Goal: Task Accomplishment & Management: Complete application form

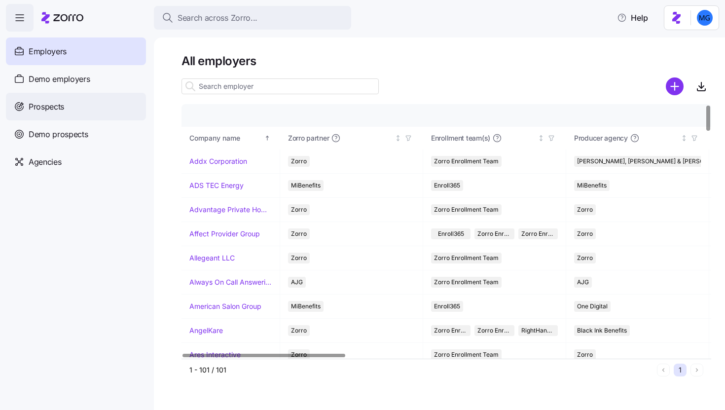
click at [77, 107] on div "Prospects" at bounding box center [76, 107] width 140 height 28
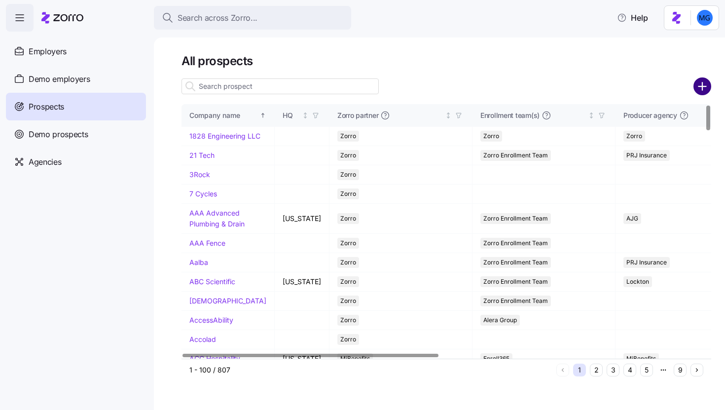
click at [701, 83] on circle "add icon" at bounding box center [702, 86] width 16 height 16
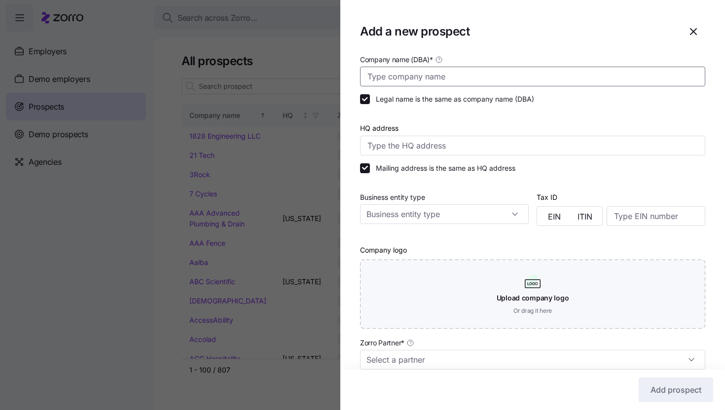
click at [556, 81] on input "Company name (DBA) *" at bounding box center [532, 77] width 345 height 20
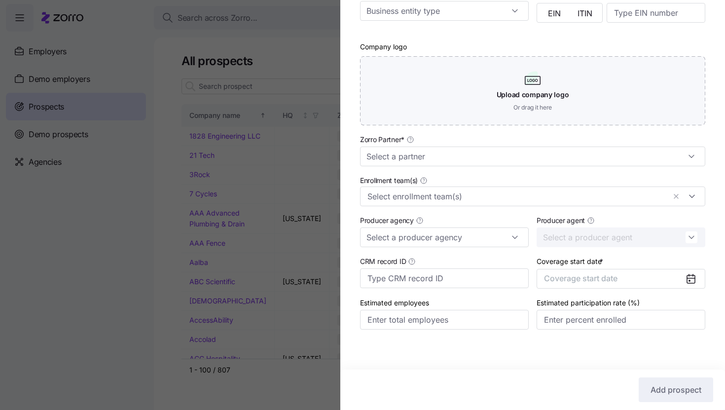
scroll to position [208, 0]
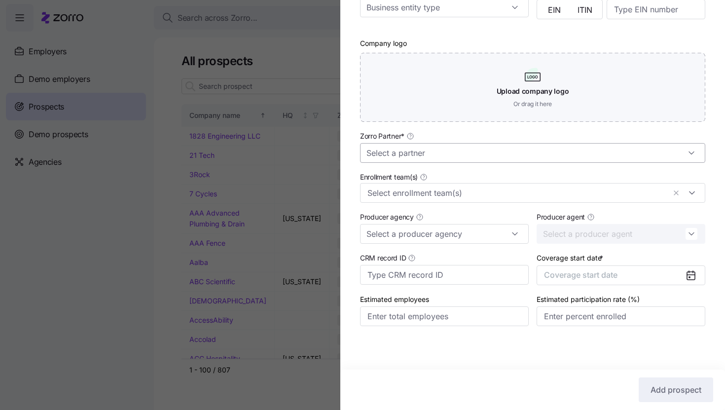
type input "USI - Kalenga"
click at [494, 159] on input "Zorro Partner *" at bounding box center [532, 153] width 345 height 20
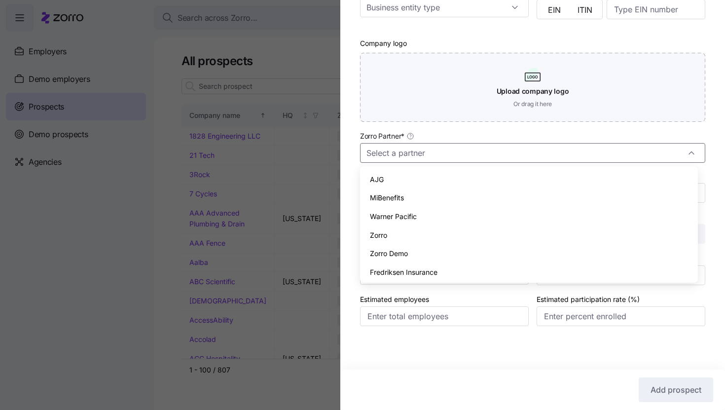
click at [472, 233] on div "Zorro" at bounding box center [529, 235] width 330 height 19
type input "Zorro"
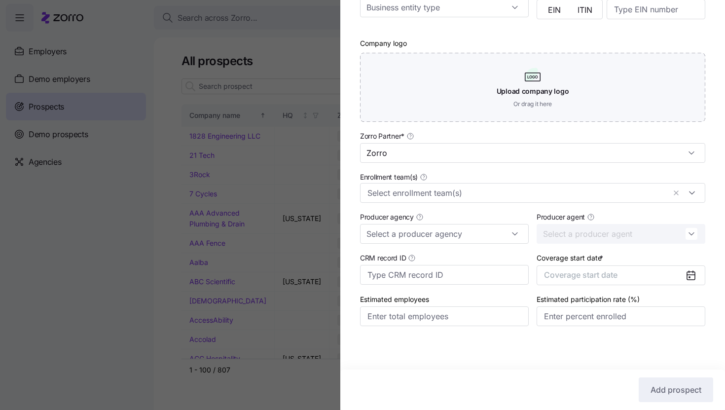
click at [469, 203] on div "Enrollment team(s)" at bounding box center [532, 187] width 353 height 40
click at [470, 195] on input "Enrollment team(s)" at bounding box center [516, 192] width 298 height 13
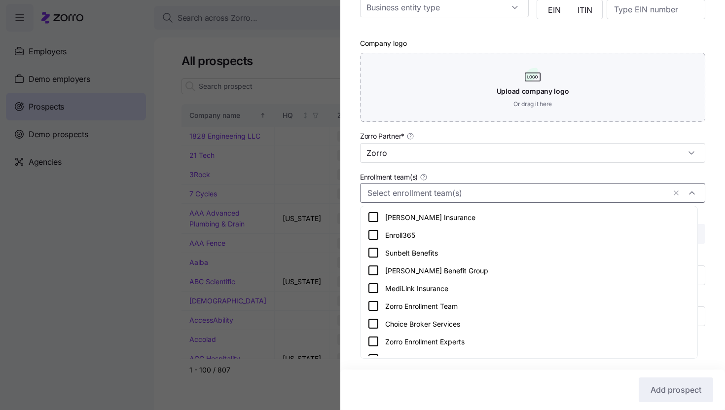
click at [485, 304] on div "Zorro Enrollment Team" at bounding box center [528, 306] width 323 height 12
click at [707, 209] on div "Company name (DBA) * USI - Kalenga Legal name is the same as company name (DBA)…" at bounding box center [532, 96] width 384 height 499
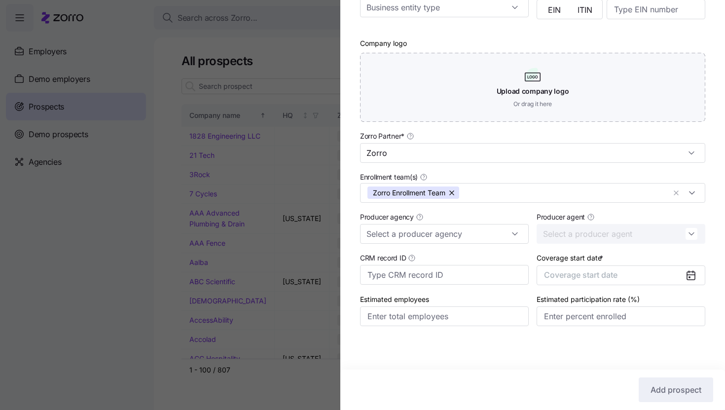
click at [473, 244] on div "Producer agency" at bounding box center [444, 227] width 176 height 41
click at [472, 238] on input "Producer agency" at bounding box center [444, 234] width 169 height 20
type input "u"
click at [670, 274] on button "Coverage start date" at bounding box center [620, 275] width 169 height 20
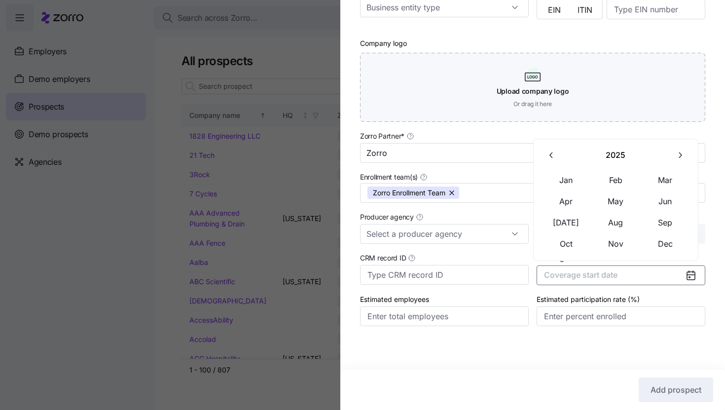
click at [683, 157] on icon "button" at bounding box center [679, 154] width 9 height 9
click at [575, 176] on button "Jan" at bounding box center [565, 180] width 49 height 21
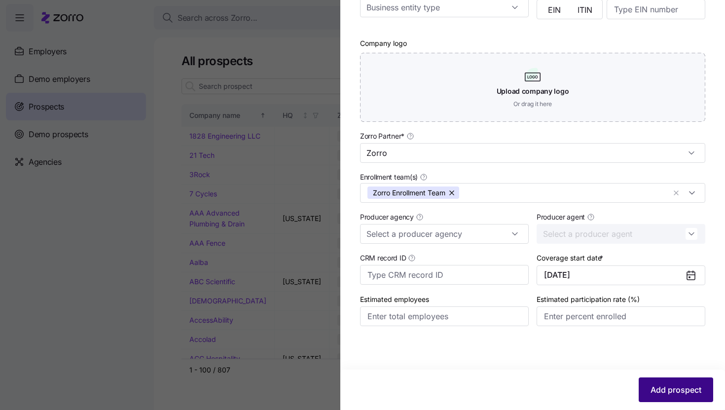
click at [656, 388] on span "Add prospect" at bounding box center [675, 390] width 51 height 12
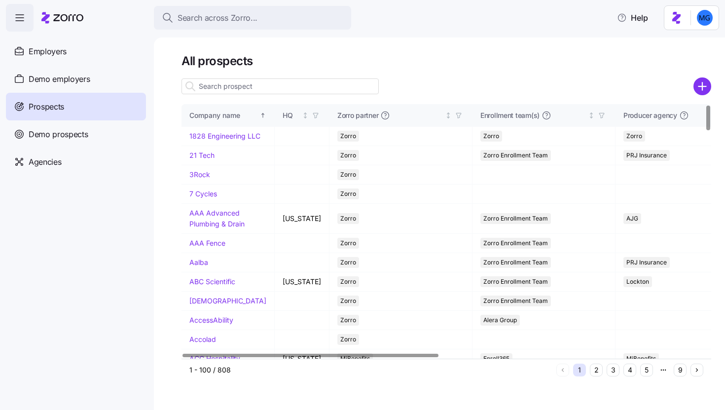
click at [321, 80] on input at bounding box center [279, 86] width 197 height 16
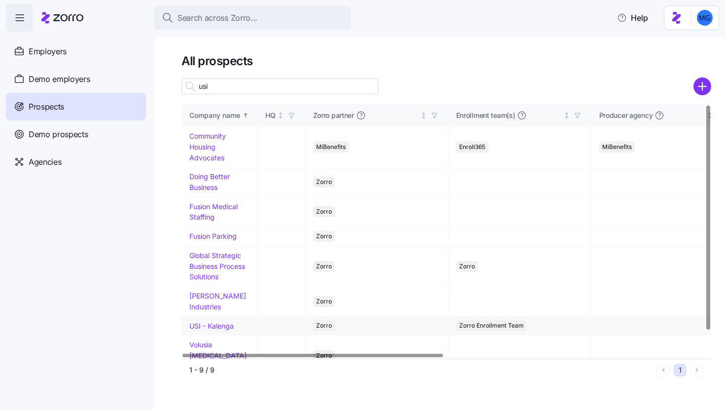
type input "usi"
click at [235, 327] on td "USI - Kalenga" at bounding box center [219, 325] width 76 height 19
click at [231, 326] on link "USI - Kalenga" at bounding box center [211, 325] width 44 height 8
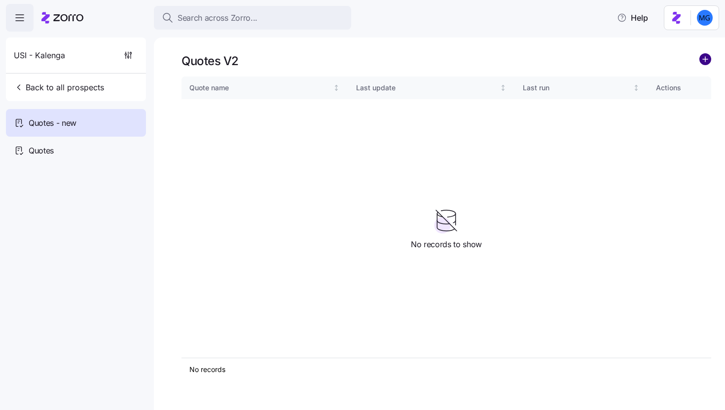
click at [707, 61] on circle "add icon" at bounding box center [704, 59] width 11 height 11
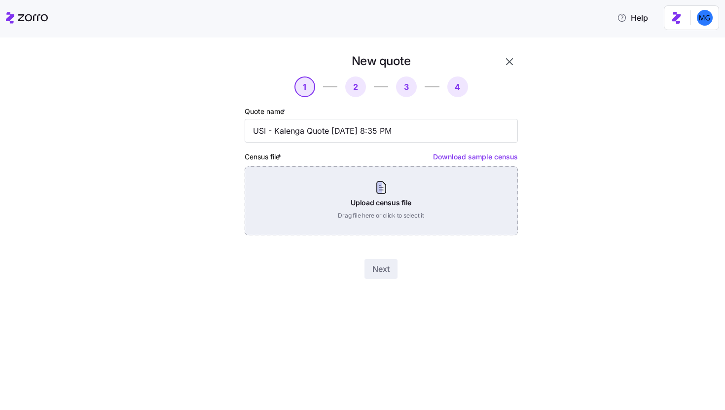
click at [407, 209] on div "Upload census file Drag file here or click to select it" at bounding box center [381, 200] width 273 height 69
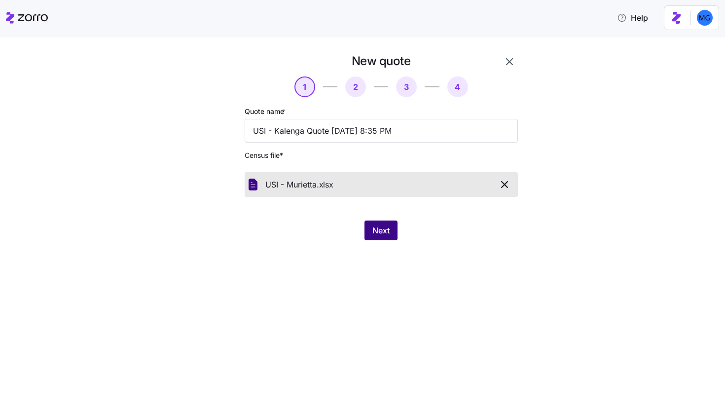
click at [375, 232] on span "Next" at bounding box center [380, 230] width 17 height 12
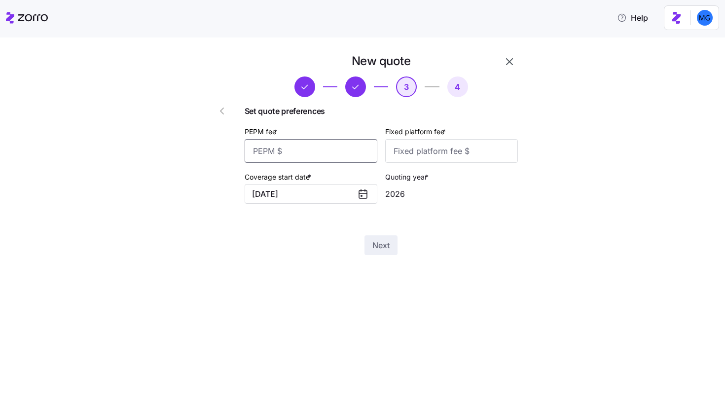
click at [327, 159] on input "PEPM fee *" at bounding box center [311, 151] width 133 height 24
type input "20"
click at [385, 147] on input "Fixed platform fee *" at bounding box center [451, 151] width 133 height 24
type input "1000"
click at [389, 253] on button "Next" at bounding box center [380, 245] width 33 height 20
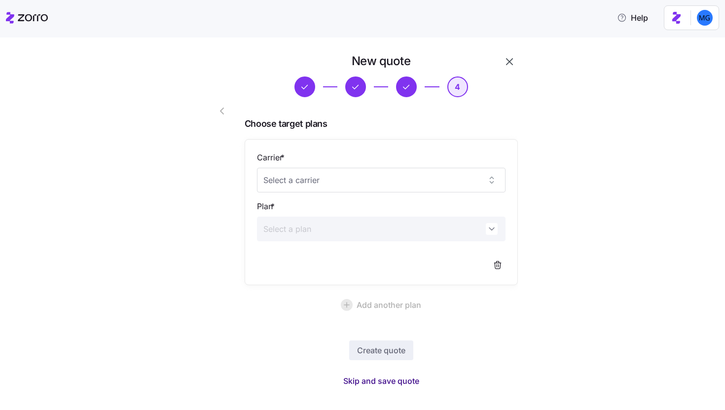
click at [395, 378] on span "Skip and save quote" at bounding box center [381, 381] width 76 height 12
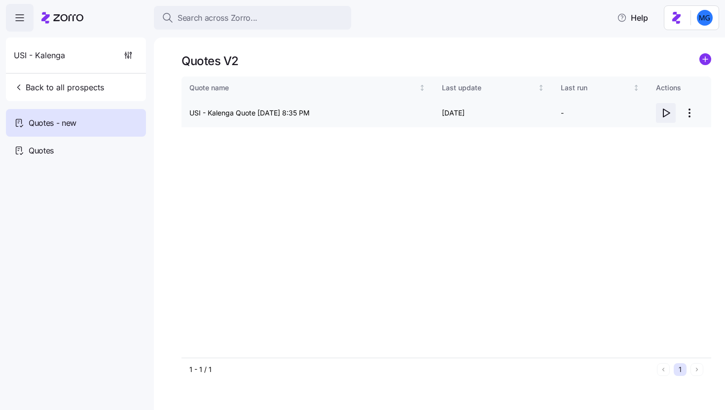
click at [665, 115] on icon "button" at bounding box center [666, 113] width 6 height 8
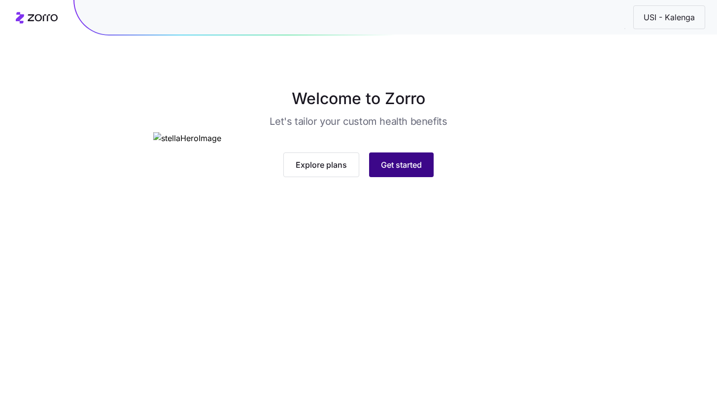
click at [420, 171] on span "Get started" at bounding box center [401, 165] width 41 height 12
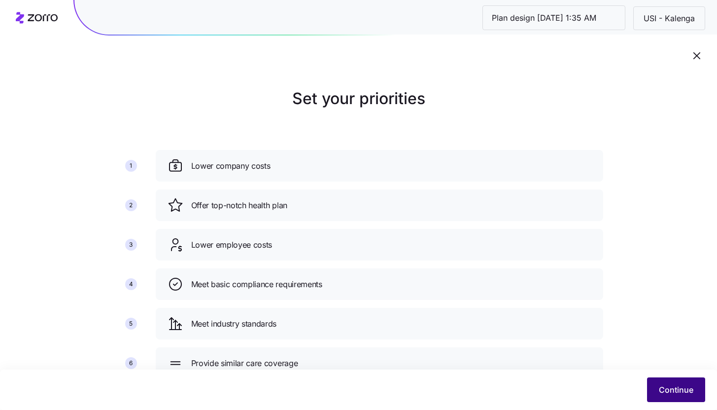
click at [659, 381] on button "Continue" at bounding box center [676, 389] width 58 height 25
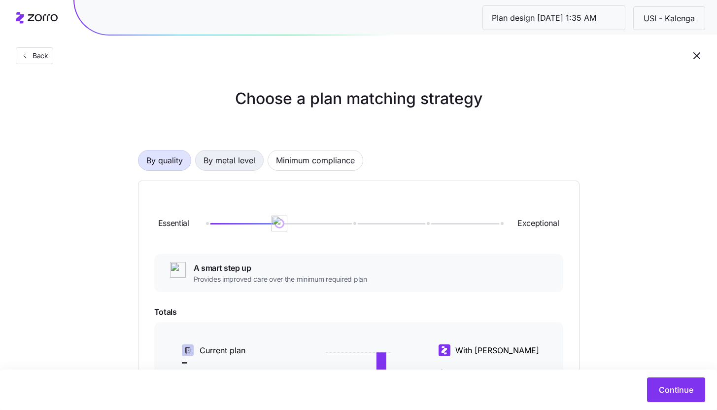
click at [231, 159] on span "By metal level" at bounding box center [230, 160] width 52 height 20
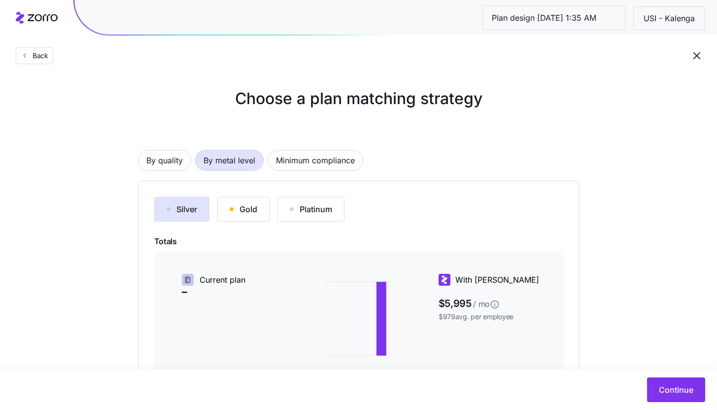
click at [185, 204] on div "Silver" at bounding box center [182, 209] width 31 height 12
click at [682, 397] on button "Continue" at bounding box center [676, 389] width 58 height 25
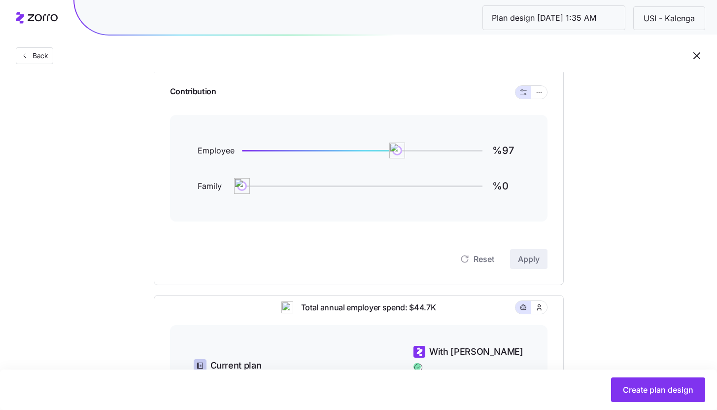
scroll to position [83, 0]
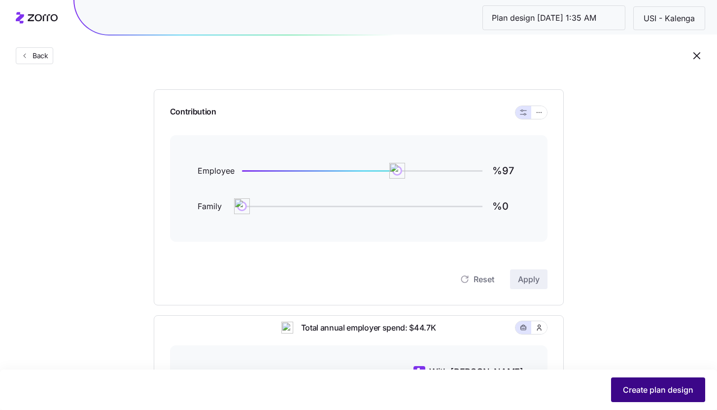
click at [635, 385] on span "Create plan design" at bounding box center [658, 390] width 70 height 12
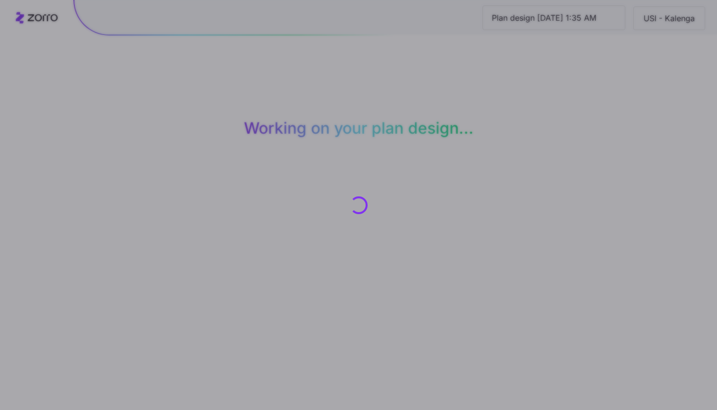
scroll to position [0, 0]
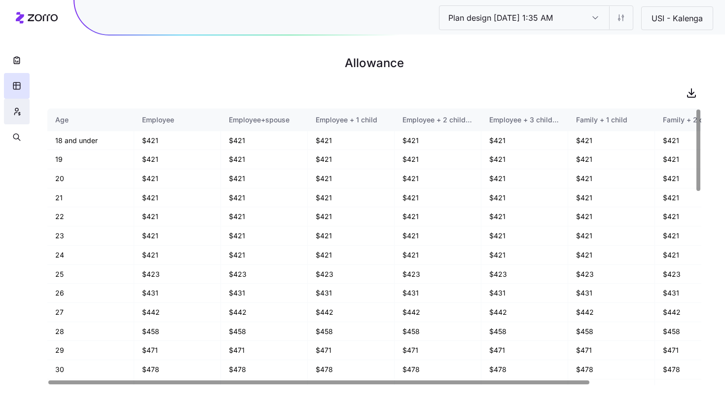
click at [17, 112] on icon "button" at bounding box center [16, 111] width 9 height 10
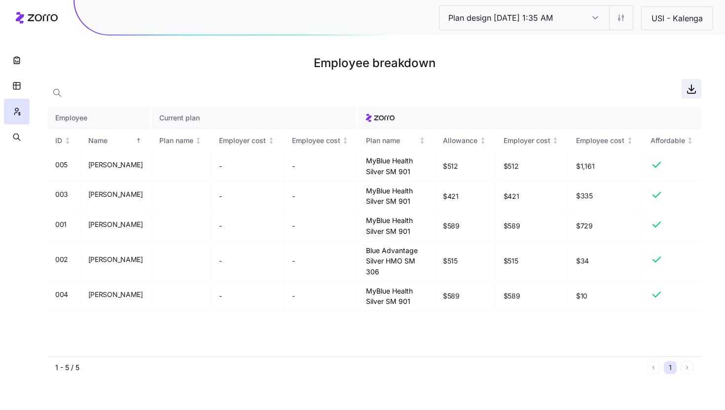
click at [691, 91] on icon "button" at bounding box center [691, 88] width 0 height 6
click at [17, 58] on icon "button" at bounding box center [17, 57] width 2 height 1
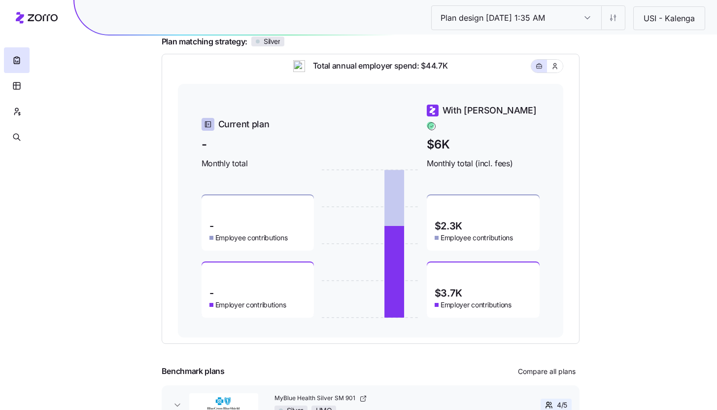
scroll to position [131, 0]
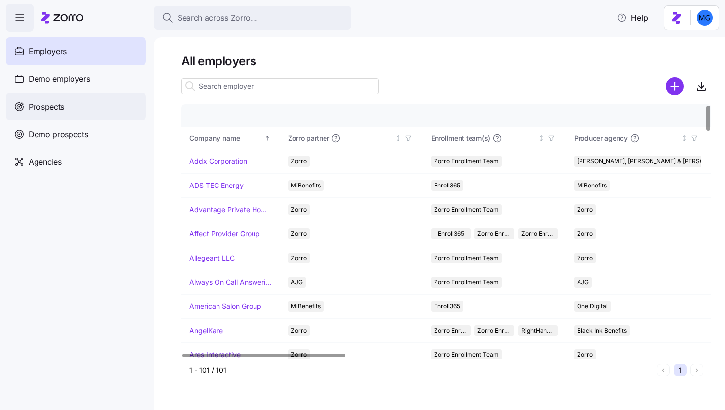
click at [103, 108] on div "Prospects" at bounding box center [76, 107] width 140 height 28
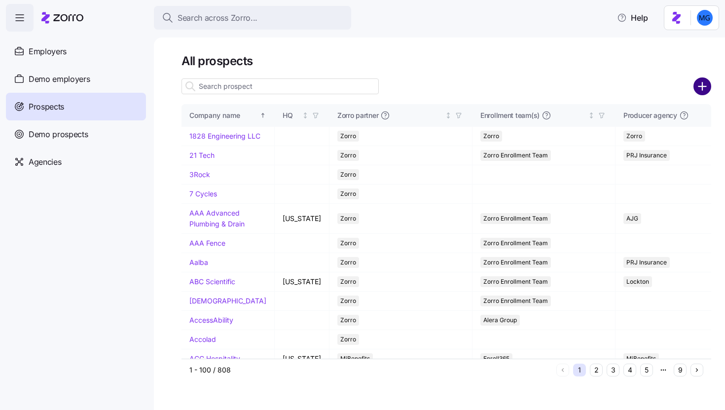
click at [699, 87] on icon "add icon" at bounding box center [702, 86] width 18 height 18
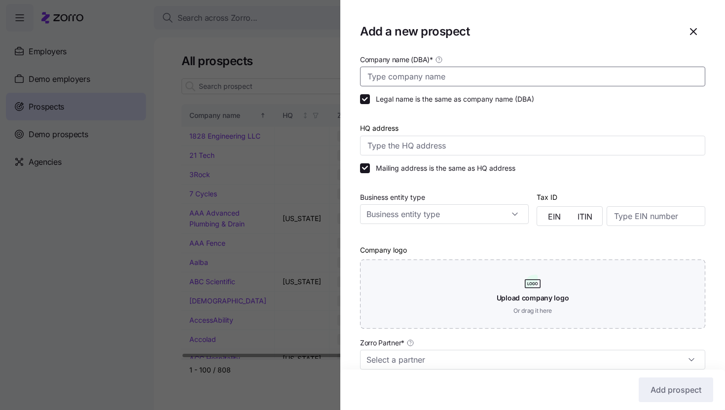
click at [438, 76] on input "Company name (DBA) *" at bounding box center [532, 77] width 345 height 20
type input "t"
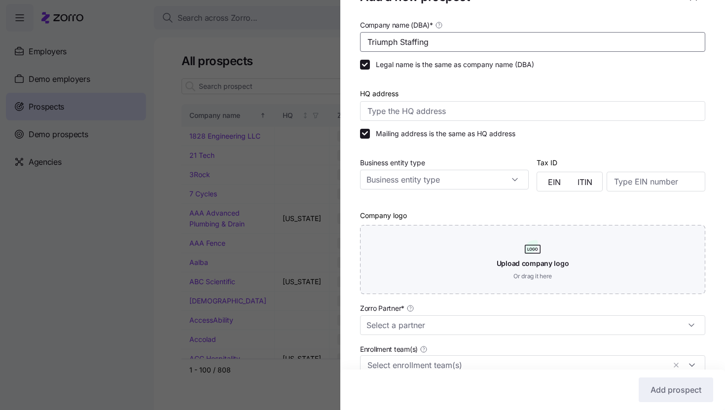
scroll to position [170, 0]
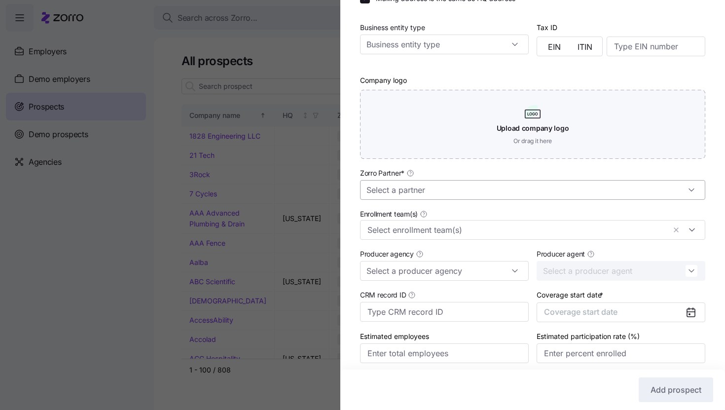
type input "Triumph Staffing"
click at [505, 190] on input "Zorro Partner *" at bounding box center [532, 190] width 345 height 20
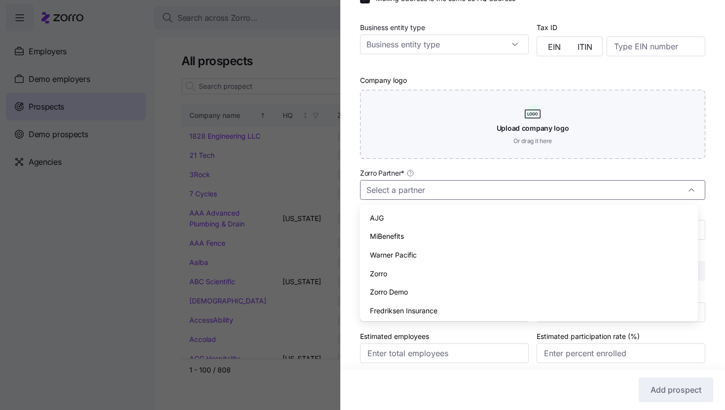
click at [465, 266] on div "Zorro" at bounding box center [529, 273] width 330 height 19
type input "Zorro"
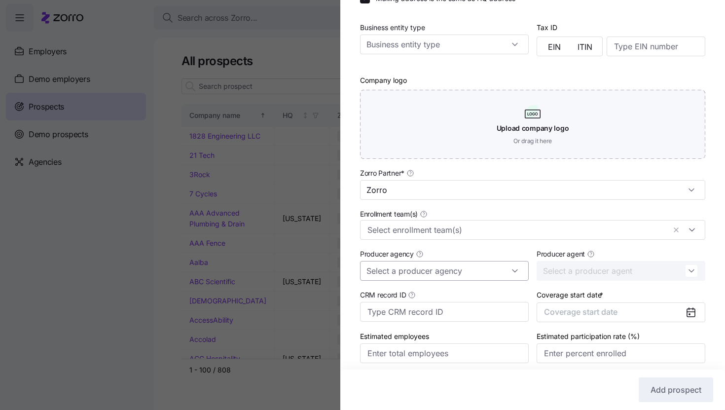
scroll to position [208, 0]
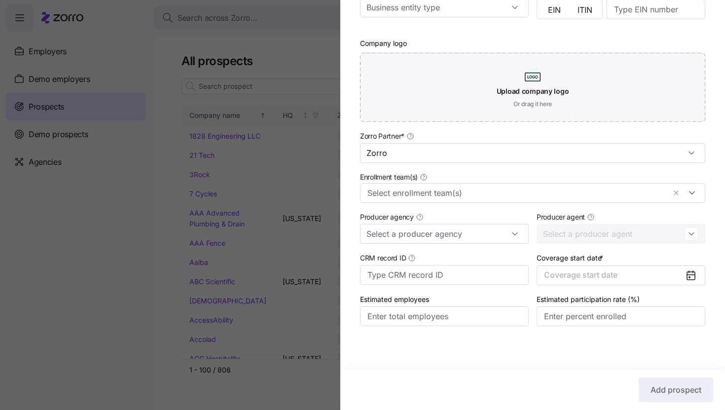
click at [508, 245] on div "Producer agency" at bounding box center [444, 227] width 176 height 41
click at [503, 237] on input "Producer agency" at bounding box center [444, 234] width 169 height 20
click at [495, 254] on div "Triton Benefits" at bounding box center [442, 259] width 157 height 19
click at [579, 226] on input "Producer agent" at bounding box center [620, 234] width 169 height 20
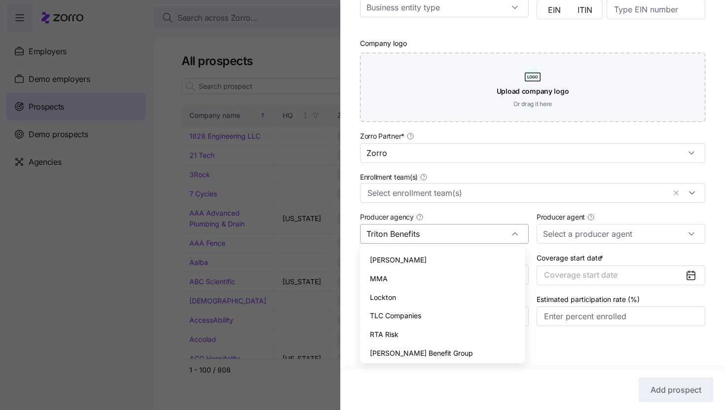
click at [493, 235] on input "Triton Benefits" at bounding box center [444, 234] width 169 height 20
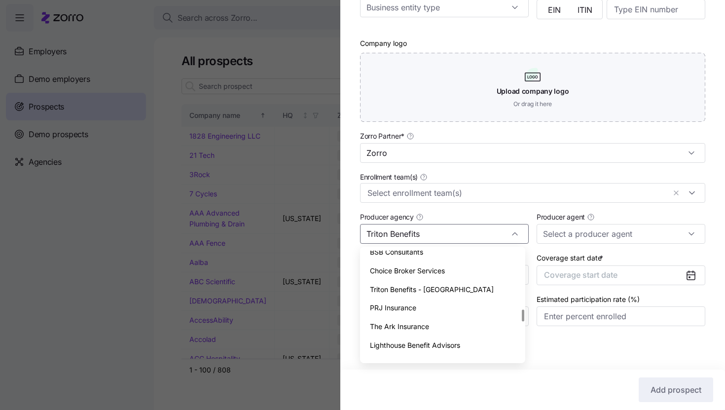
scroll to position [539, 0]
click at [446, 281] on div "Triton Benefits - [GEOGRAPHIC_DATA]" at bounding box center [442, 288] width 157 height 19
type input "Triton Benefits - [GEOGRAPHIC_DATA]"
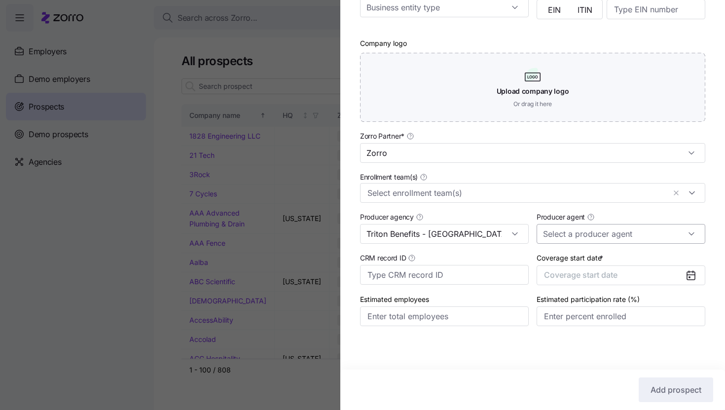
click at [569, 233] on input "Producer agent" at bounding box center [620, 234] width 169 height 20
click at [570, 274] on span "Coverage start date" at bounding box center [580, 275] width 73 height 10
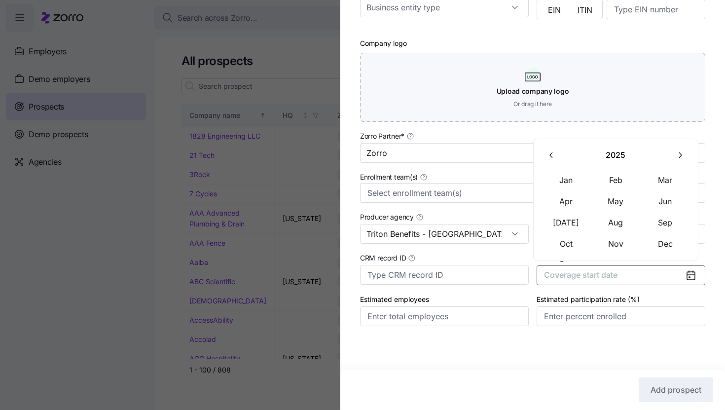
click at [520, 224] on div "Triton Benefits - [GEOGRAPHIC_DATA]" at bounding box center [444, 234] width 169 height 20
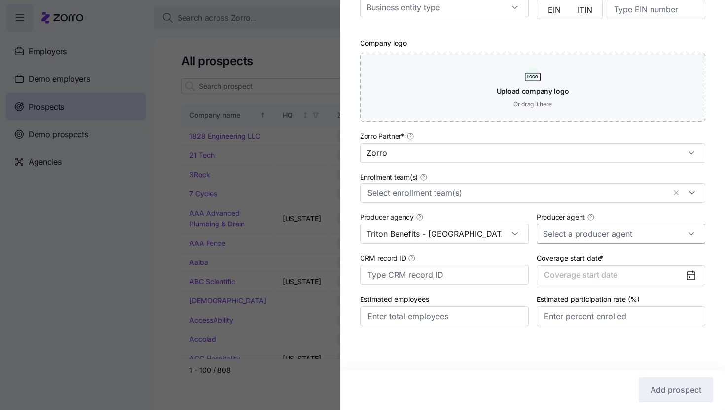
click at [553, 227] on input "Producer agent" at bounding box center [620, 234] width 169 height 20
click at [555, 256] on span "Jeff Kirk (jeff.kirk@tritonhro.com)" at bounding box center [615, 270] width 145 height 32
type input "Jeff Kirk (jeff.kirk@tritonhro.com)"
click at [590, 271] on span "Coverage start date" at bounding box center [580, 275] width 73 height 10
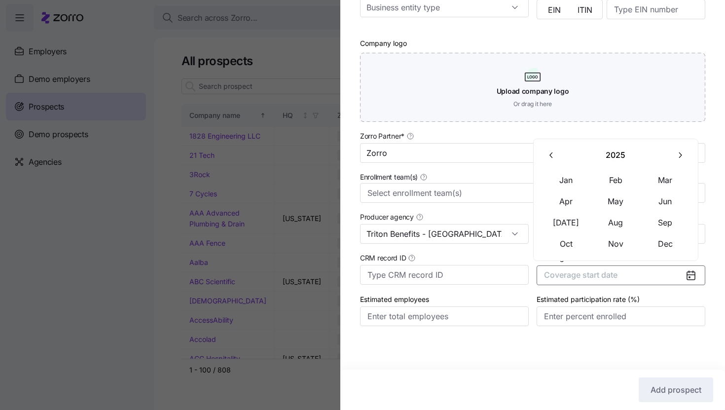
click at [681, 153] on icon "button" at bounding box center [679, 154] width 9 height 9
click at [569, 182] on button "Jan" at bounding box center [565, 180] width 49 height 21
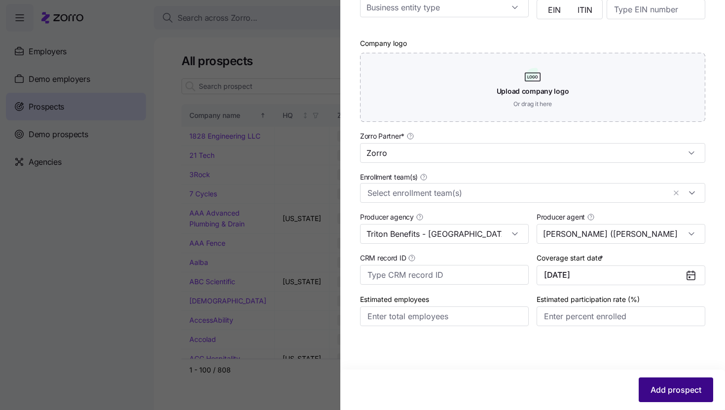
click at [659, 389] on span "Add prospect" at bounding box center [675, 390] width 51 height 12
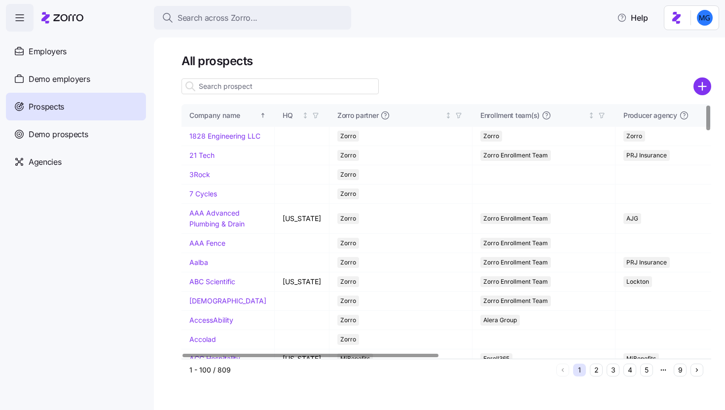
click at [307, 92] on input at bounding box center [279, 86] width 197 height 16
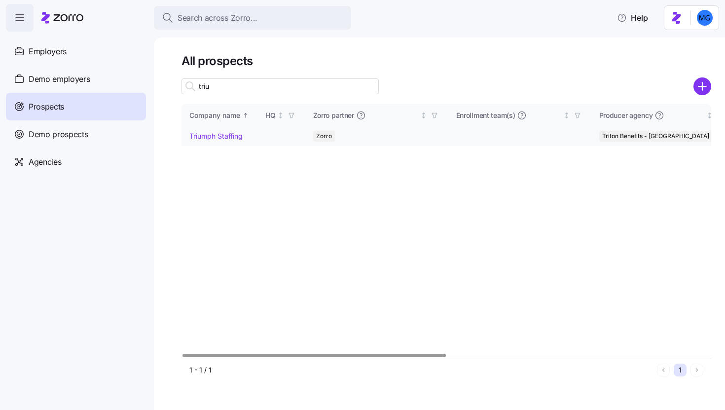
type input "triu"
click at [231, 134] on link "Triumph Staffing" at bounding box center [215, 136] width 53 height 8
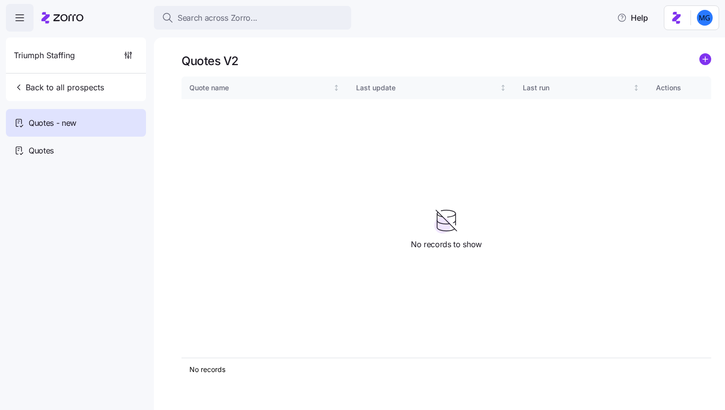
click at [701, 65] on icon "add icon" at bounding box center [705, 59] width 12 height 12
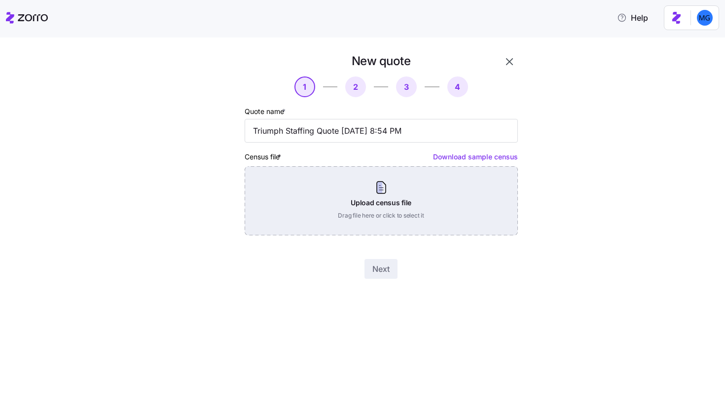
click at [431, 196] on div "Upload census file Drag file here or click to select it" at bounding box center [381, 200] width 273 height 69
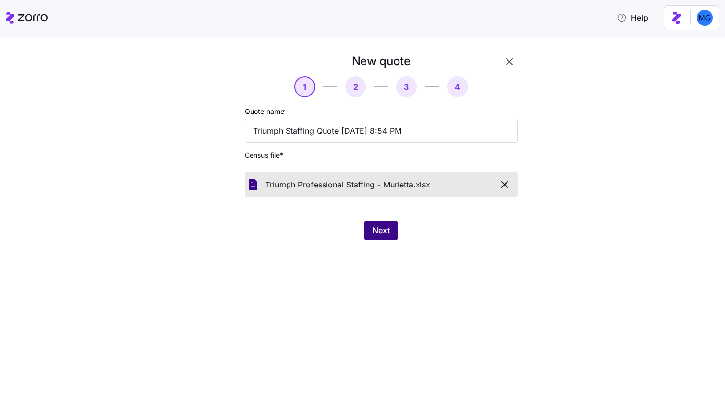
click at [379, 221] on button "Next" at bounding box center [380, 230] width 33 height 20
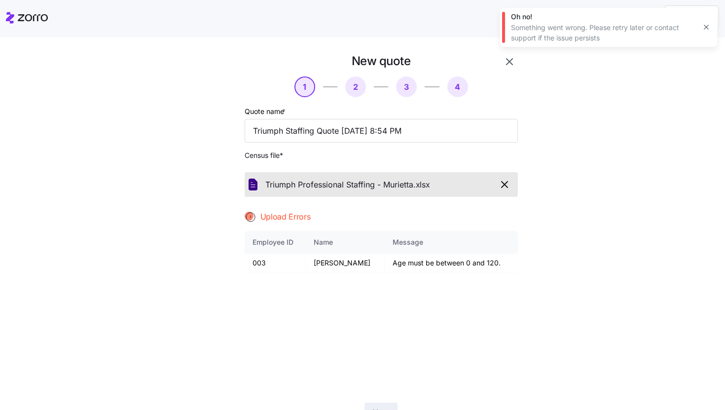
click at [700, 29] on button "button" at bounding box center [706, 27] width 14 height 14
click at [503, 65] on icon "button" at bounding box center [509, 62] width 12 height 12
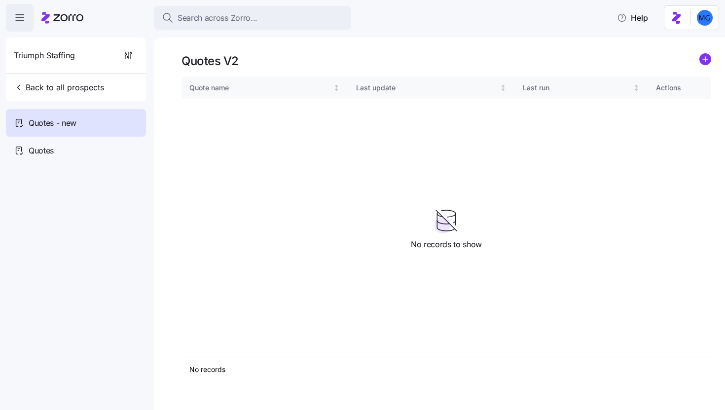
click at [699, 64] on icon "add icon" at bounding box center [705, 59] width 12 height 12
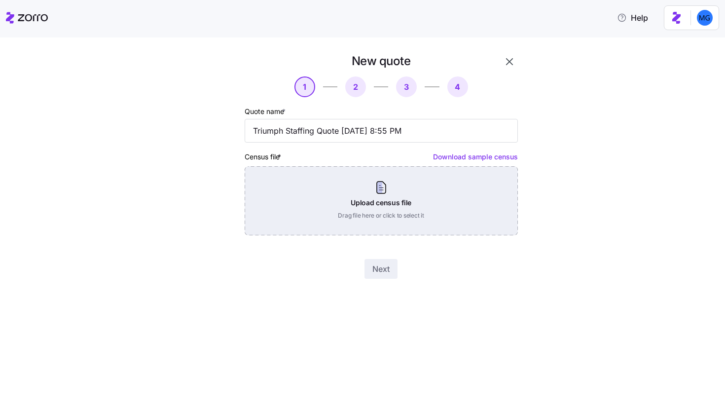
click at [407, 201] on div "Upload census file Drag file here or click to select it" at bounding box center [381, 200] width 273 height 69
click at [380, 205] on div "Upload census file Drag file here or click to select it" at bounding box center [381, 200] width 273 height 69
click at [396, 214] on div "Upload census file Drag file here or click to select it" at bounding box center [381, 200] width 273 height 69
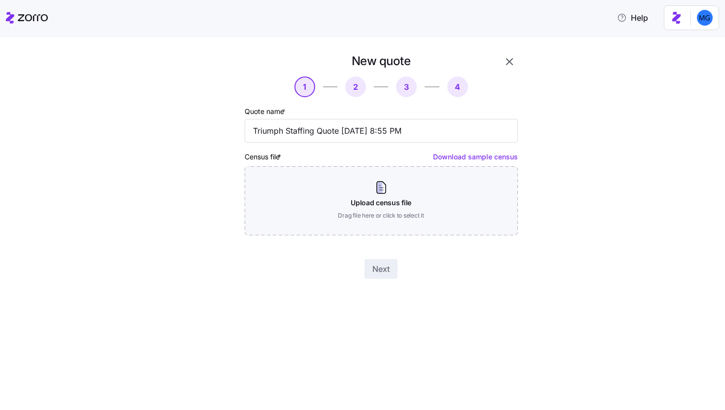
click at [512, 64] on icon "button" at bounding box center [509, 62] width 12 height 12
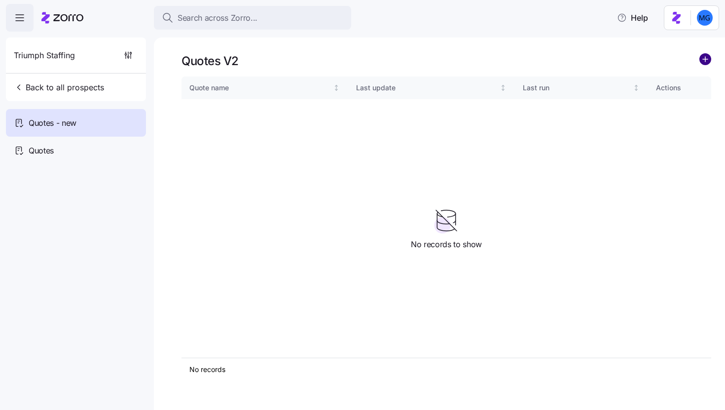
click at [703, 65] on circle "add icon" at bounding box center [704, 59] width 11 height 11
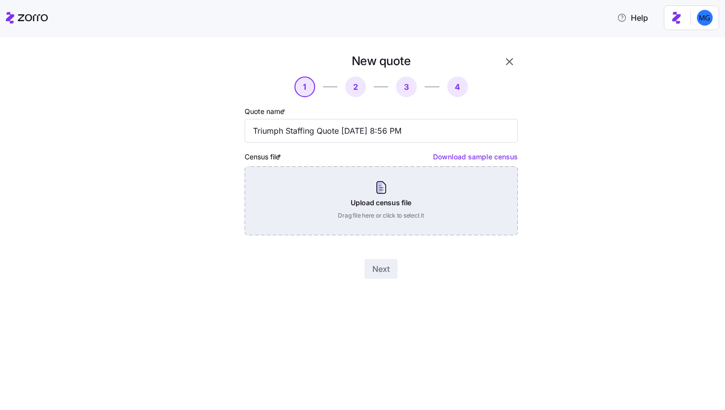
click at [356, 210] on div "Upload census file Drag file here or click to select it" at bounding box center [381, 200] width 273 height 69
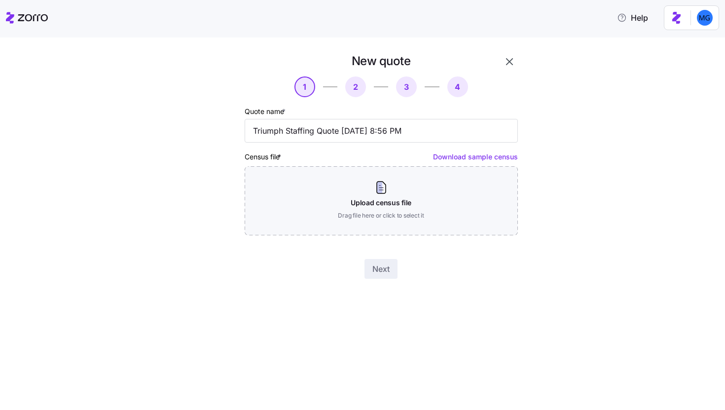
click at [507, 65] on icon "button" at bounding box center [509, 62] width 12 height 12
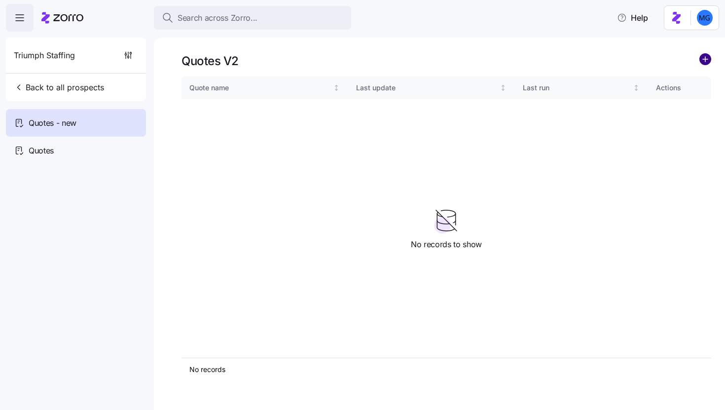
click at [709, 58] on circle "add icon" at bounding box center [704, 59] width 11 height 11
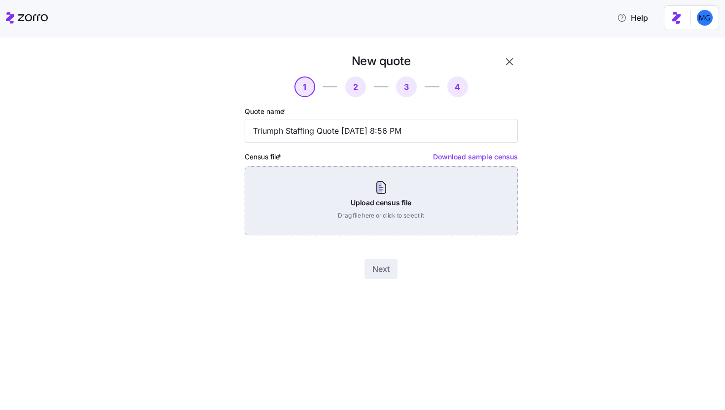
click at [389, 192] on div "Upload census file Drag file here or click to select it" at bounding box center [381, 200] width 273 height 69
click at [398, 186] on div "Upload census file Drag file here or click to select it" at bounding box center [381, 200] width 273 height 69
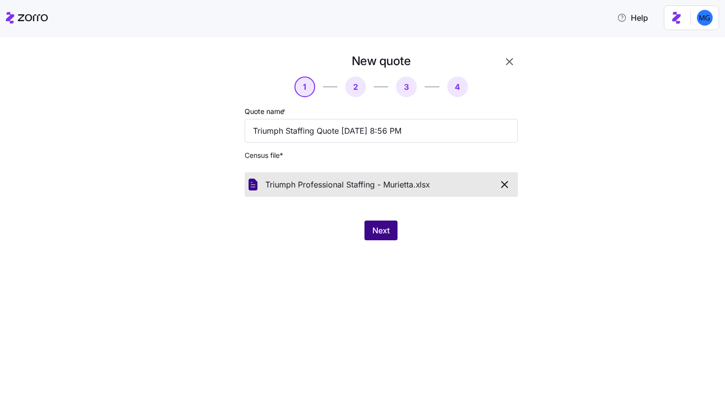
click at [387, 224] on button "Next" at bounding box center [380, 230] width 33 height 20
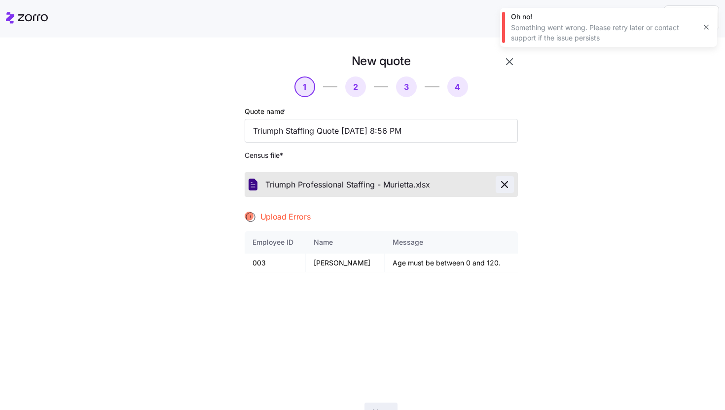
click at [506, 184] on span "button" at bounding box center [504, 184] width 17 height 12
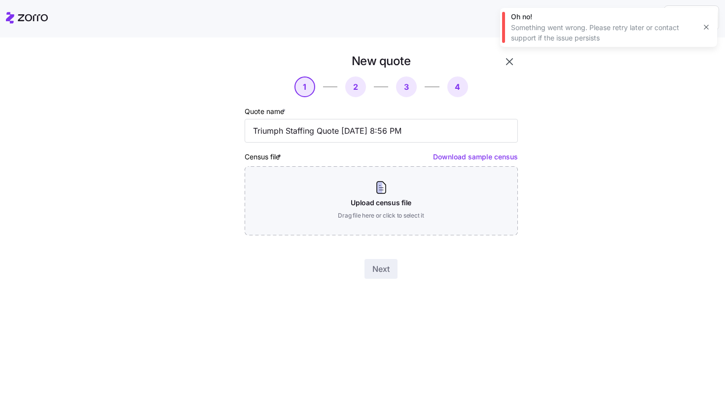
click at [517, 61] on button "button" at bounding box center [509, 61] width 17 height 17
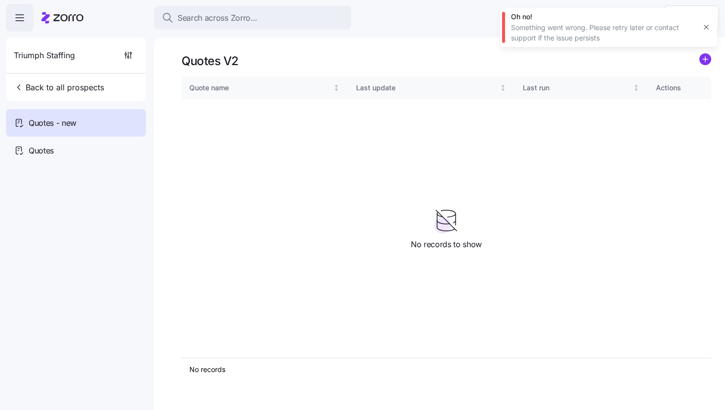
click at [696, 26] on div "Oh no! Something went wrong. Please retry later or contact support if the issue…" at bounding box center [608, 27] width 217 height 39
click at [703, 27] on icon "button" at bounding box center [706, 27] width 8 height 8
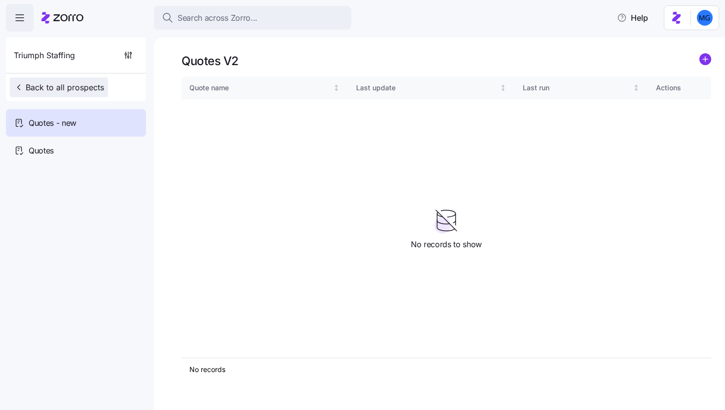
click at [75, 78] on button "Back to all prospects" at bounding box center [59, 87] width 98 height 20
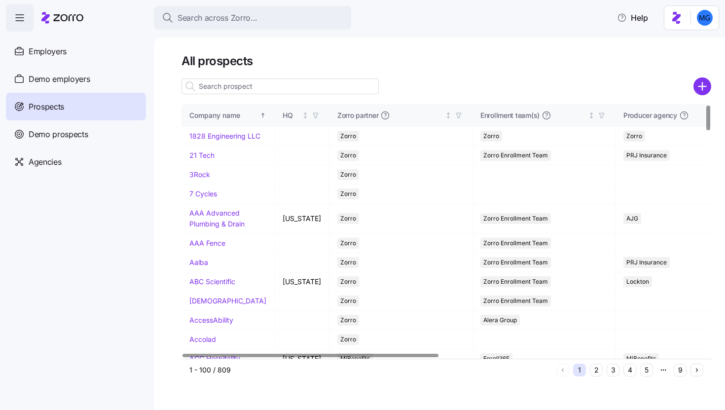
click at [251, 90] on input at bounding box center [279, 86] width 197 height 16
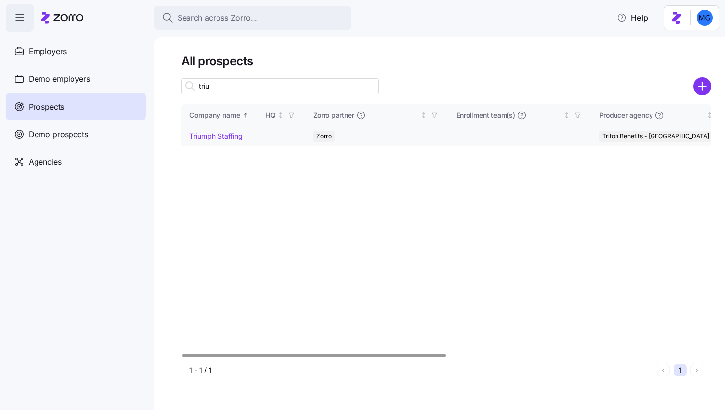
type input "triu"
click at [226, 134] on link "Triumph Staffing" at bounding box center [215, 136] width 53 height 8
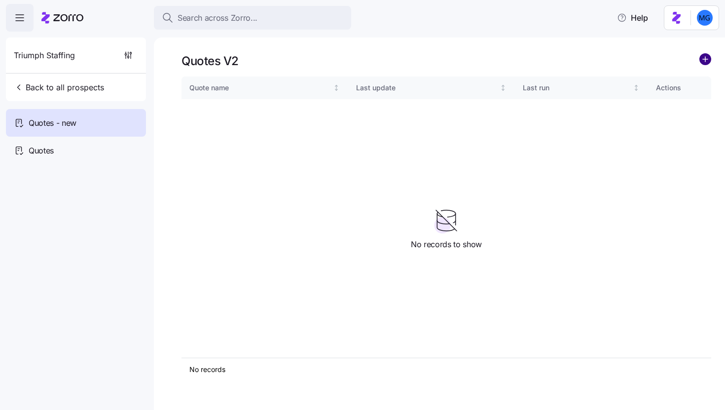
click at [709, 60] on circle "add icon" at bounding box center [704, 59] width 11 height 11
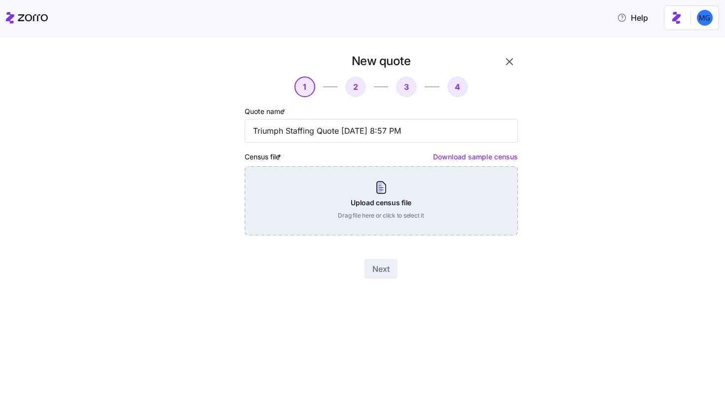
click at [435, 177] on div "Upload census file Drag file here or click to select it" at bounding box center [381, 200] width 273 height 69
click at [358, 203] on div "Upload census file Drag file here or click to select it" at bounding box center [381, 200] width 273 height 69
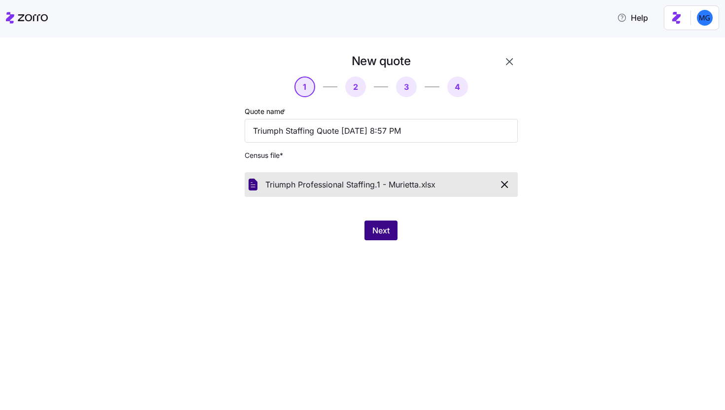
click at [385, 226] on span "Next" at bounding box center [380, 230] width 17 height 12
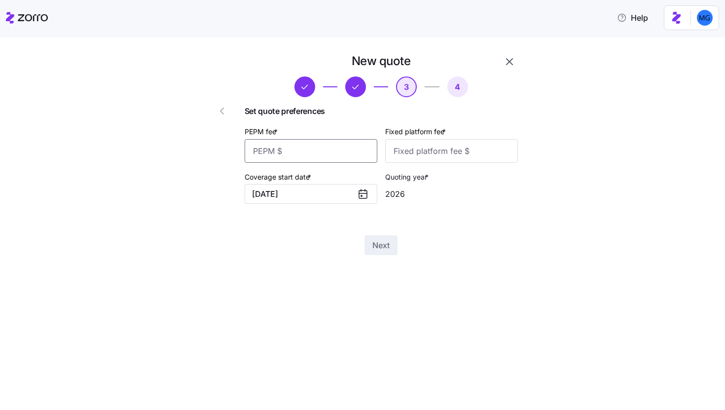
click at [349, 153] on input "PEPM fee *" at bounding box center [311, 151] width 133 height 24
type input "20"
click at [454, 157] on input "Fixed platform fee *" at bounding box center [451, 151] width 133 height 24
type input "1000"
click at [395, 254] on button "Next" at bounding box center [380, 245] width 33 height 20
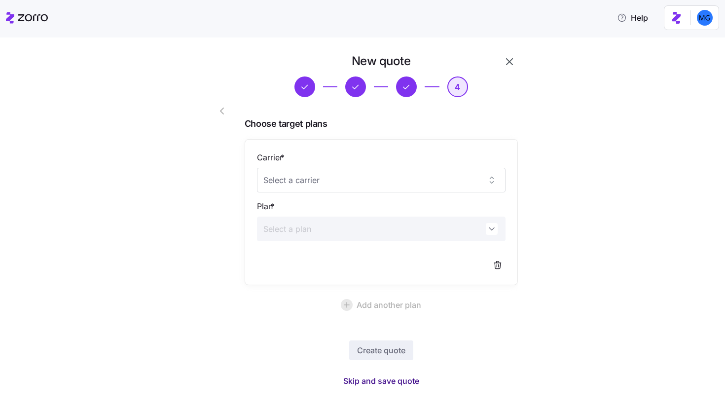
click at [399, 381] on span "Skip and save quote" at bounding box center [381, 381] width 76 height 12
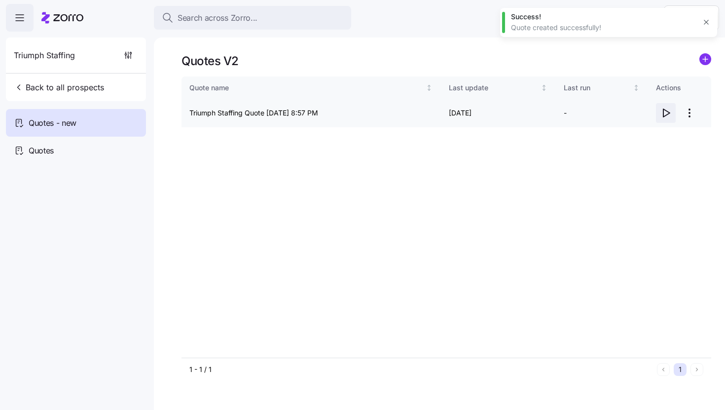
click at [664, 111] on icon "button" at bounding box center [666, 113] width 12 height 12
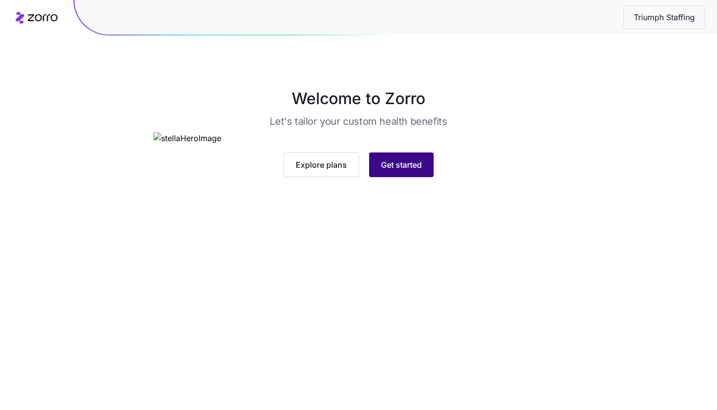
click at [393, 171] on span "Get started" at bounding box center [401, 165] width 41 height 12
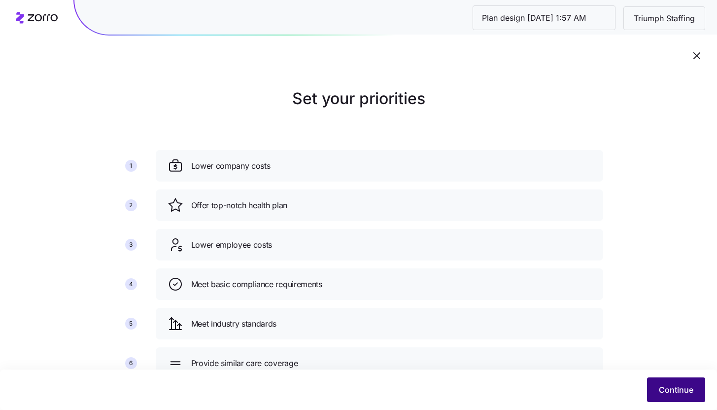
click at [666, 387] on span "Continue" at bounding box center [676, 390] width 35 height 12
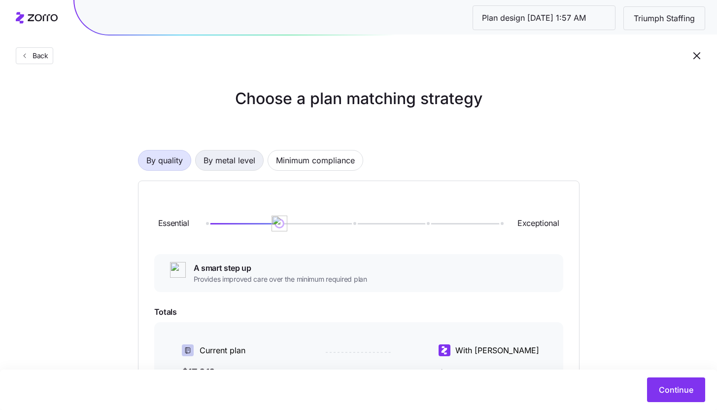
click at [259, 157] on button "By metal level" at bounding box center [229, 160] width 69 height 21
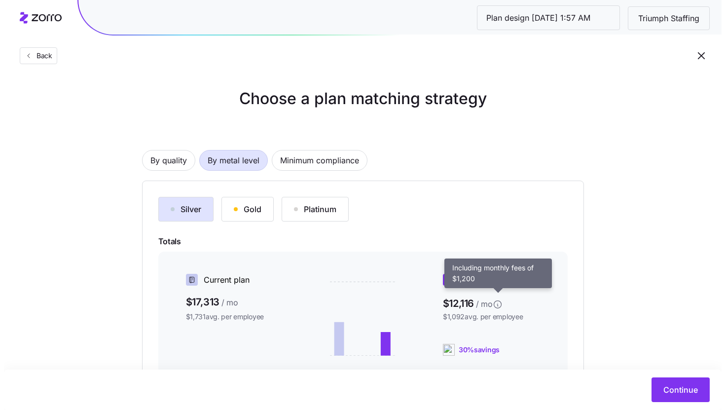
scroll to position [146, 0]
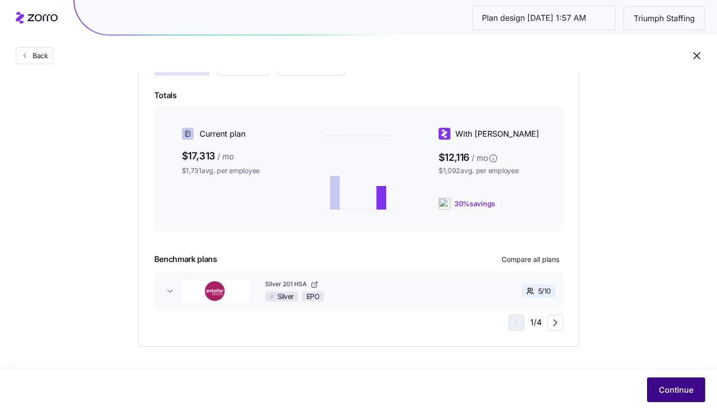
click at [669, 390] on span "Continue" at bounding box center [676, 390] width 35 height 12
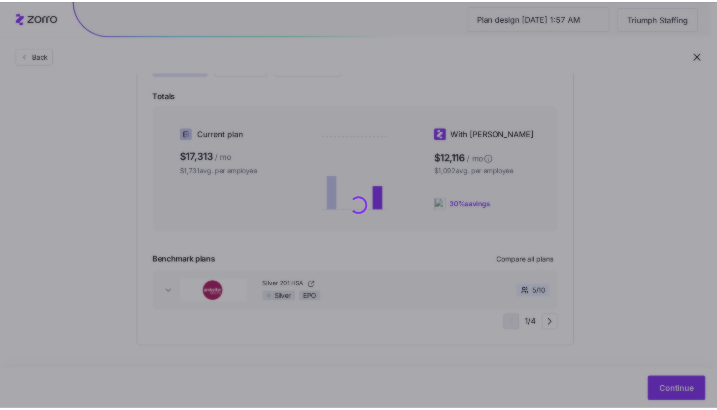
scroll to position [0, 0]
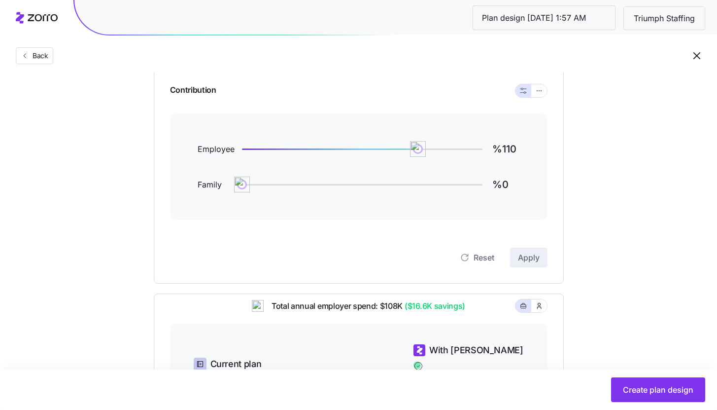
scroll to position [95, 0]
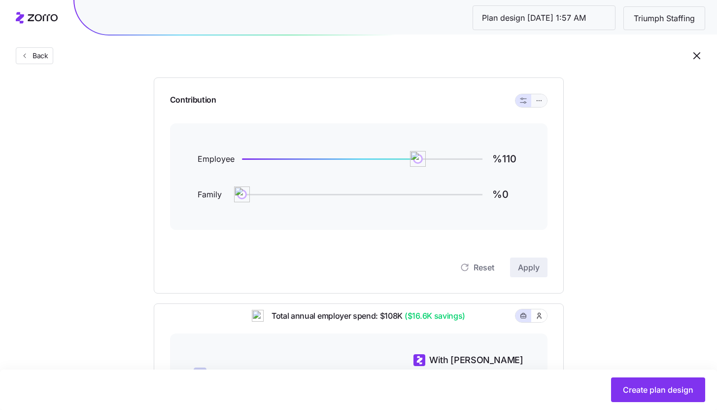
click at [537, 106] on button "button" at bounding box center [539, 100] width 16 height 13
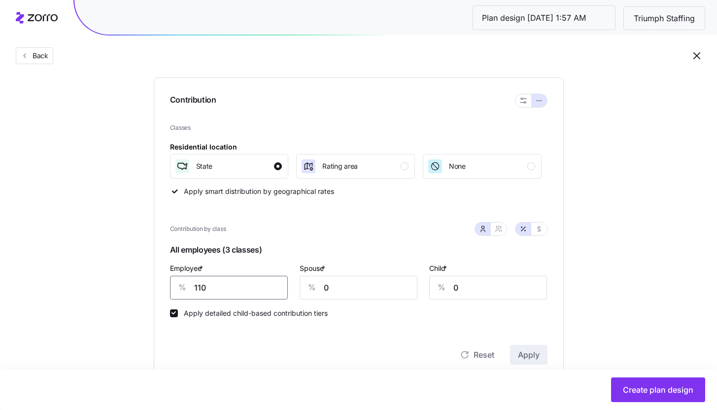
click at [260, 288] on input "110" at bounding box center [229, 288] width 118 height 24
type input "85"
click at [528, 350] on span "Apply" at bounding box center [529, 355] width 22 height 12
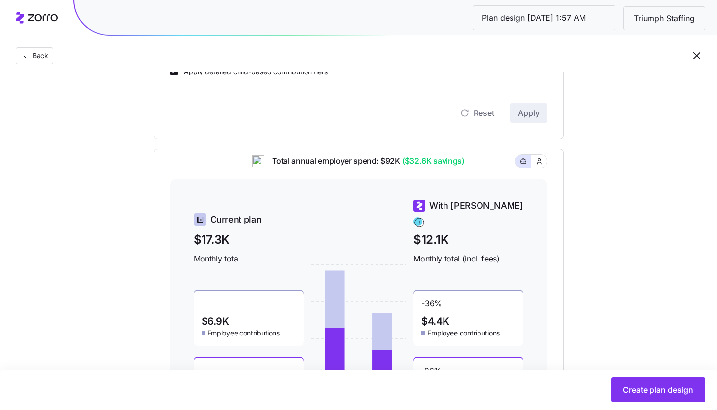
scroll to position [218, 0]
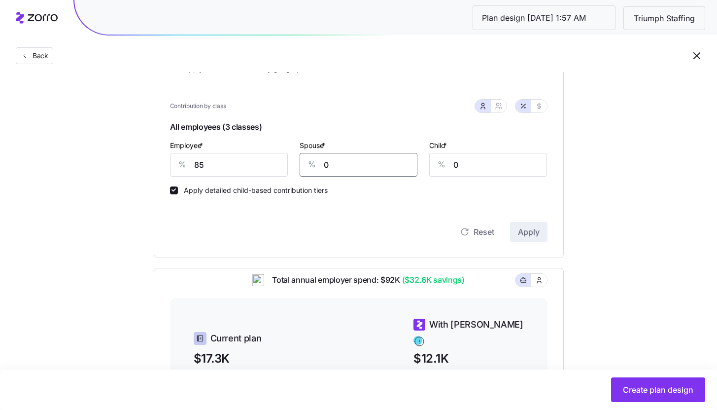
click at [349, 167] on input "0" at bounding box center [359, 165] width 118 height 24
type input "20"
click at [526, 234] on span "Apply" at bounding box center [529, 232] width 22 height 12
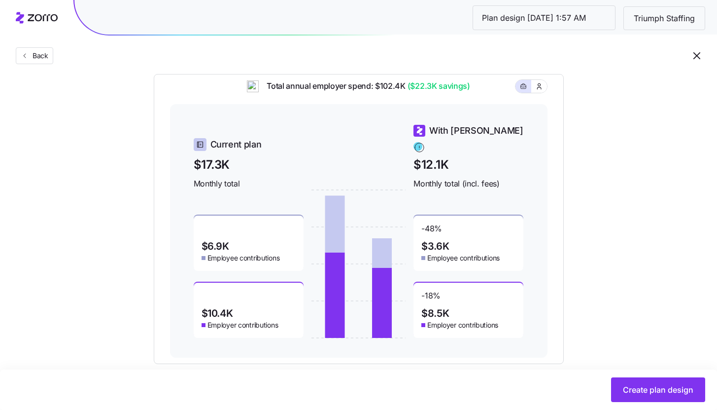
scroll to position [413, 0]
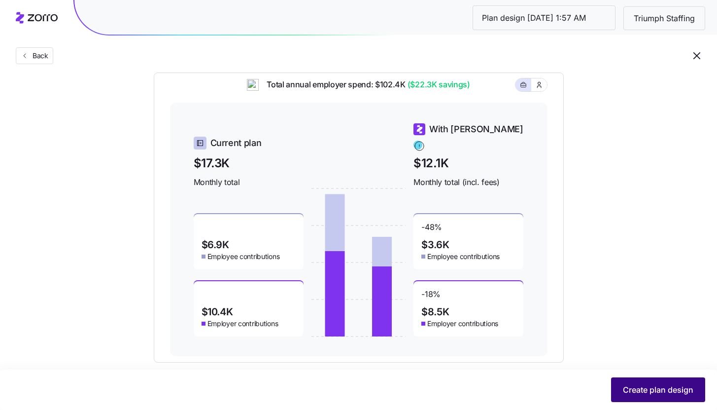
click at [667, 386] on span "Create plan design" at bounding box center [658, 390] width 70 height 12
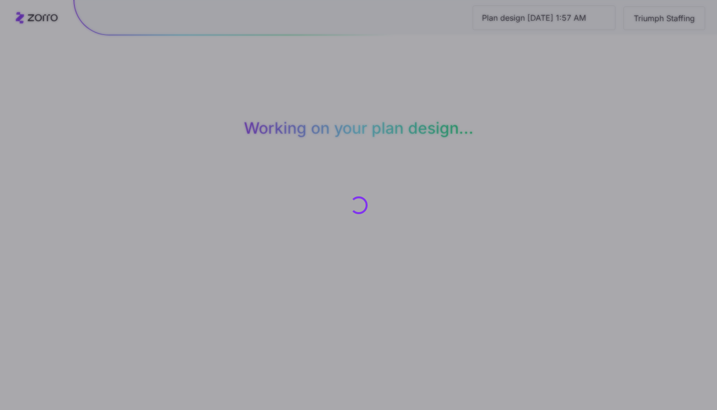
scroll to position [0, 0]
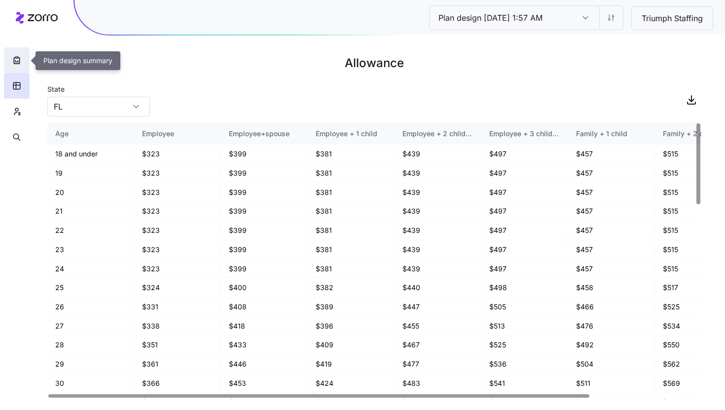
click at [17, 65] on icon "button" at bounding box center [17, 60] width 10 height 10
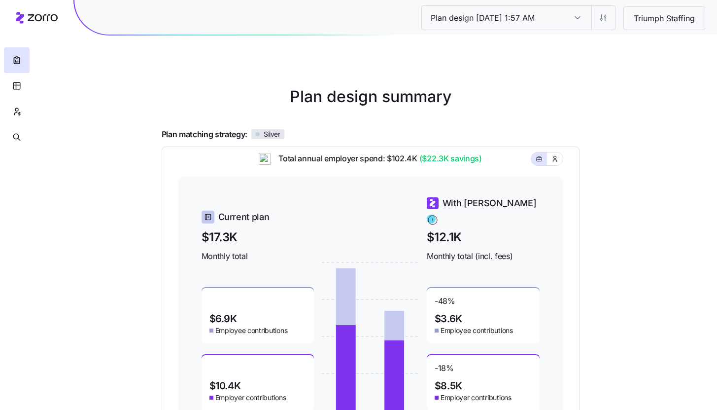
scroll to position [131, 0]
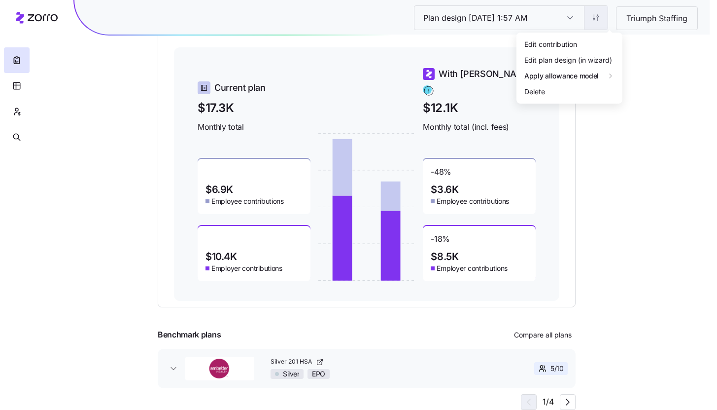
click at [598, 14] on html "Plan design 10/11/2025 1:57 AM Plan design 10/11/2025 1:57 AM Triumph Staffing …" at bounding box center [358, 139] width 717 height 541
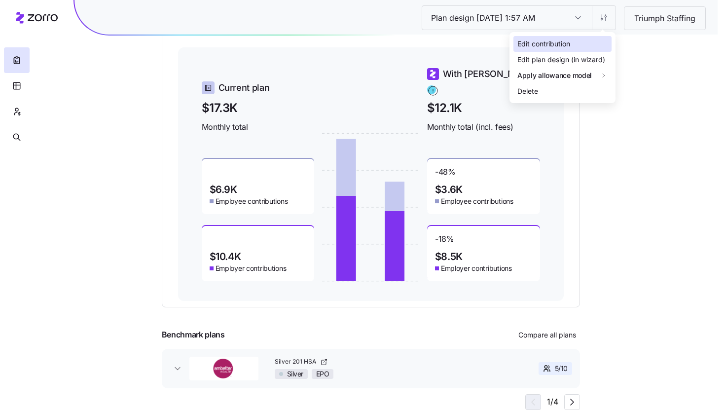
click at [595, 42] on div "Edit contribution" at bounding box center [562, 44] width 98 height 16
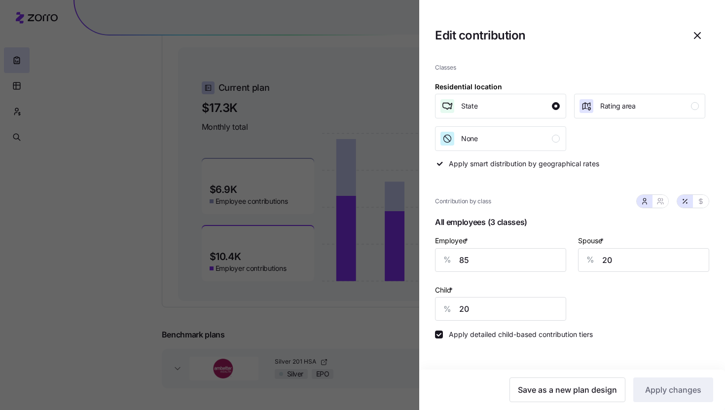
click at [92, 182] on div at bounding box center [362, 205] width 725 height 410
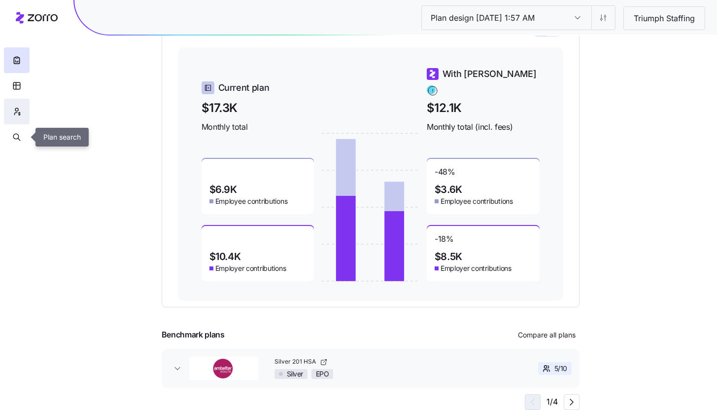
click at [19, 118] on button "button" at bounding box center [17, 112] width 26 height 26
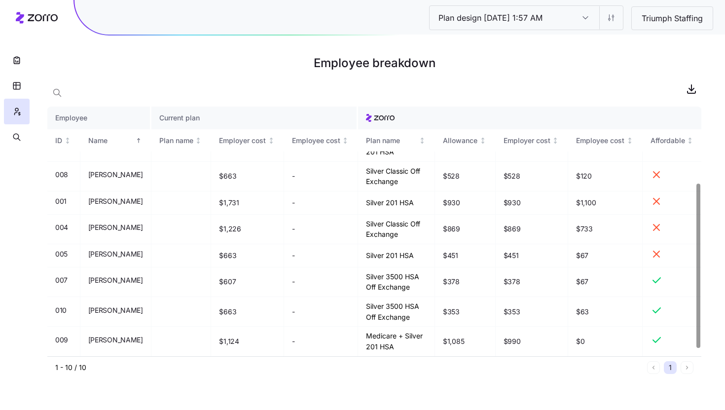
scroll to position [127, 0]
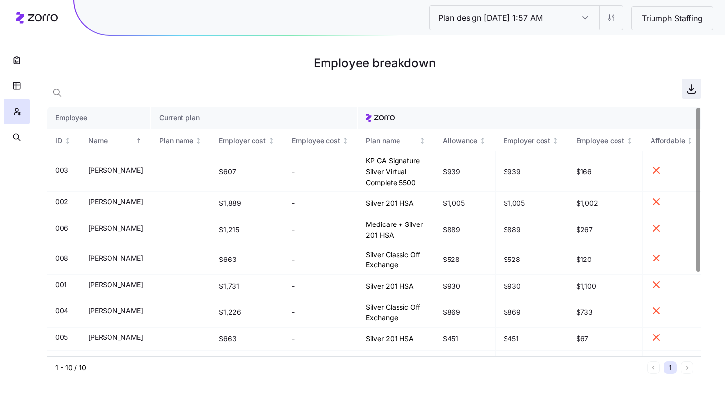
click at [689, 95] on span "button" at bounding box center [691, 88] width 19 height 19
click at [20, 62] on icon "button" at bounding box center [17, 60] width 10 height 10
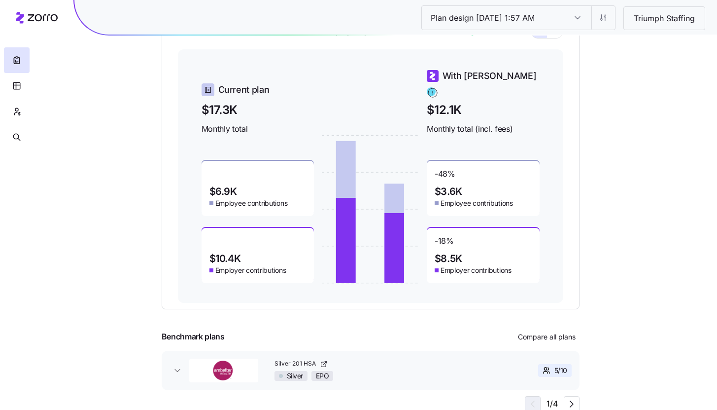
scroll to position [131, 0]
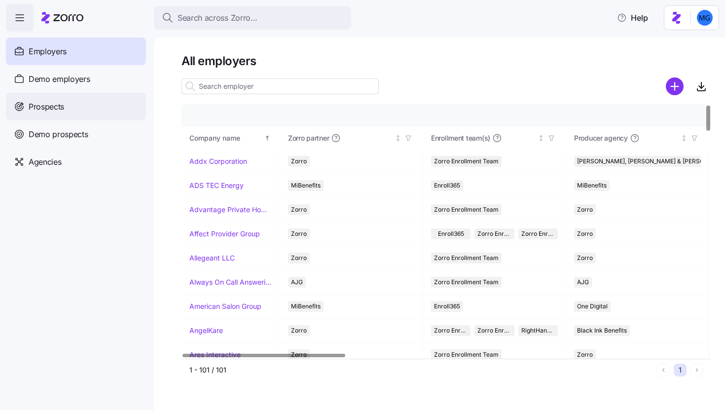
click at [95, 105] on div "Prospects" at bounding box center [76, 107] width 140 height 28
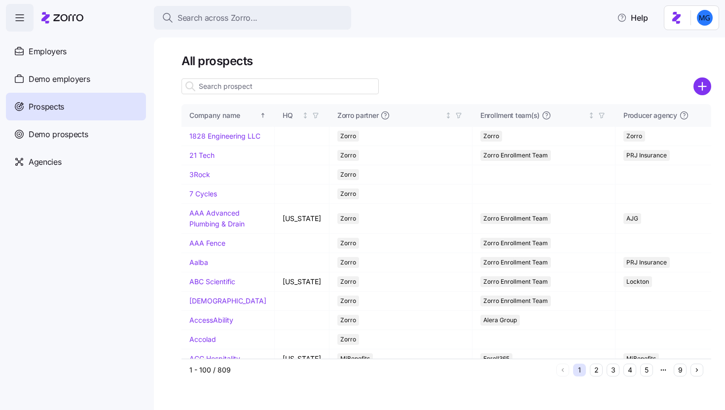
click at [287, 87] on input at bounding box center [279, 86] width 197 height 16
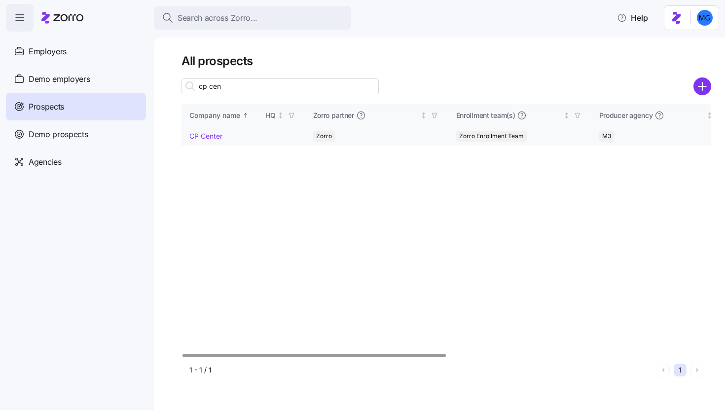
type input "cp cen"
click at [200, 138] on link "CP Center" at bounding box center [205, 136] width 33 height 8
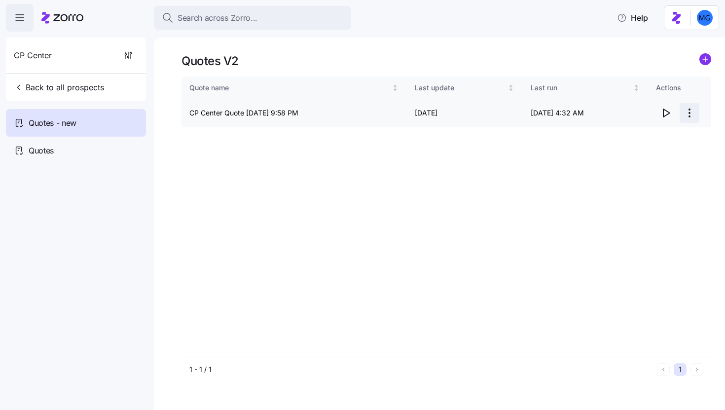
click at [690, 114] on html "Search across Zorro... Help CP Center Back to all prospects Quotes - new Quotes…" at bounding box center [362, 202] width 725 height 404
click at [645, 133] on div "Edit quote" at bounding box center [649, 137] width 91 height 16
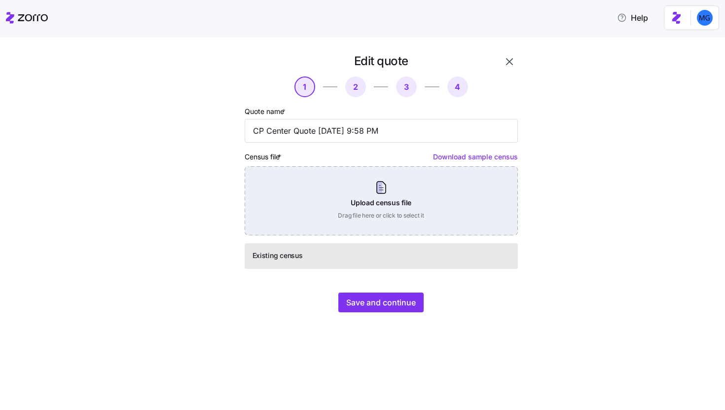
click at [367, 199] on div "Upload census file Drag file here or click to select it" at bounding box center [381, 200] width 273 height 69
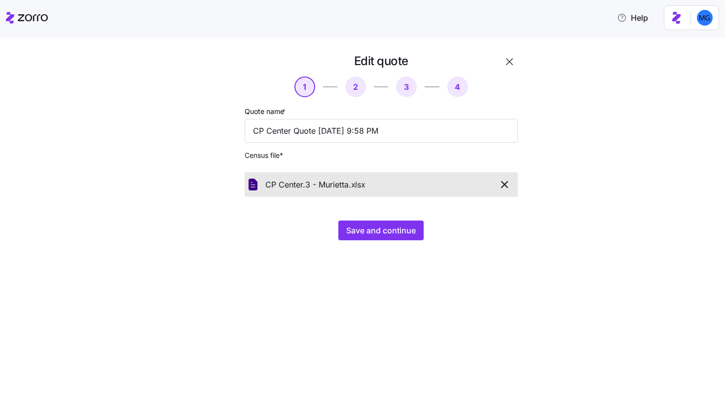
click at [371, 241] on div "Edit quote 1 2 3 4 Quote name * CP Center Quote 10/05/2025 9:58 PM Census file …" at bounding box center [369, 152] width 345 height 199
click at [371, 237] on button "Save and continue" at bounding box center [380, 230] width 85 height 20
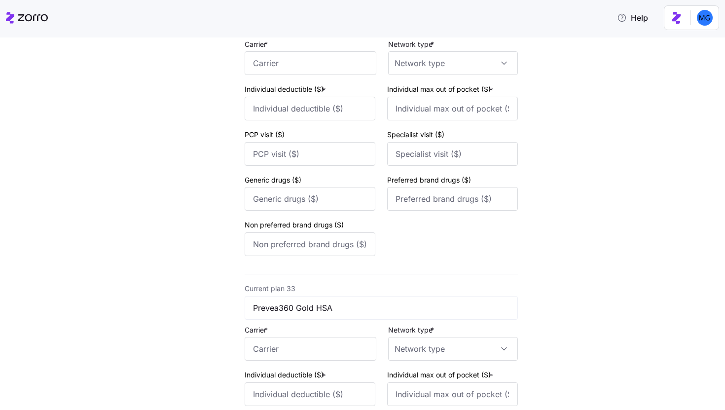
scroll to position [9286, 0]
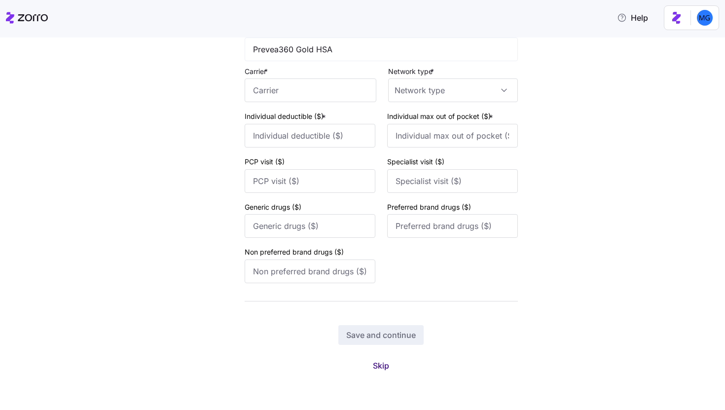
click at [378, 366] on span "Skip" at bounding box center [381, 365] width 16 height 12
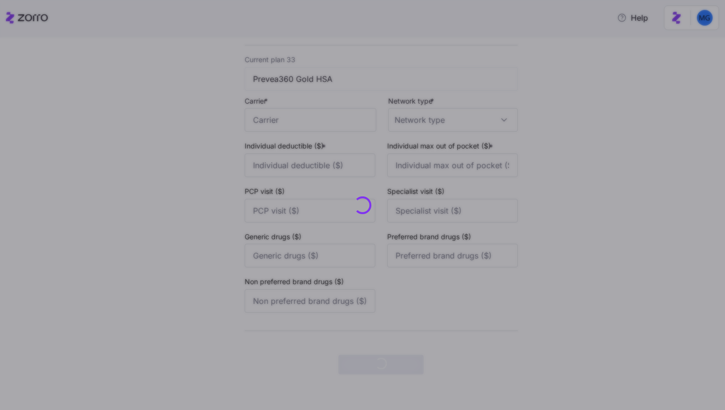
scroll to position [0, 0]
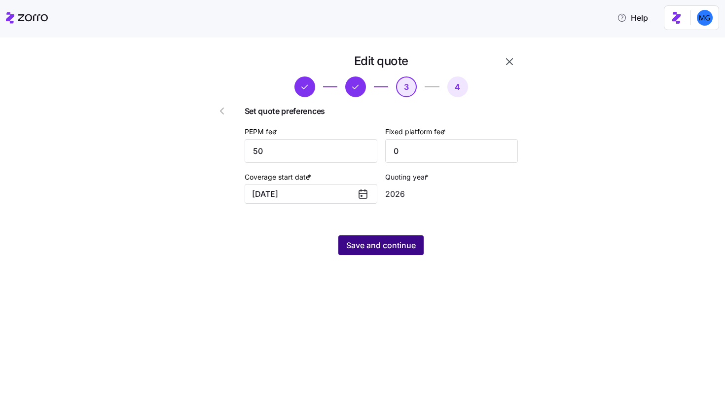
click at [409, 250] on span "Save and continue" at bounding box center [381, 245] width 70 height 12
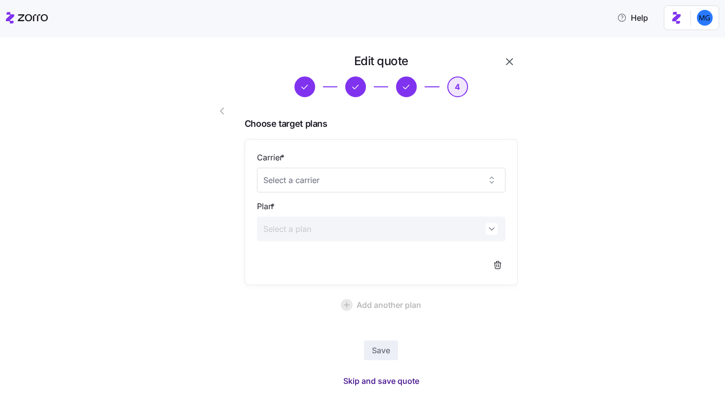
click at [410, 381] on span "Skip and save quote" at bounding box center [381, 381] width 76 height 12
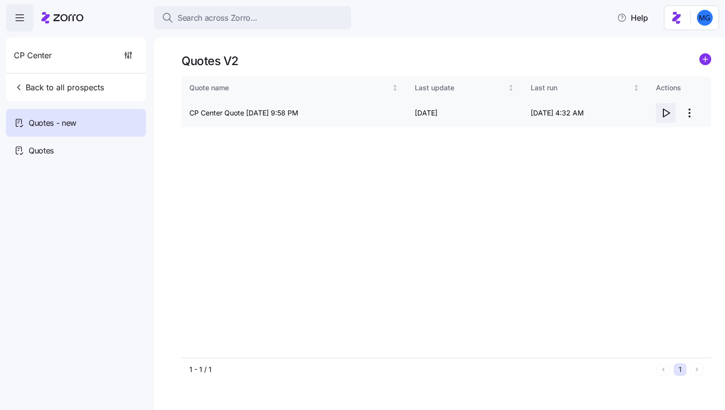
click at [662, 112] on icon "button" at bounding box center [666, 113] width 12 height 12
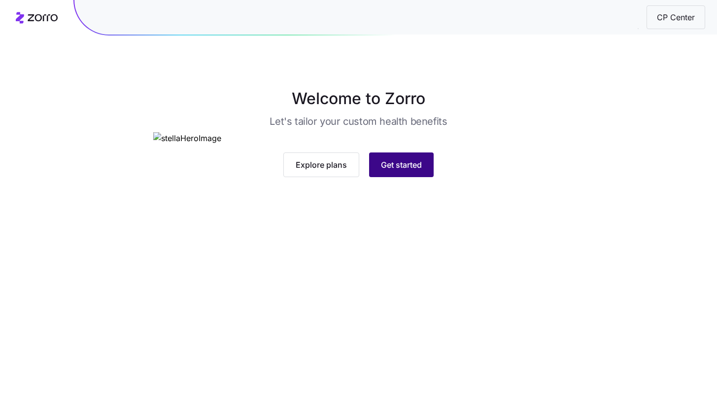
click at [426, 177] on button "Get started" at bounding box center [401, 164] width 65 height 25
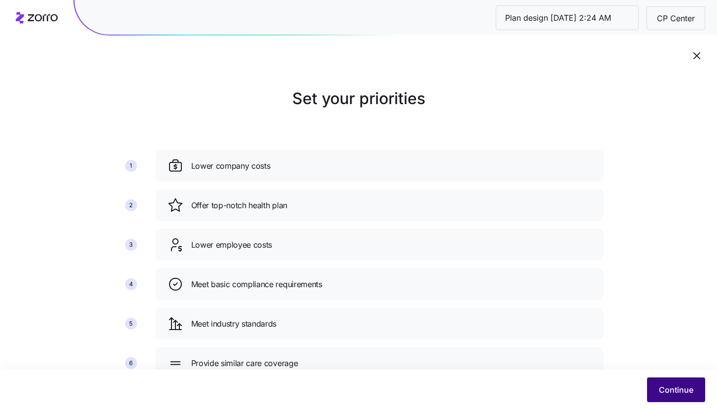
click at [661, 397] on button "Continue" at bounding box center [676, 389] width 58 height 25
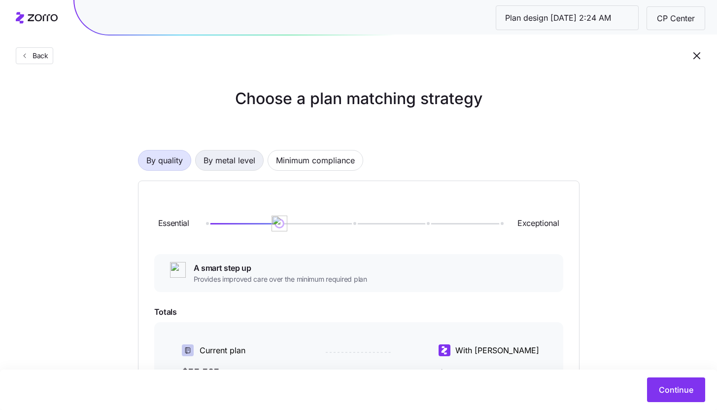
click at [256, 154] on button "By metal level" at bounding box center [229, 160] width 69 height 21
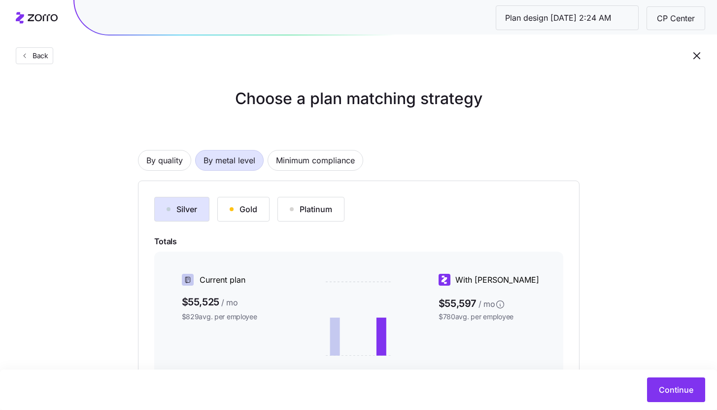
click at [166, 216] on button "Silver" at bounding box center [181, 209] width 55 height 25
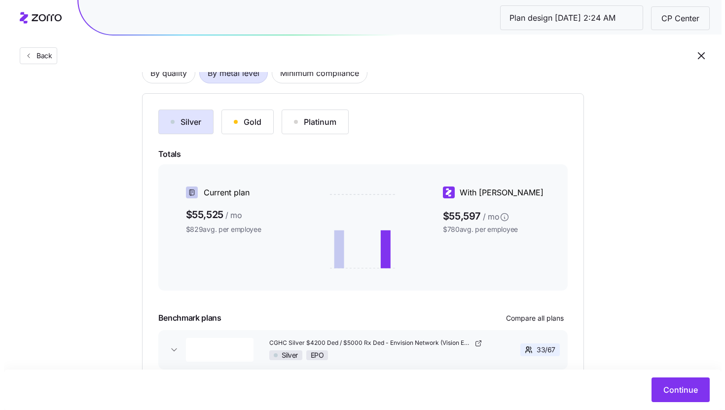
scroll to position [146, 0]
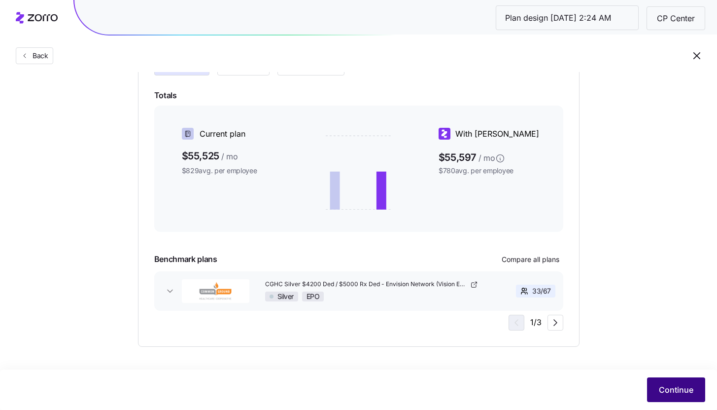
click at [670, 393] on span "Continue" at bounding box center [676, 390] width 35 height 12
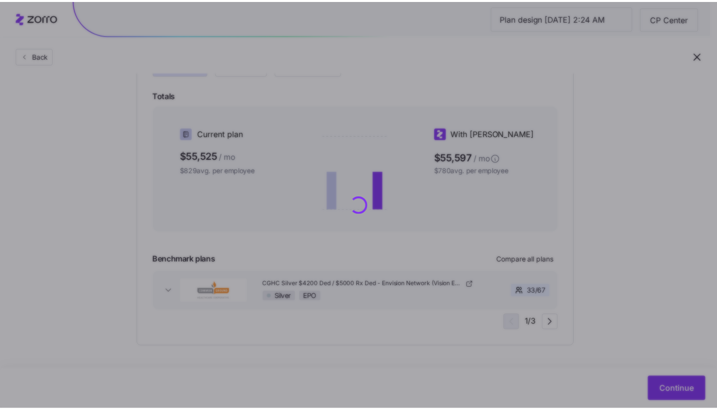
scroll to position [0, 0]
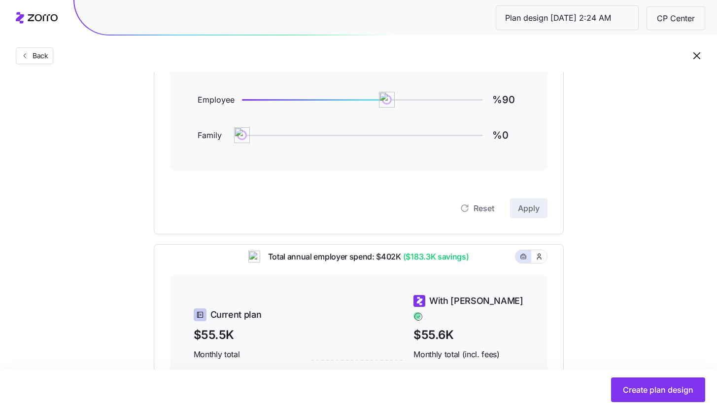
scroll to position [71, 0]
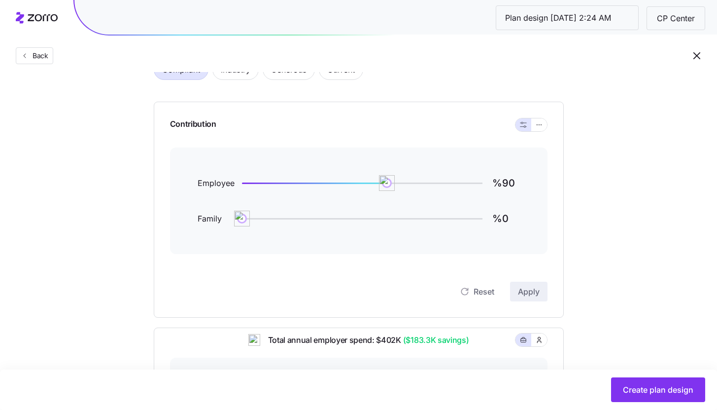
click at [544, 131] on div at bounding box center [532, 124] width 32 height 13
click at [543, 130] on button "button" at bounding box center [539, 124] width 16 height 13
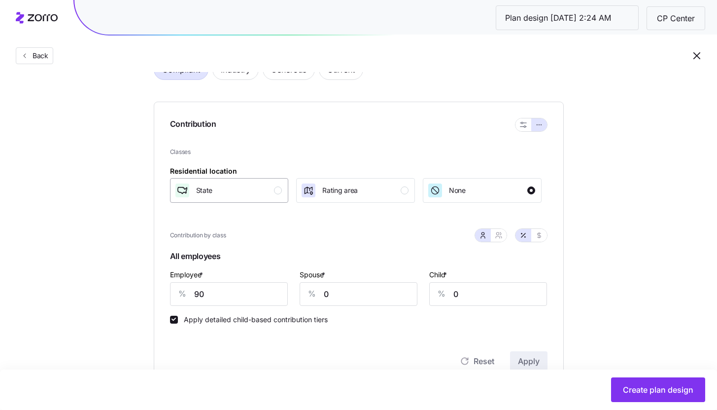
click at [273, 185] on div "State" at bounding box center [229, 190] width 108 height 16
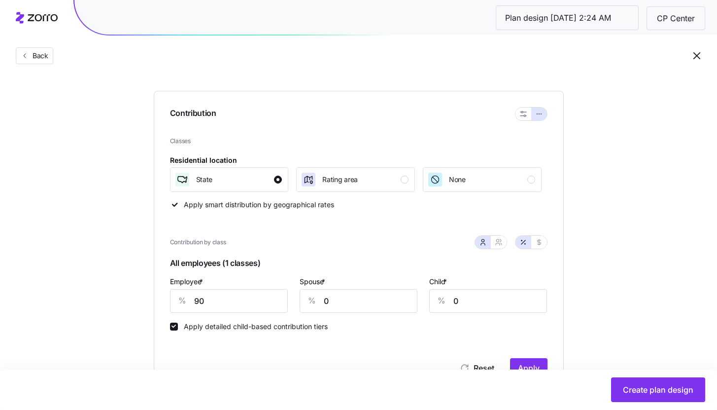
scroll to position [89, 0]
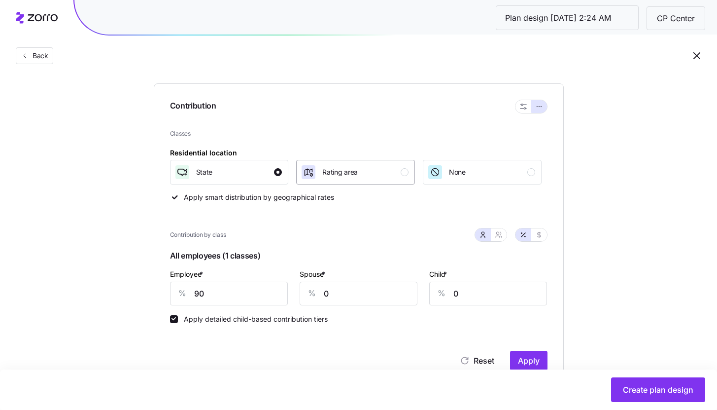
click at [355, 166] on div "Rating area" at bounding box center [339, 172] width 35 height 16
click at [269, 175] on div "State" at bounding box center [229, 172] width 108 height 16
click at [330, 175] on span "Rating area" at bounding box center [339, 172] width 35 height 10
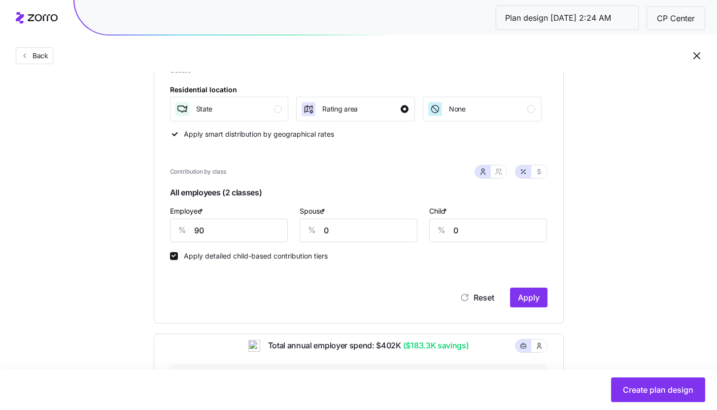
scroll to position [160, 0]
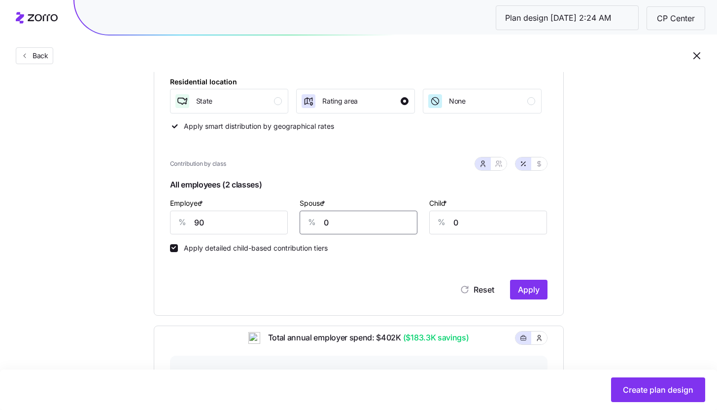
click at [350, 221] on input "0" at bounding box center [359, 222] width 118 height 24
type input "50"
click at [522, 291] on span "Apply" at bounding box center [529, 289] width 22 height 12
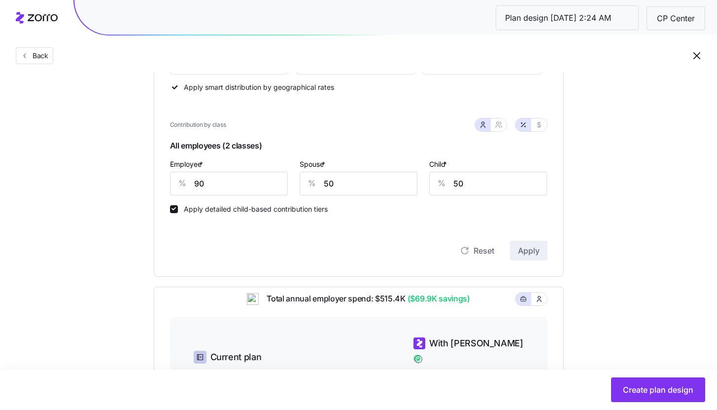
scroll to position [135, 0]
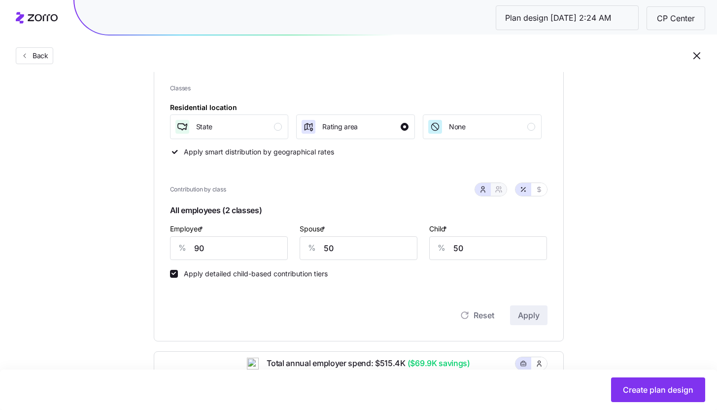
click at [495, 192] on button "button" at bounding box center [499, 189] width 8 height 8
type input "70"
type input "72"
click at [398, 246] on input "72" at bounding box center [408, 248] width 86 height 24
click at [479, 191] on button "button" at bounding box center [483, 189] width 8 height 8
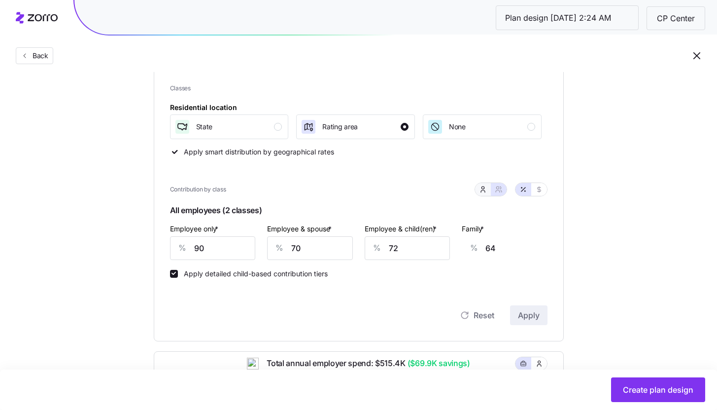
type input "50"
click at [500, 192] on icon "button" at bounding box center [499, 189] width 8 height 8
type input "70"
type input "72"
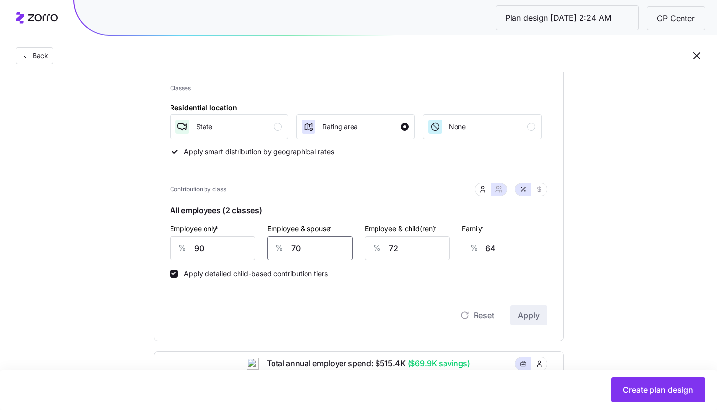
click at [323, 250] on input "70" at bounding box center [310, 248] width 86 height 24
type input "7"
type input "19"
type input "75"
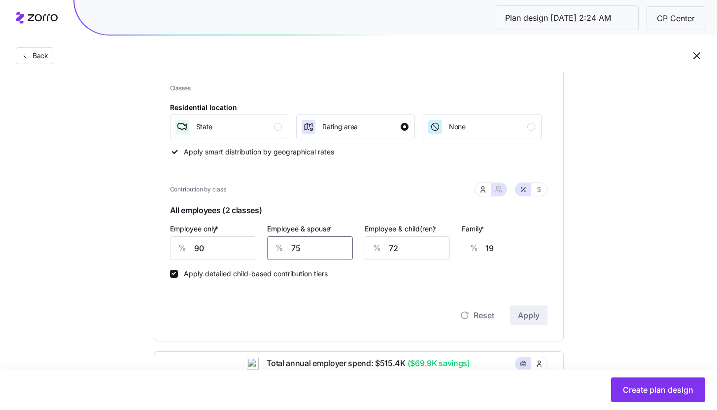
type input "68"
type input "75"
type input "7"
type input "26"
type input "75"
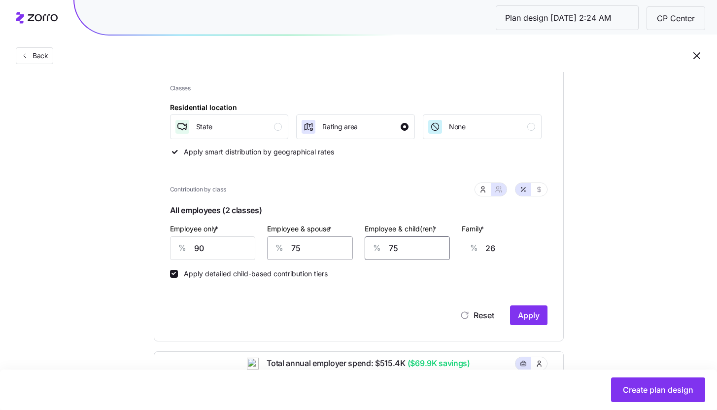
type input "70"
type input "75"
click at [530, 313] on span "Apply" at bounding box center [529, 315] width 22 height 12
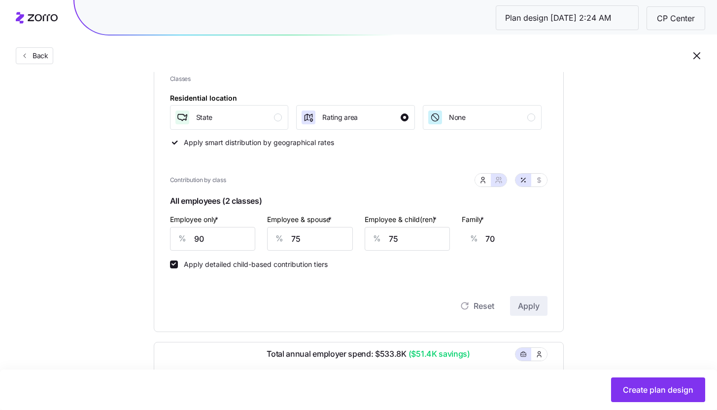
scroll to position [145, 0]
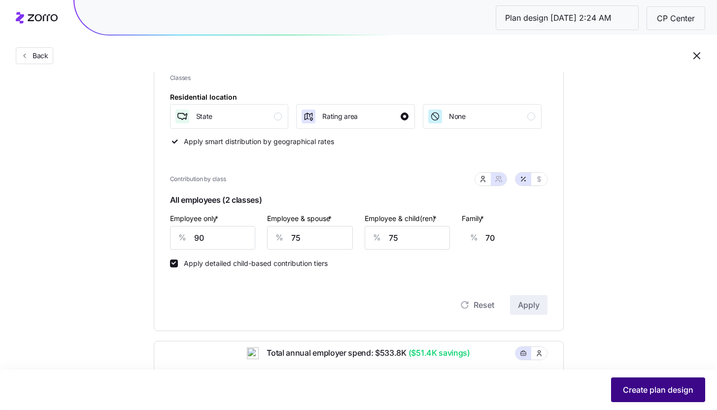
click at [654, 384] on span "Create plan design" at bounding box center [658, 390] width 70 height 12
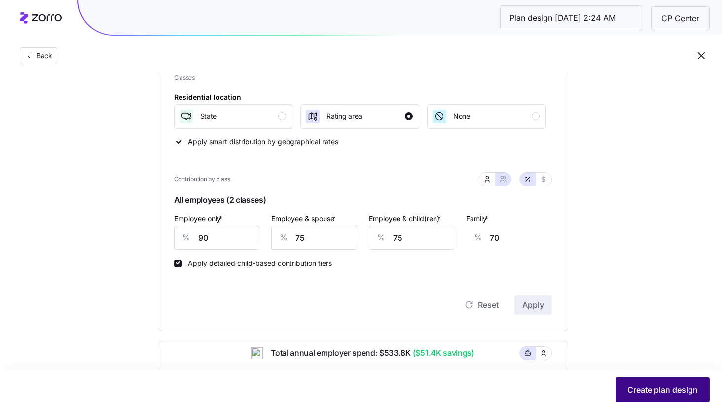
scroll to position [0, 0]
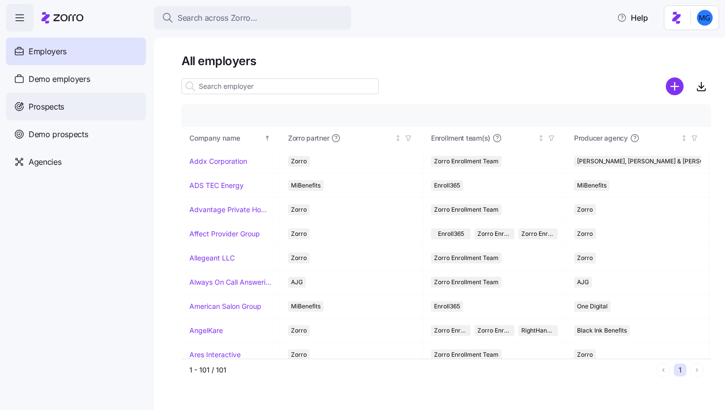
click at [69, 112] on div "Prospects" at bounding box center [76, 107] width 140 height 28
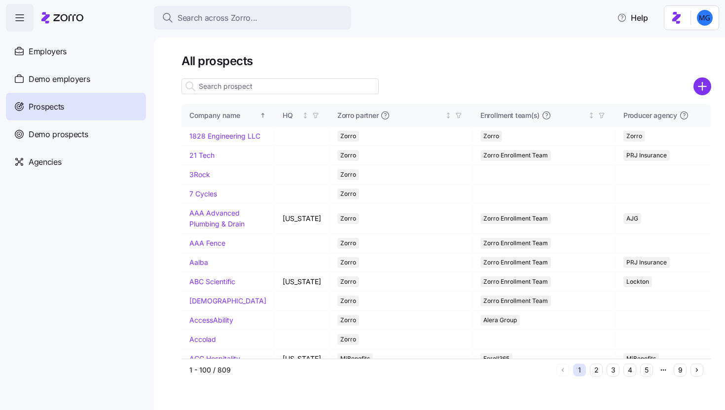
click at [276, 85] on input at bounding box center [279, 86] width 197 height 16
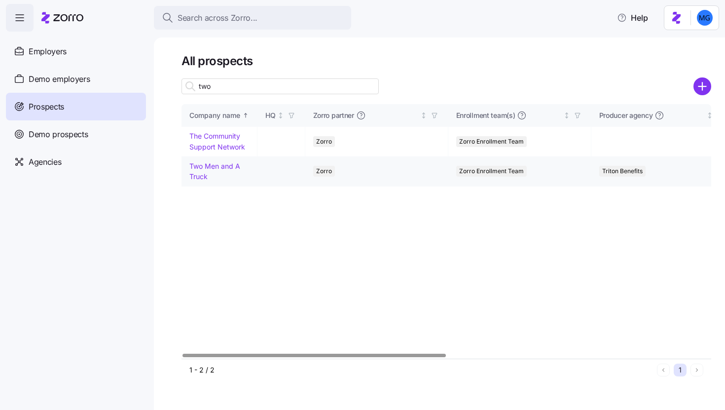
type input "two"
click at [209, 168] on link "Two Men and A Truck" at bounding box center [214, 171] width 51 height 19
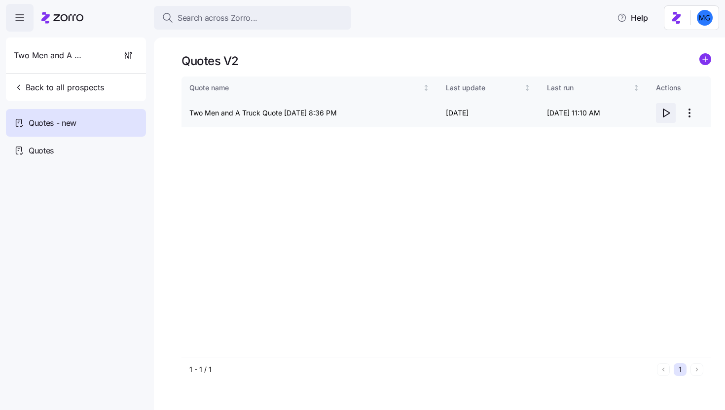
click at [666, 115] on icon "button" at bounding box center [666, 113] width 6 height 8
click at [666, 112] on icon "button" at bounding box center [666, 113] width 12 height 12
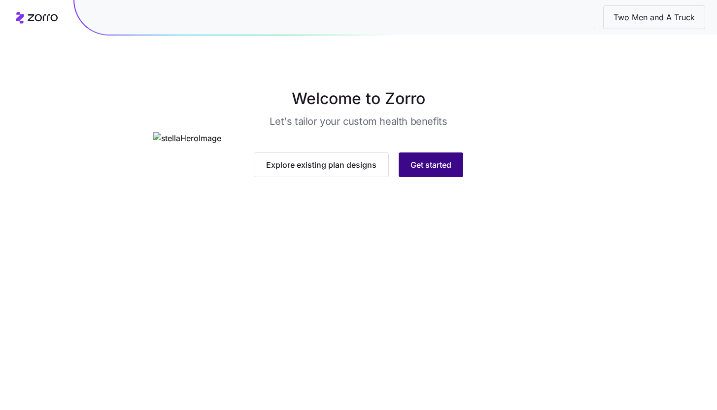
click at [444, 171] on span "Get started" at bounding box center [431, 165] width 41 height 12
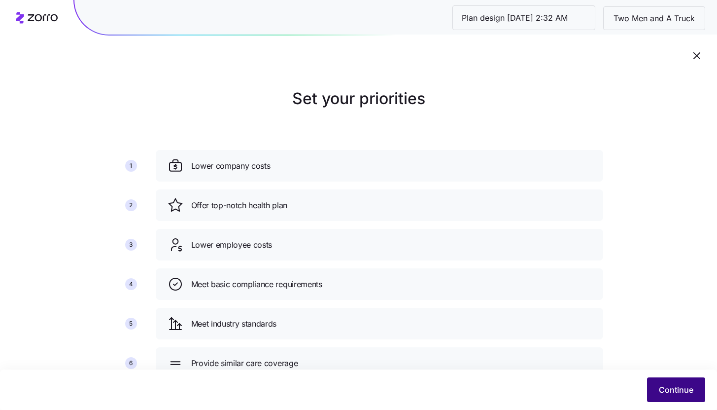
click at [665, 399] on button "Continue" at bounding box center [676, 389] width 58 height 25
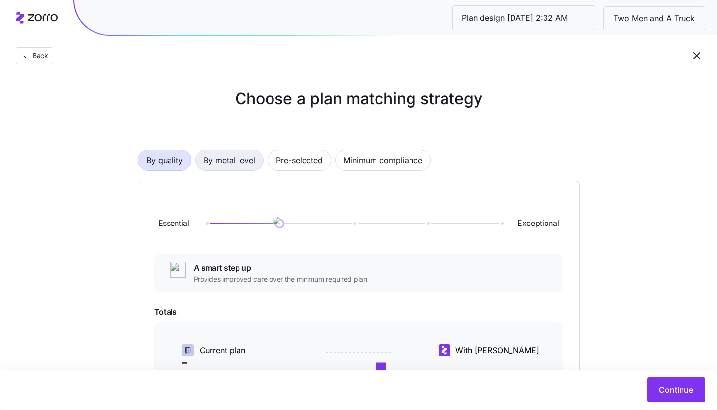
click at [247, 165] on span "By metal level" at bounding box center [230, 160] width 52 height 20
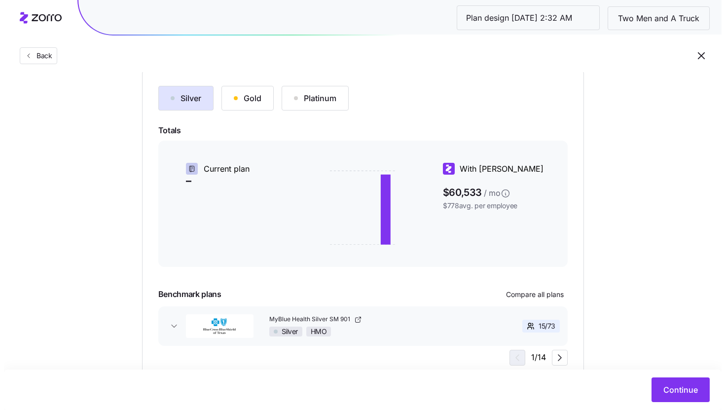
scroll to position [146, 0]
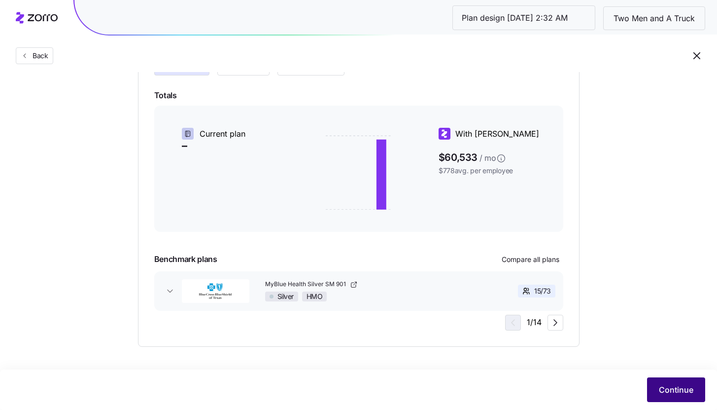
click at [674, 387] on span "Continue" at bounding box center [676, 390] width 35 height 12
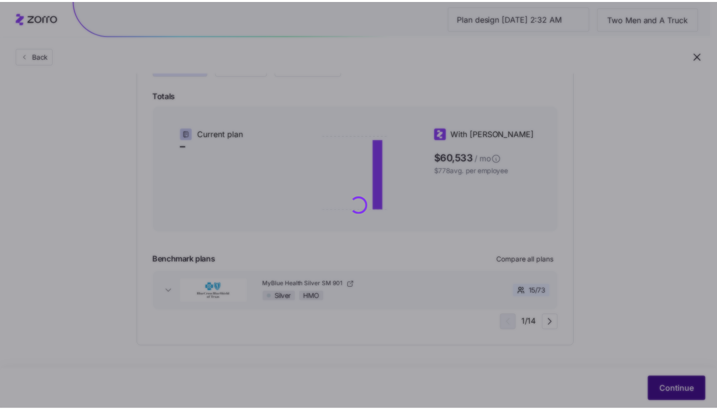
scroll to position [0, 0]
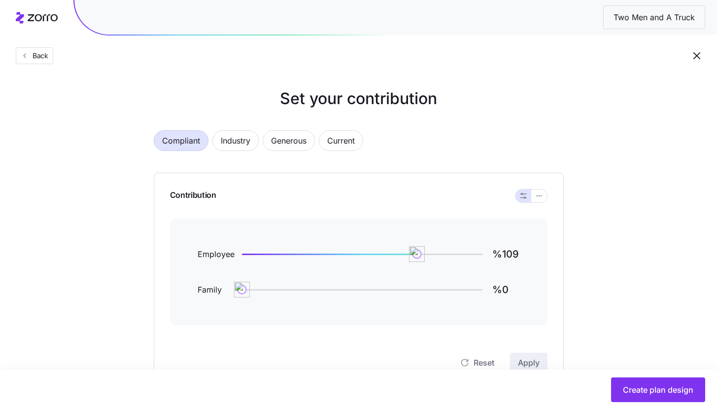
scroll to position [42, 0]
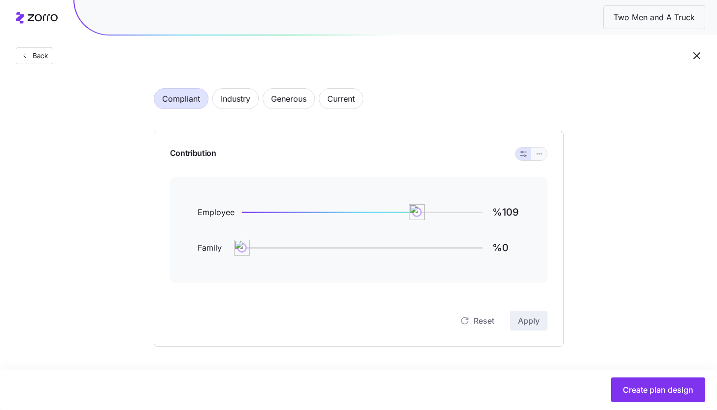
click at [545, 154] on button "button" at bounding box center [539, 153] width 16 height 13
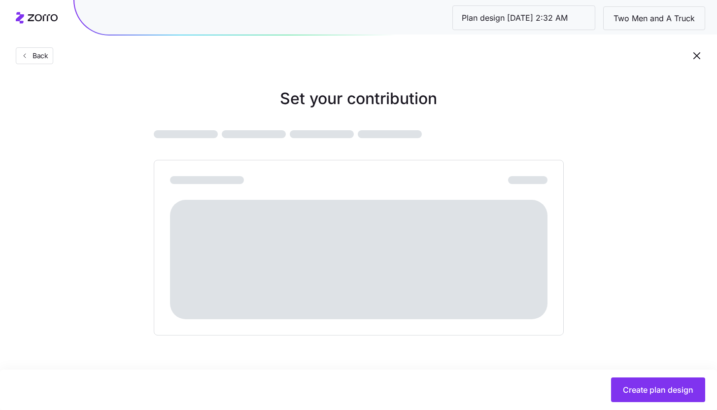
scroll to position [0, 0]
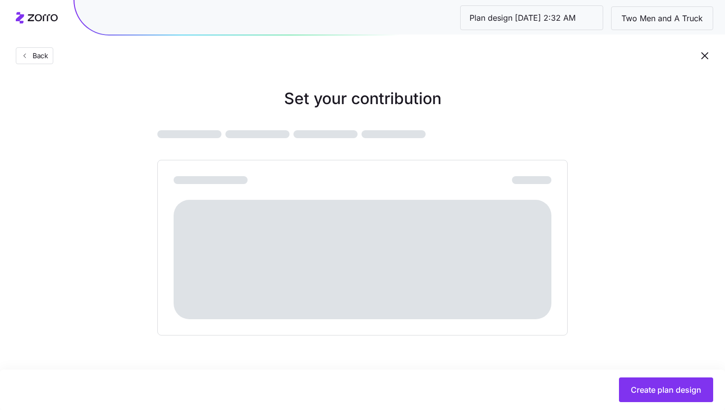
click at [244, 252] on div at bounding box center [363, 259] width 378 height 119
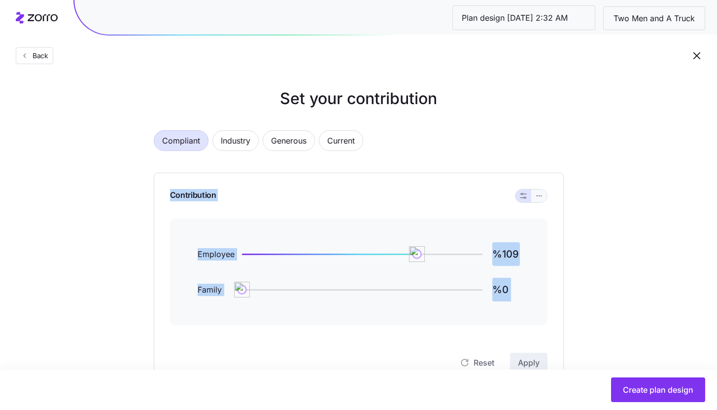
click at [539, 195] on icon "button" at bounding box center [539, 196] width 7 height 12
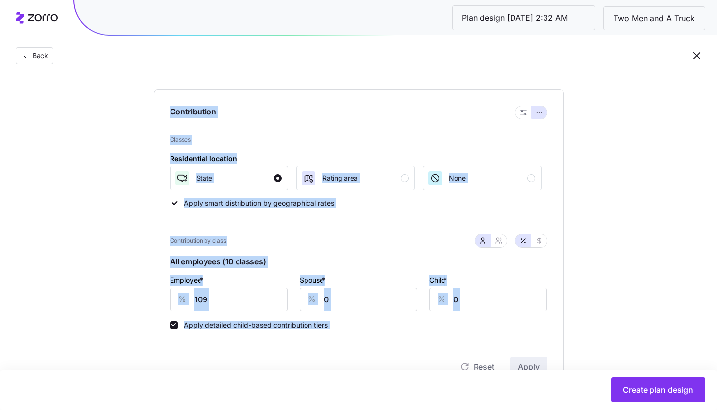
click at [339, 241] on div "Contribution by class" at bounding box center [359, 241] width 378 height 26
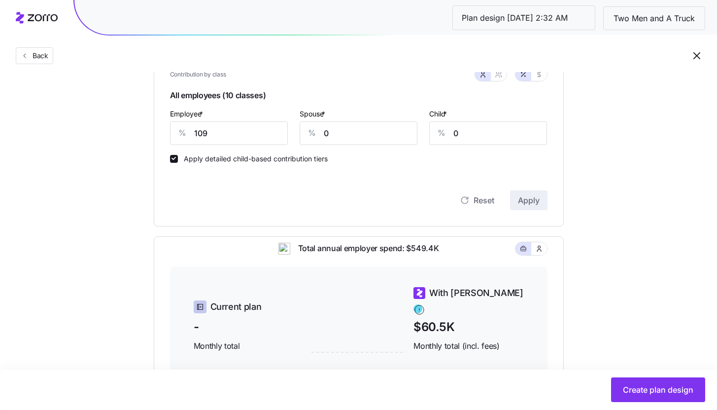
scroll to position [250, 0]
click at [216, 137] on input "109" at bounding box center [229, 133] width 118 height 24
type input "85"
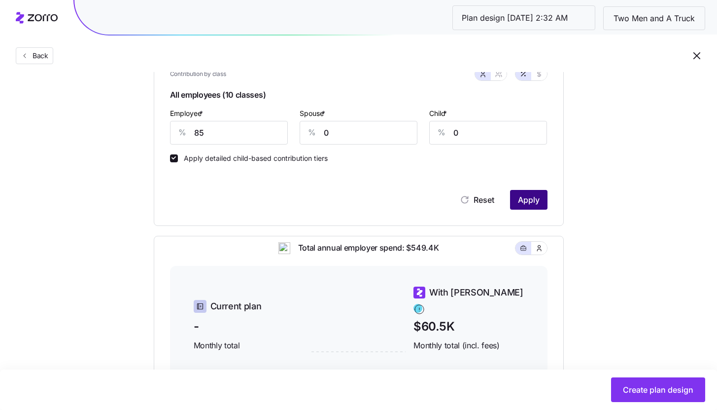
click at [539, 201] on button "Apply" at bounding box center [528, 200] width 37 height 20
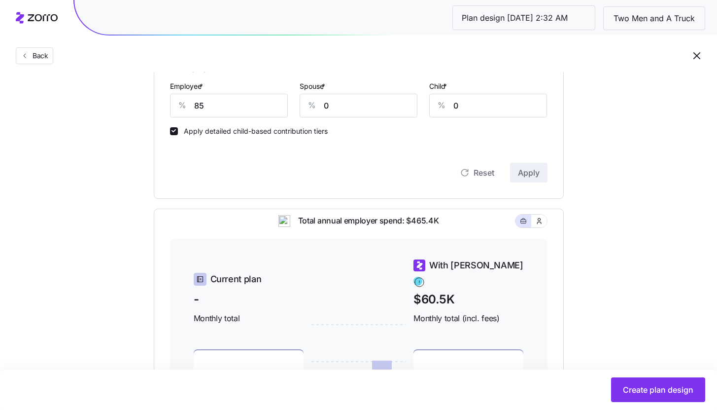
scroll to position [203, 0]
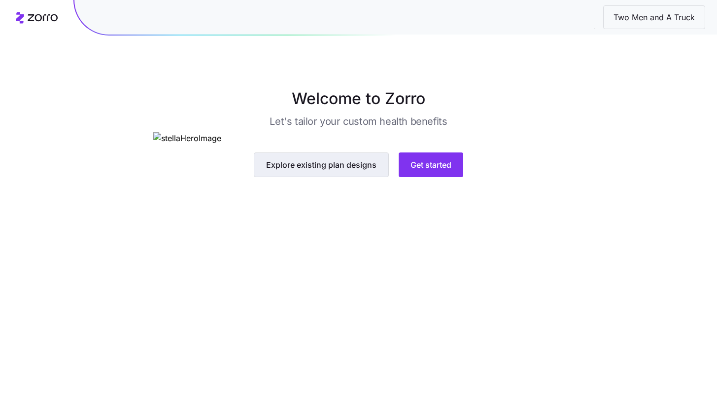
click at [353, 171] on span "Explore existing plan designs" at bounding box center [321, 165] width 110 height 12
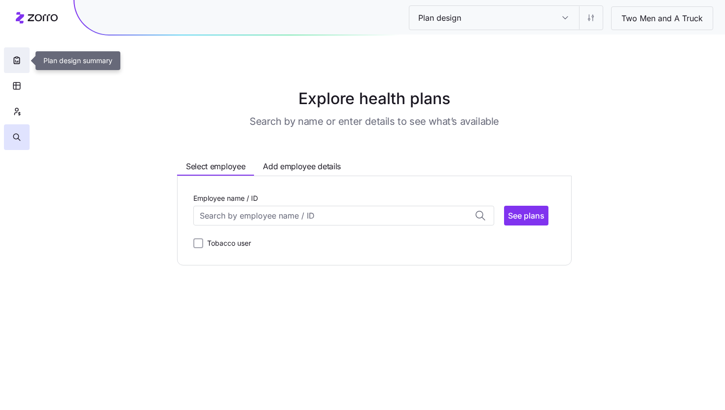
click at [25, 59] on button "button" at bounding box center [17, 60] width 26 height 26
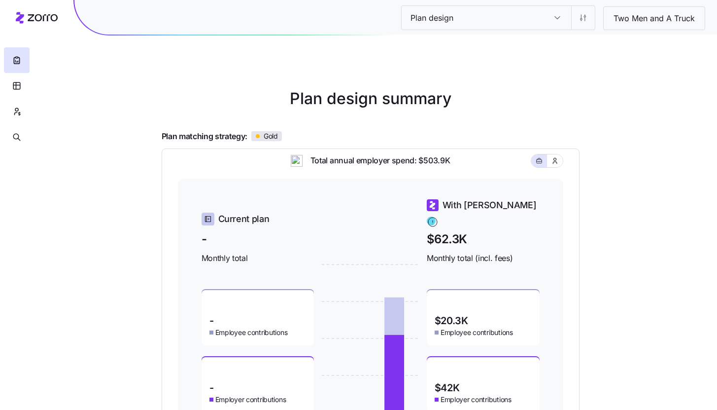
scroll to position [131, 0]
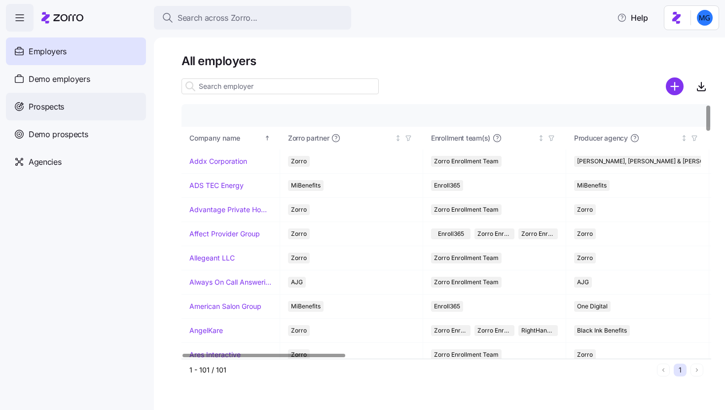
click at [131, 109] on div "Prospects" at bounding box center [76, 107] width 140 height 28
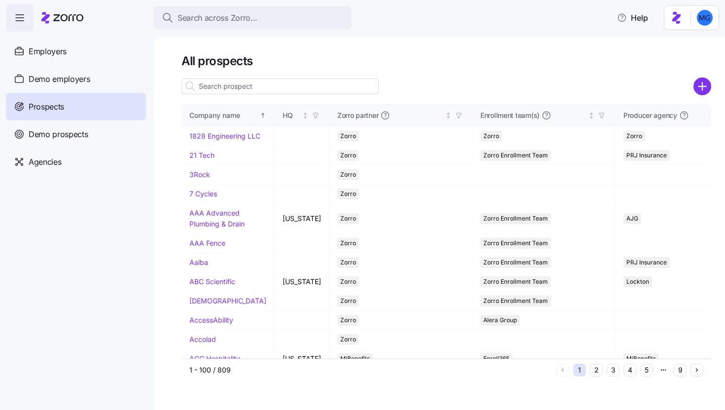
click at [304, 82] on input at bounding box center [279, 86] width 197 height 16
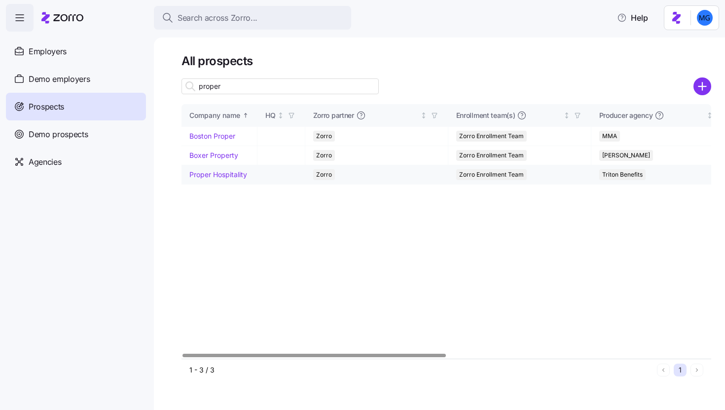
type input "proper"
click at [223, 174] on link "Proper Hospitality" at bounding box center [218, 174] width 58 height 8
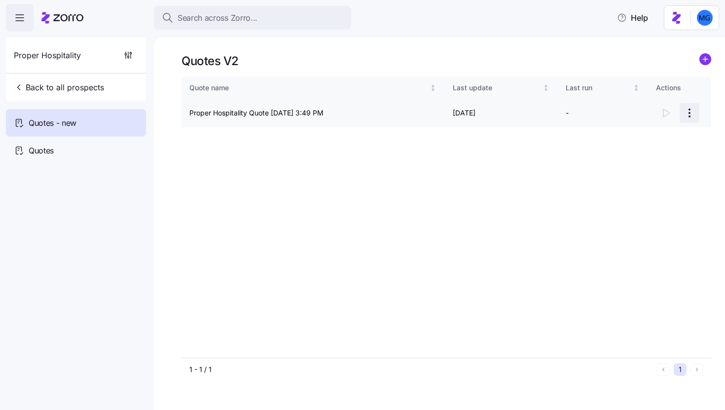
click at [691, 114] on html "Search across Zorro... Help Proper Hospitality Back to all prospects Quotes - n…" at bounding box center [362, 202] width 725 height 404
click at [656, 133] on div "Continue setup" at bounding box center [632, 137] width 49 height 11
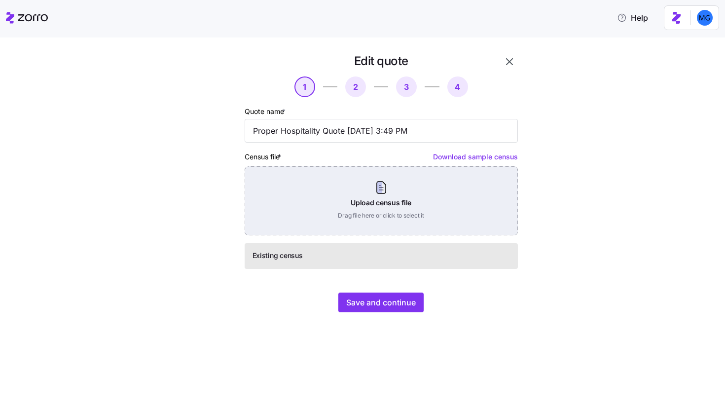
click at [366, 201] on div "Upload census file Drag file here or click to select it" at bounding box center [381, 200] width 273 height 69
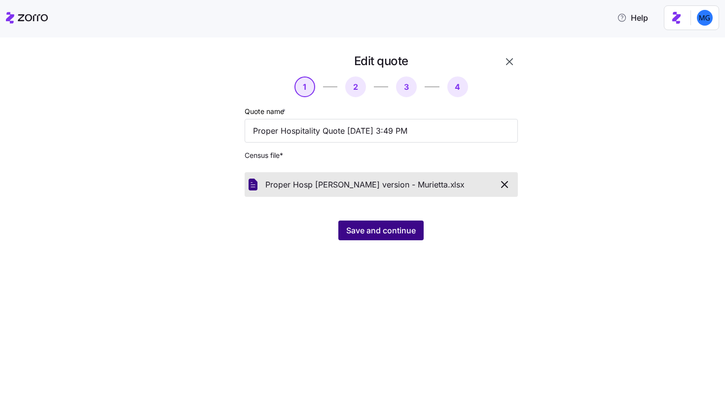
click at [356, 232] on span "Save and continue" at bounding box center [381, 230] width 70 height 12
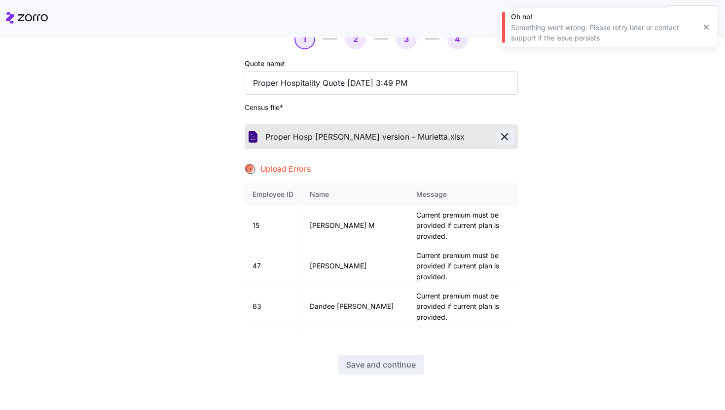
click at [500, 132] on icon "button" at bounding box center [504, 137] width 12 height 12
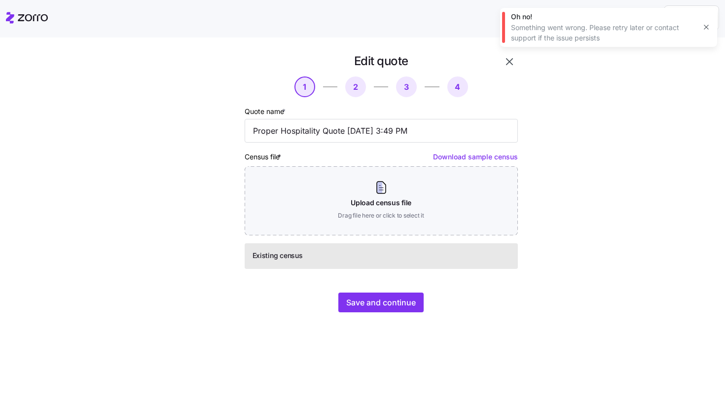
click at [701, 24] on button "button" at bounding box center [706, 27] width 14 height 14
click at [515, 61] on button "button" at bounding box center [509, 61] width 17 height 17
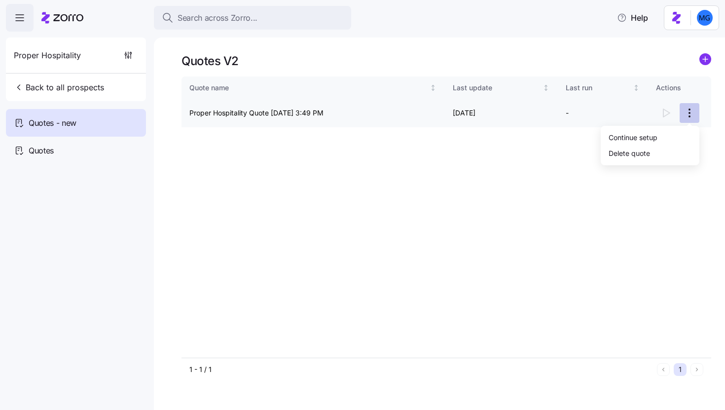
click at [689, 114] on html "Search across Zorro... Help Proper Hospitality Back to all prospects Quotes - n…" at bounding box center [362, 202] width 725 height 404
click at [628, 142] on div "Continue setup" at bounding box center [632, 137] width 49 height 11
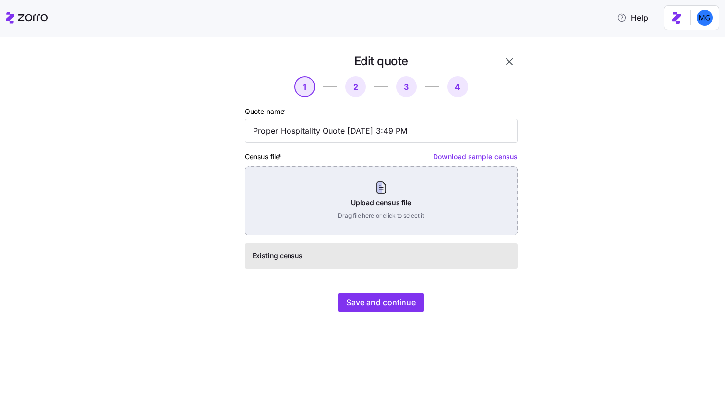
click at [389, 214] on div "Upload census file Drag file here or click to select it" at bounding box center [381, 200] width 273 height 69
click at [372, 209] on div "Upload census file Drag file here or click to select it" at bounding box center [381, 200] width 273 height 69
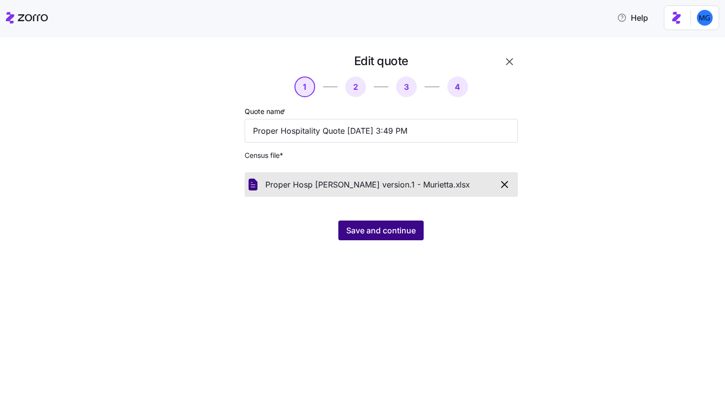
click at [379, 229] on span "Save and continue" at bounding box center [381, 230] width 70 height 12
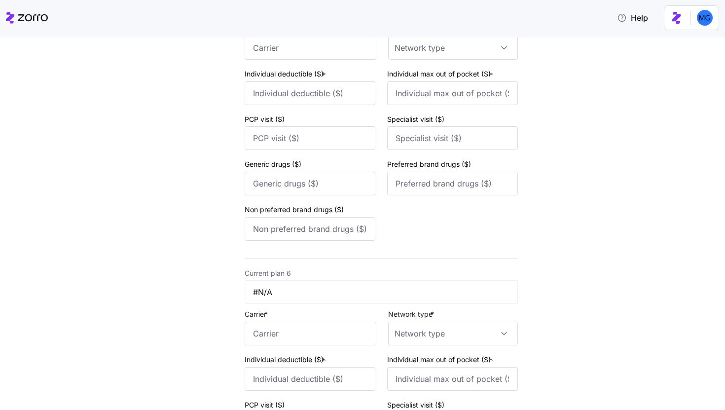
scroll to position [1825, 0]
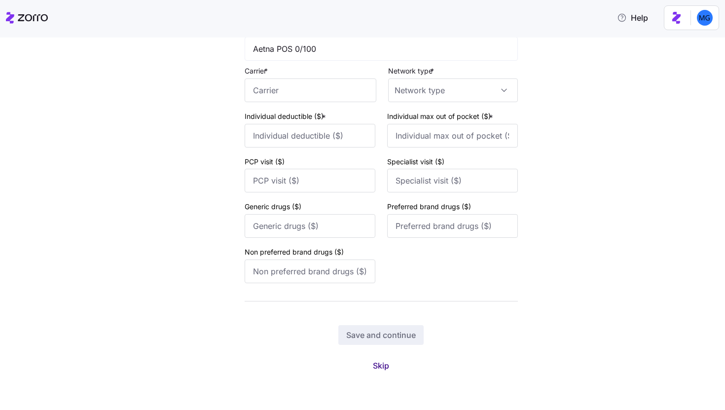
click at [375, 363] on span "Skip" at bounding box center [381, 365] width 16 height 12
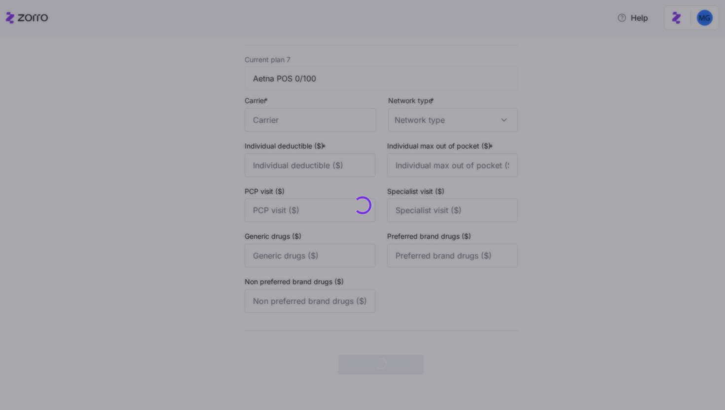
scroll to position [0, 0]
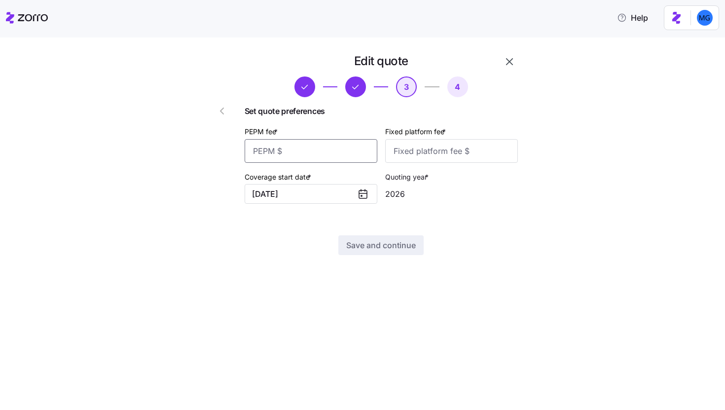
click at [343, 151] on input "PEPM fee *" at bounding box center [311, 151] width 133 height 24
type input "50"
type input "100"
click at [390, 250] on span "Save and continue" at bounding box center [381, 245] width 70 height 12
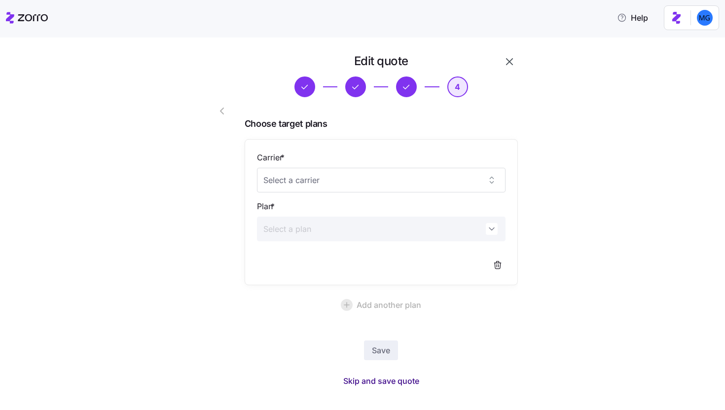
click at [394, 381] on span "Skip and save quote" at bounding box center [381, 381] width 76 height 12
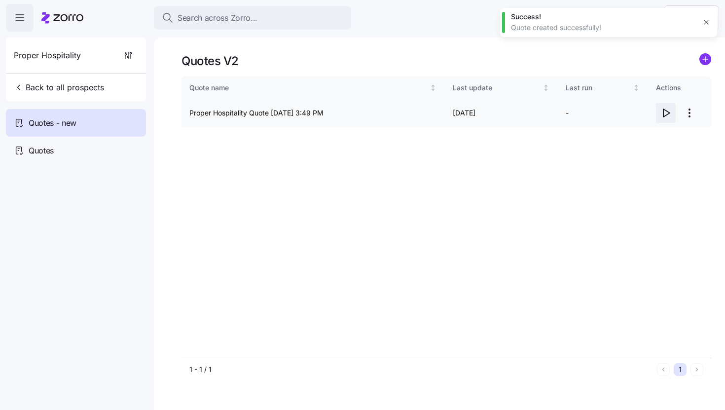
click at [668, 108] on icon "button" at bounding box center [666, 113] width 12 height 12
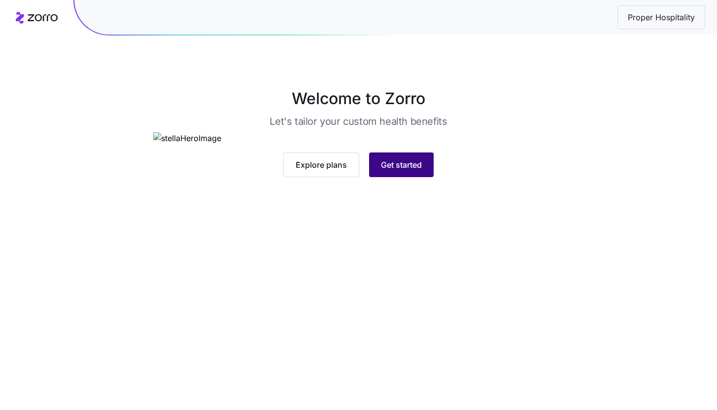
click at [405, 177] on button "Get started" at bounding box center [401, 164] width 65 height 25
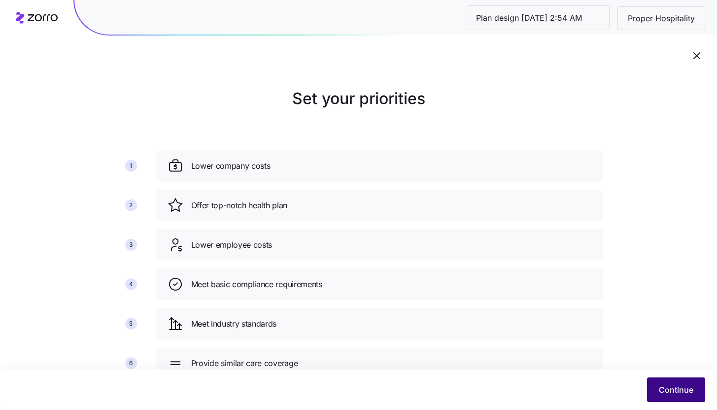
click at [677, 397] on button "Continue" at bounding box center [676, 389] width 58 height 25
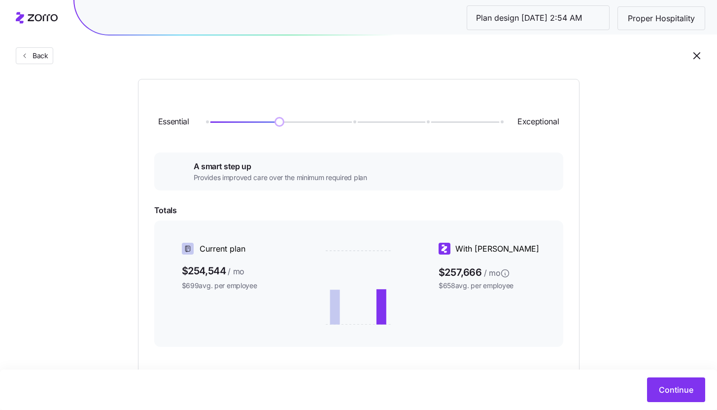
scroll to position [31, 0]
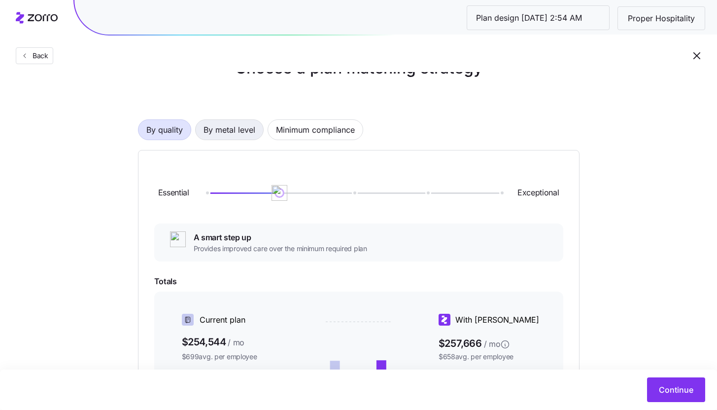
click at [243, 126] on span "By metal level" at bounding box center [230, 130] width 52 height 20
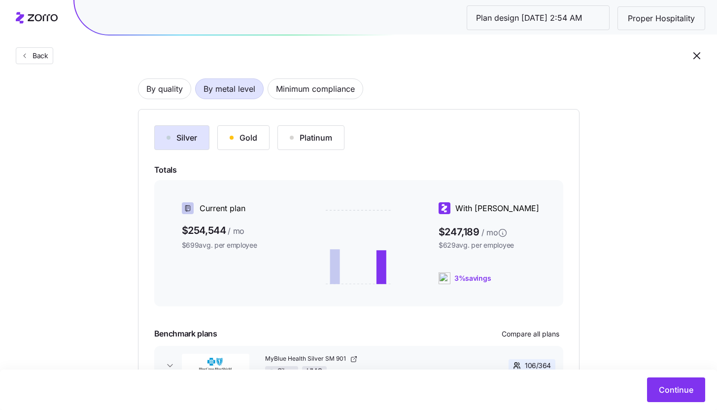
scroll to position [84, 0]
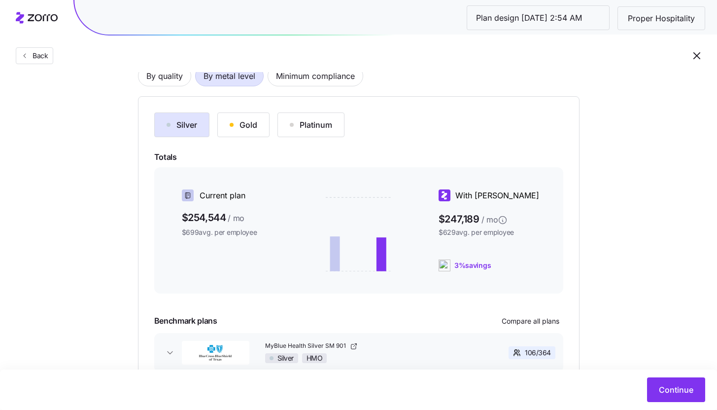
click at [244, 132] on button "Gold" at bounding box center [243, 124] width 52 height 25
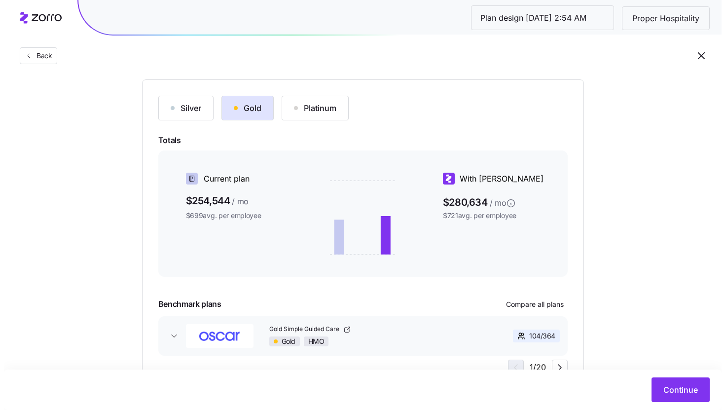
scroll to position [146, 0]
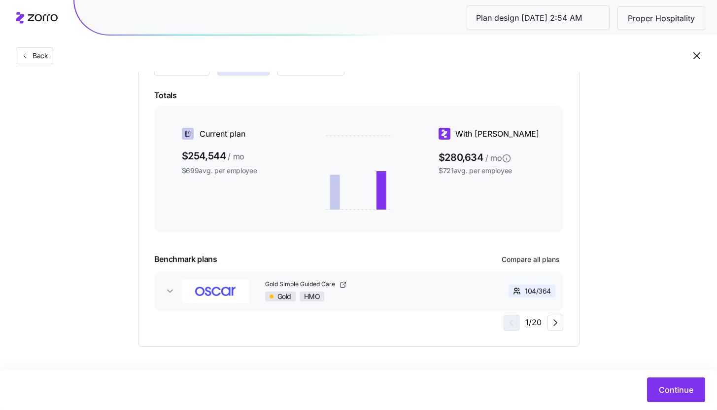
click at [201, 75] on div "Silver Gold Platinum Totals Current plan $254,544 / mo $699 avg. per employee W…" at bounding box center [358, 190] width 409 height 279
click at [201, 74] on button "Silver" at bounding box center [181, 63] width 55 height 25
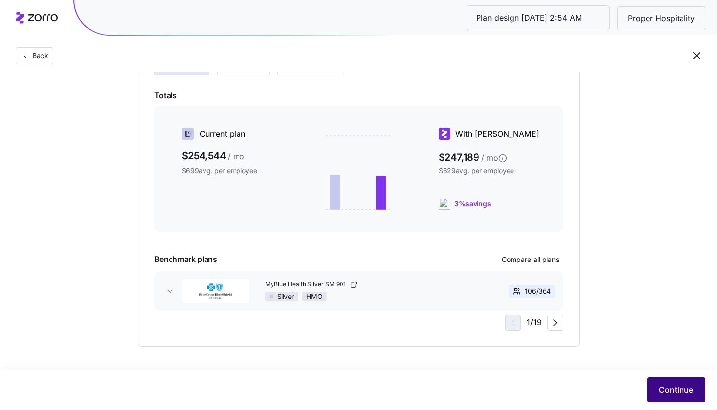
click at [676, 385] on span "Continue" at bounding box center [676, 390] width 35 height 12
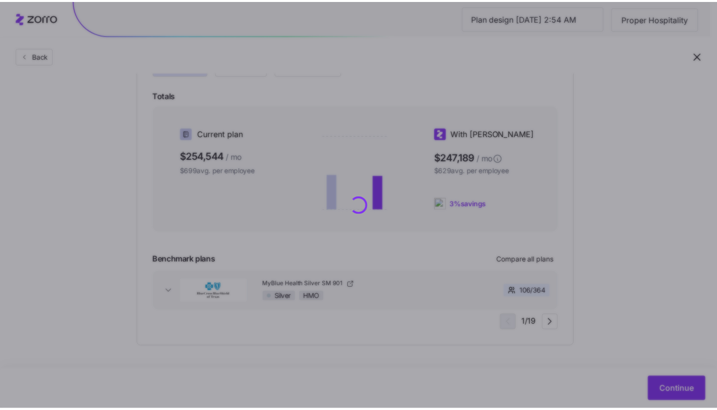
scroll to position [0, 0]
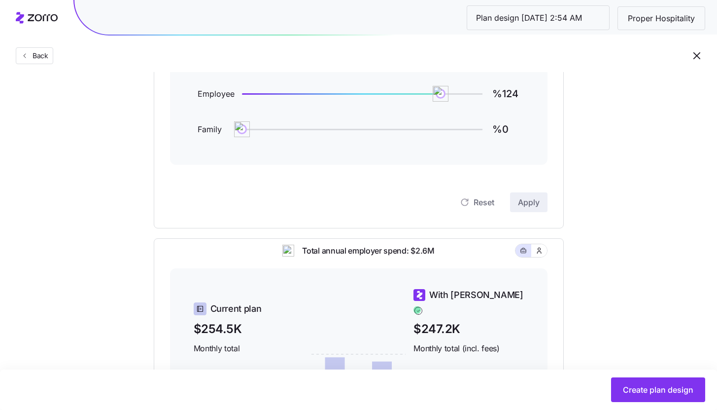
scroll to position [119, 0]
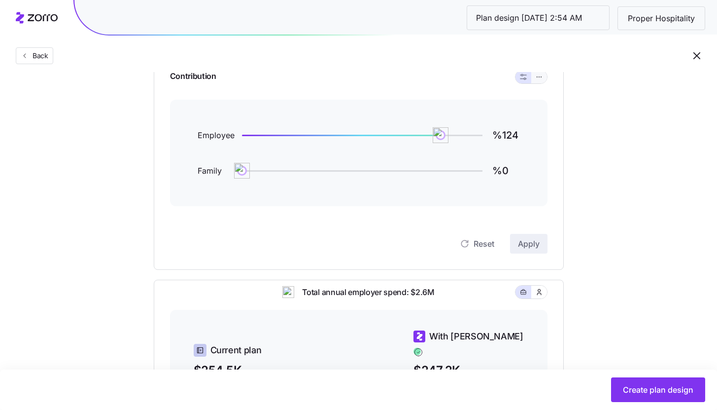
click at [539, 80] on button "button" at bounding box center [539, 77] width 8 height 8
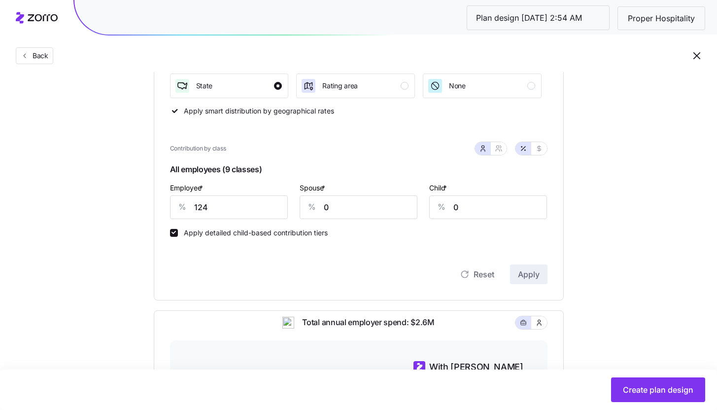
scroll to position [184, 0]
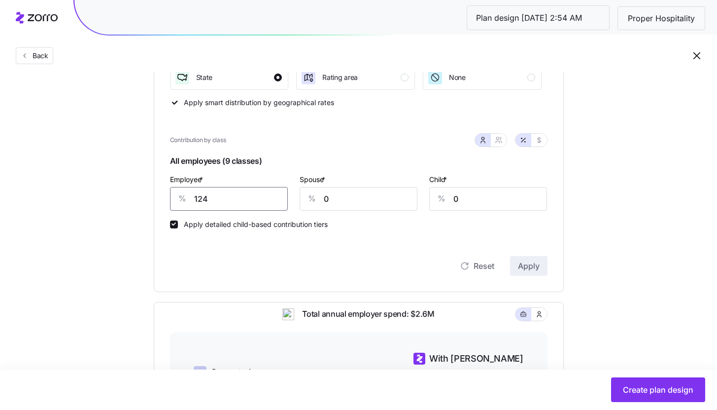
click at [228, 203] on input "124" at bounding box center [229, 199] width 118 height 24
type input "80"
click at [532, 260] on button "Apply" at bounding box center [528, 266] width 37 height 20
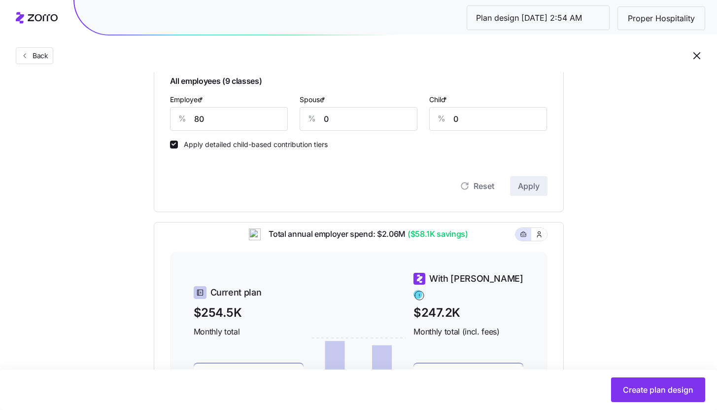
scroll to position [79, 0]
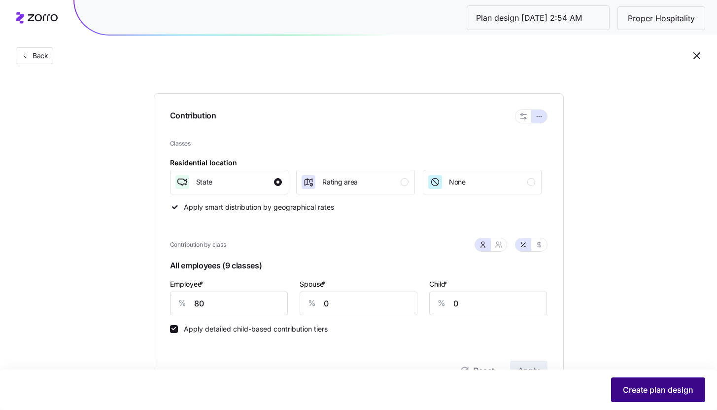
click at [640, 386] on span "Create plan design" at bounding box center [658, 390] width 70 height 12
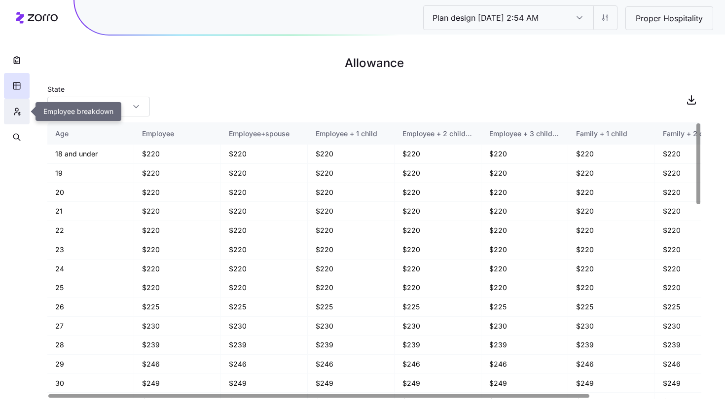
click at [24, 112] on button "button" at bounding box center [17, 112] width 26 height 26
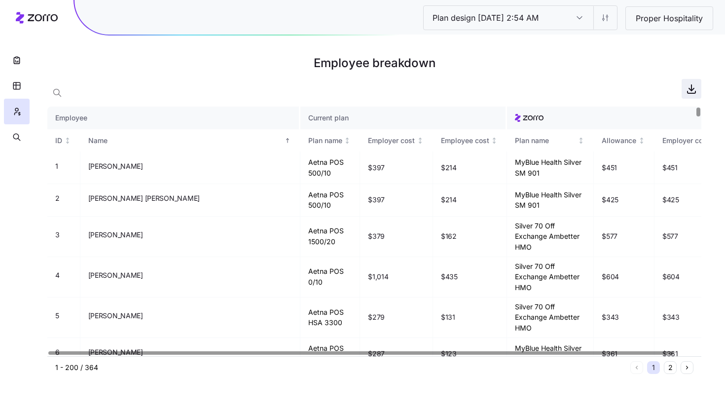
click at [687, 96] on span "button" at bounding box center [691, 88] width 19 height 19
click at [20, 64] on icon "button" at bounding box center [17, 60] width 10 height 10
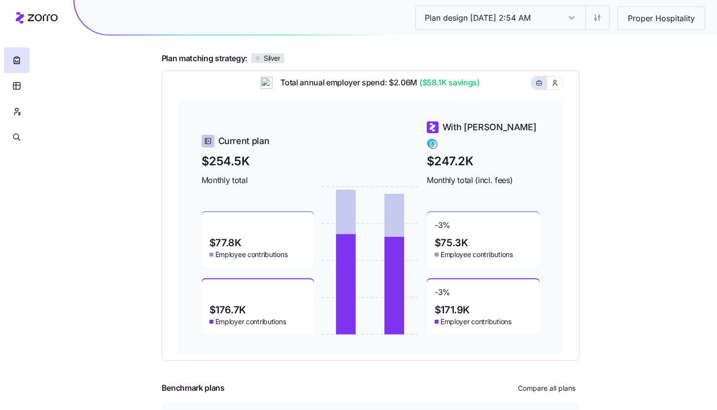
scroll to position [131, 0]
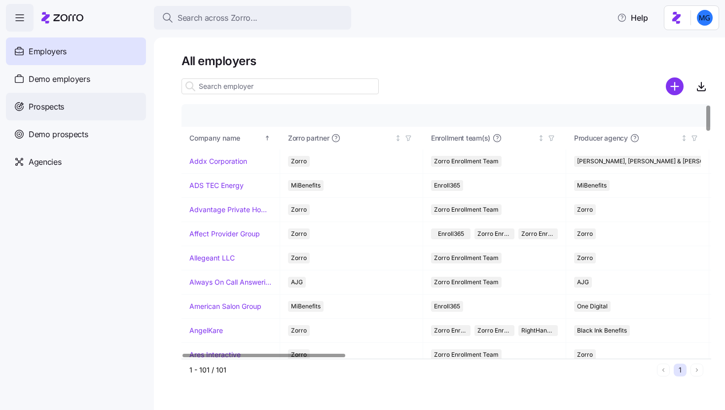
click at [106, 107] on div "Prospects" at bounding box center [76, 107] width 140 height 28
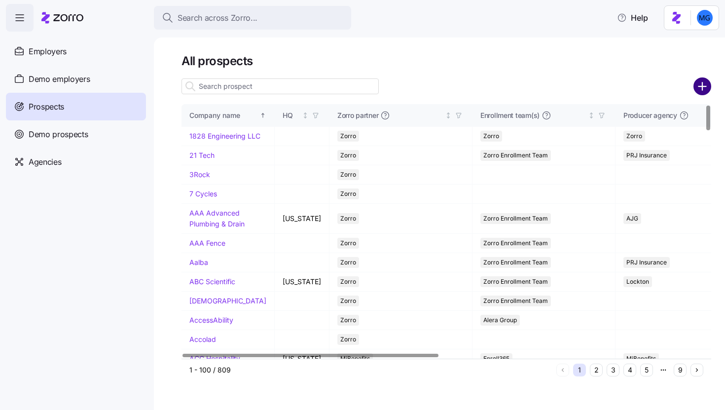
click at [703, 89] on circle "add icon" at bounding box center [702, 86] width 16 height 16
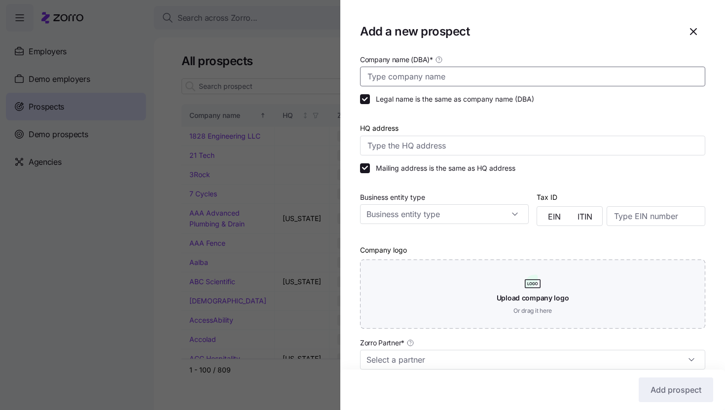
click at [644, 74] on input "Company name (DBA) *" at bounding box center [532, 77] width 345 height 20
paste input "Salon Bravissimo"
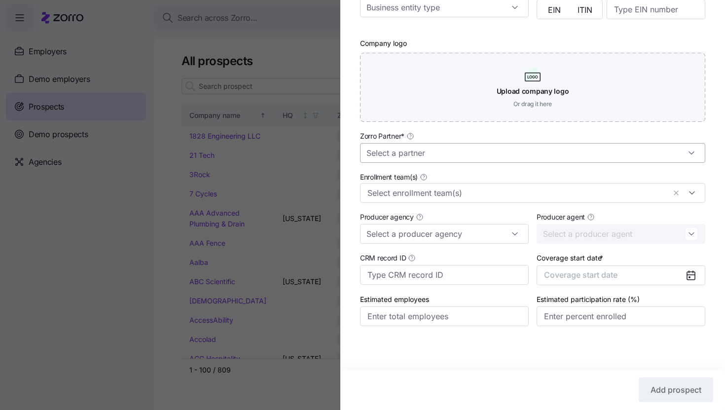
type input "Salon Bravissimo"
click at [483, 152] on input "Zorro Partner *" at bounding box center [532, 153] width 345 height 20
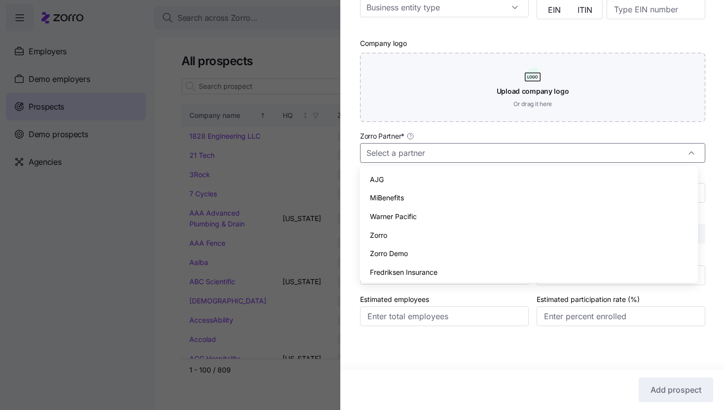
click at [469, 232] on div "Zorro" at bounding box center [529, 235] width 330 height 19
type input "Zorro"
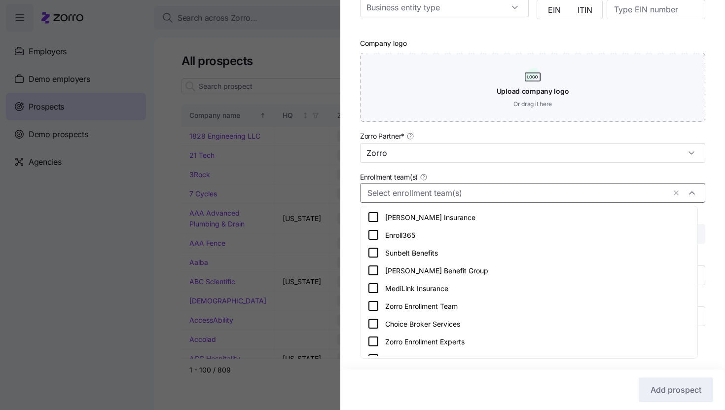
click at [487, 193] on input "Enrollment team(s)" at bounding box center [516, 192] width 298 height 13
click at [486, 300] on div "Zorro Enrollment Team" at bounding box center [528, 306] width 323 height 12
click at [706, 228] on div "Company name (DBA) * Salon Bravissimo Legal name is the same as company name (D…" at bounding box center [532, 96] width 384 height 499
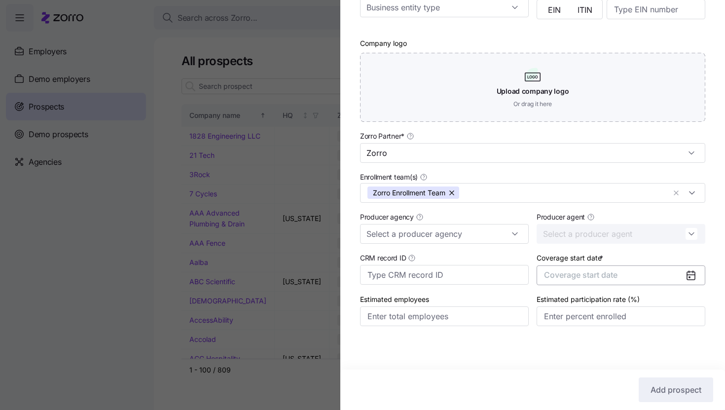
click at [605, 278] on span "Coverage start date" at bounding box center [580, 275] width 73 height 10
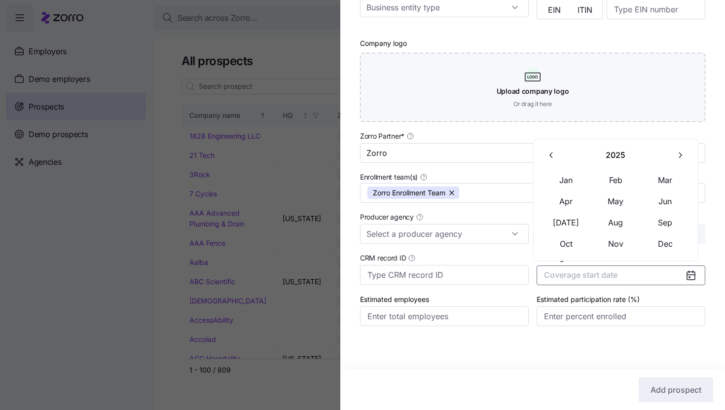
click at [679, 161] on button "button" at bounding box center [679, 155] width 21 height 21
click at [569, 183] on button "Jan" at bounding box center [565, 180] width 49 height 21
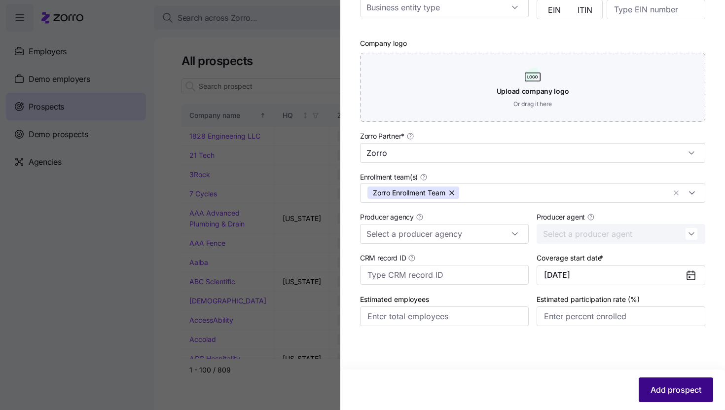
click at [657, 386] on span "Add prospect" at bounding box center [675, 390] width 51 height 12
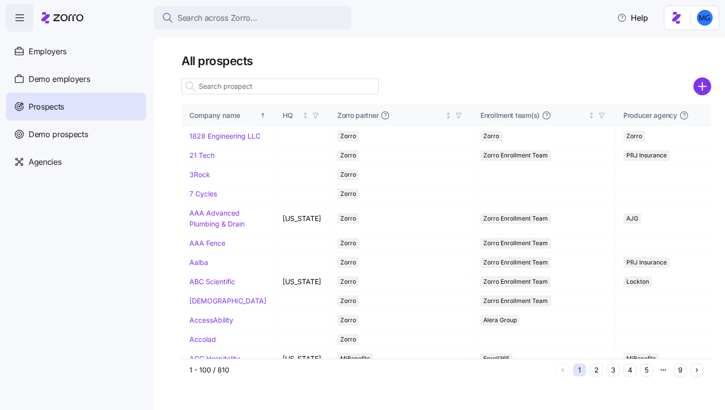
paste input "Salon Bravissimo"
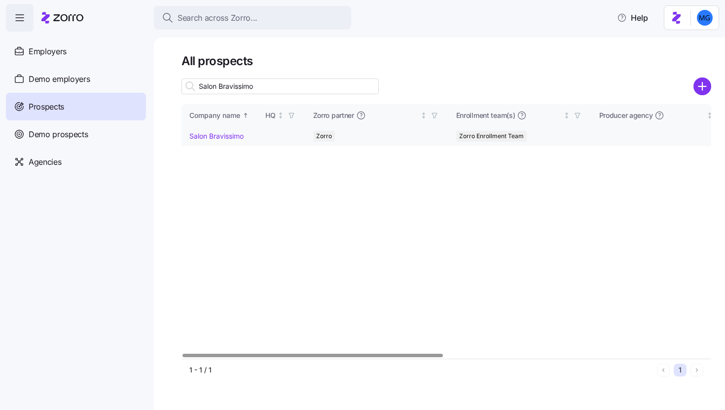
type input "Salon Bravissimo"
click at [222, 137] on link "Salon Bravissimo" at bounding box center [216, 136] width 54 height 8
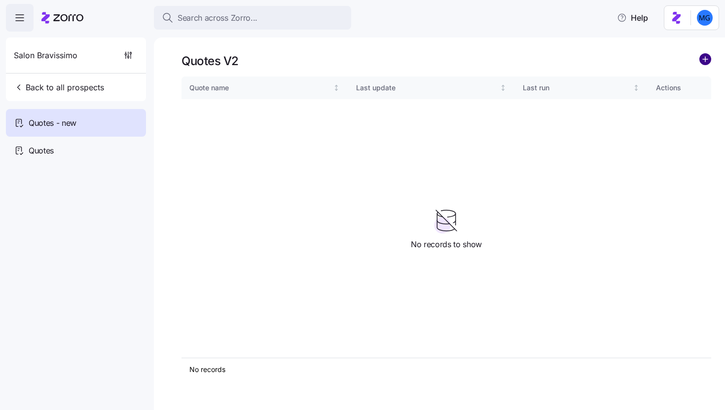
click at [705, 61] on circle "add icon" at bounding box center [704, 59] width 11 height 11
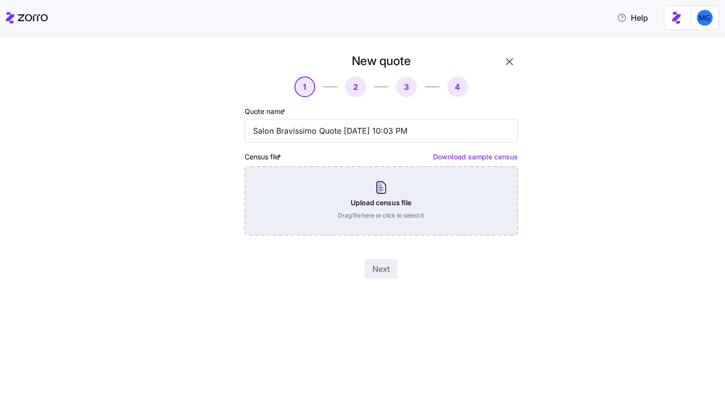
click at [356, 208] on div "Upload census file Drag file here or click to select it" at bounding box center [381, 200] width 273 height 69
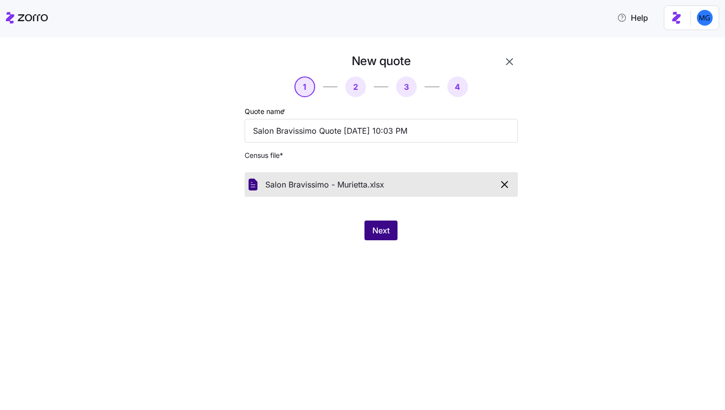
click at [385, 235] on span "Next" at bounding box center [380, 230] width 17 height 12
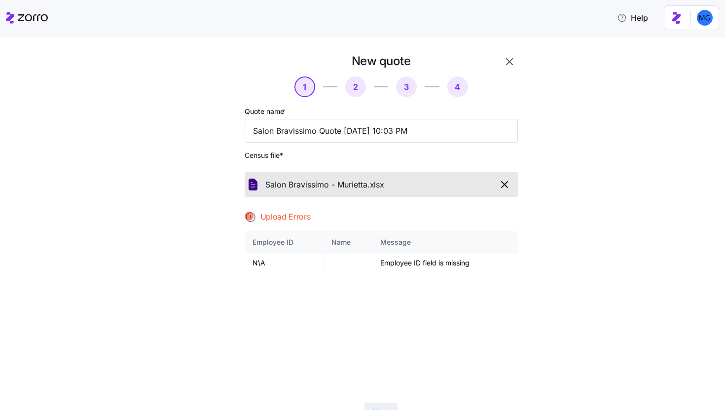
click at [503, 62] on icon "button" at bounding box center [509, 62] width 12 height 12
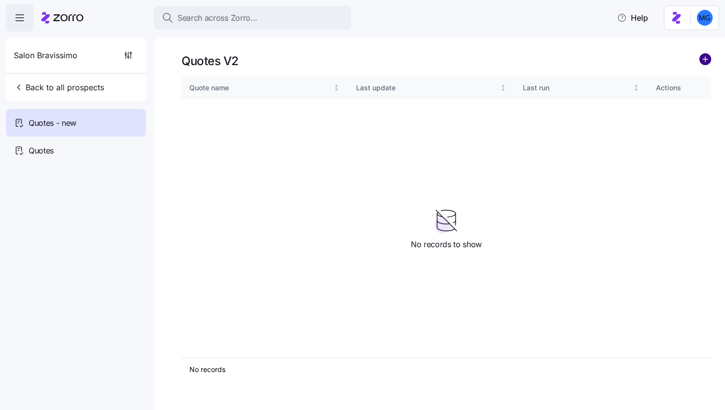
click at [701, 62] on circle "add icon" at bounding box center [704, 59] width 11 height 11
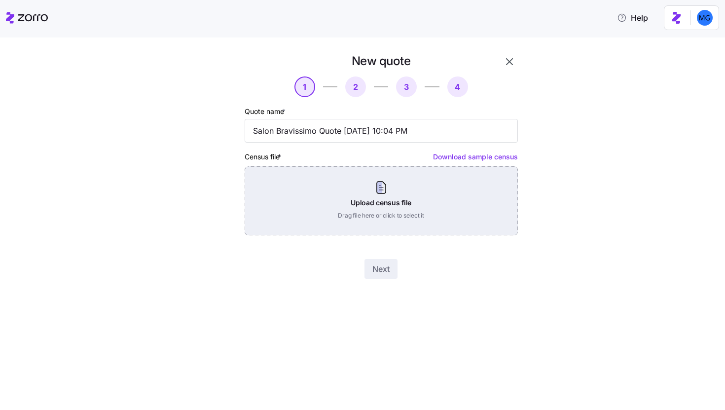
click at [388, 186] on div "Upload census file Drag file here or click to select it" at bounding box center [381, 200] width 273 height 69
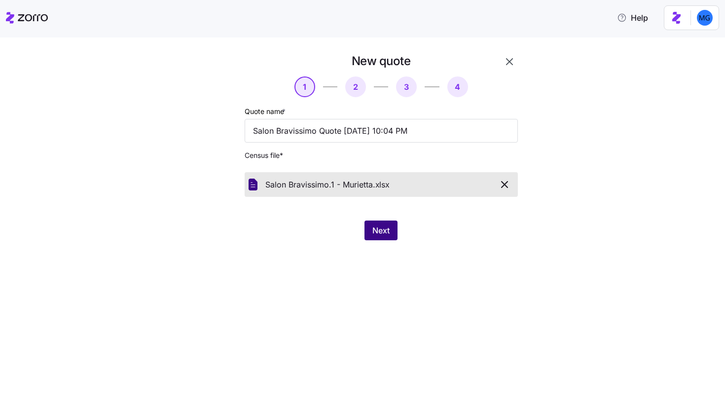
click at [383, 231] on span "Next" at bounding box center [380, 230] width 17 height 12
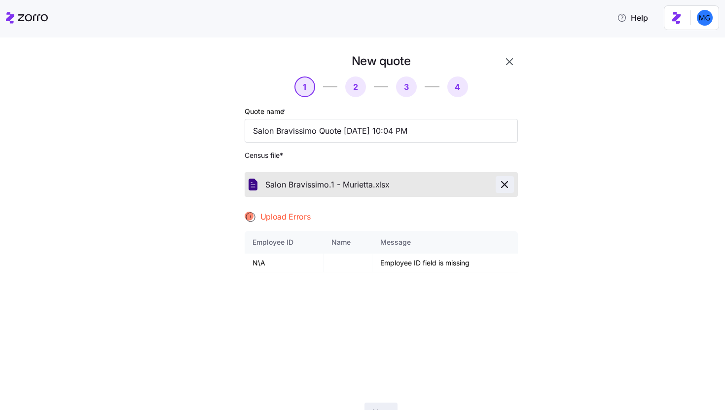
click at [503, 182] on icon "button" at bounding box center [504, 184] width 12 height 12
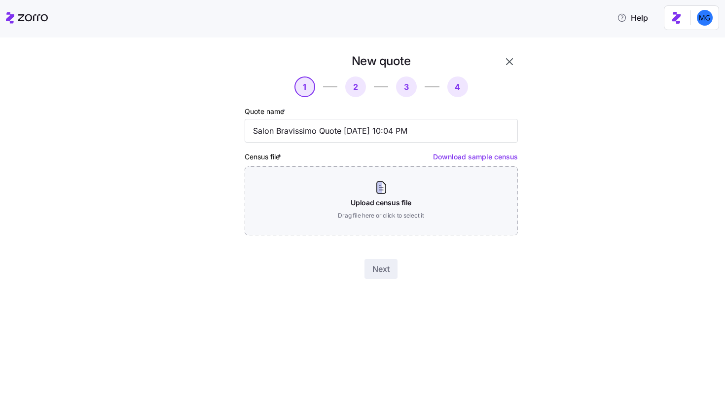
click at [511, 63] on icon "button" at bounding box center [509, 62] width 12 height 12
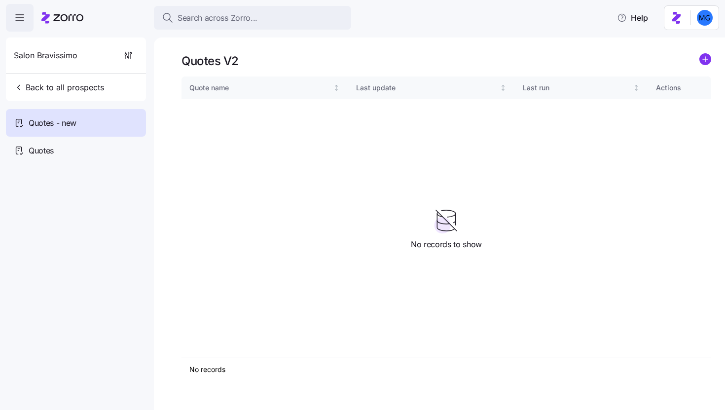
click at [712, 61] on div "Quotes V2 Quote name Last update Last run Actions No records 1 No records to sh…" at bounding box center [439, 223] width 571 height 372
click at [696, 62] on div "Quotes V2" at bounding box center [445, 60] width 529 height 15
click at [698, 61] on div "Quotes V2" at bounding box center [445, 60] width 529 height 15
click at [699, 61] on circle "add icon" at bounding box center [704, 59] width 11 height 11
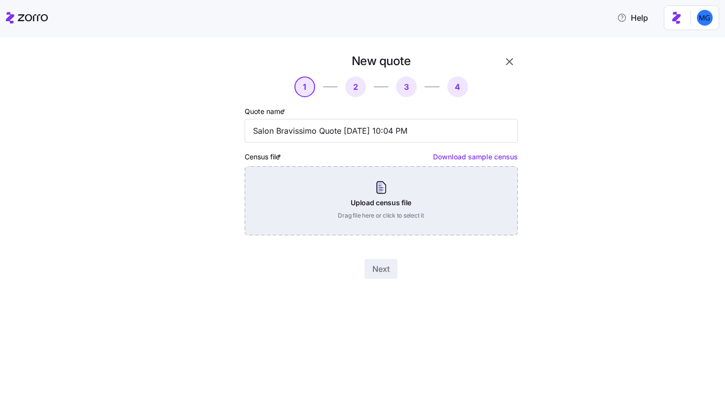
click at [439, 210] on div "Upload census file Drag file here or click to select it" at bounding box center [381, 200] width 273 height 69
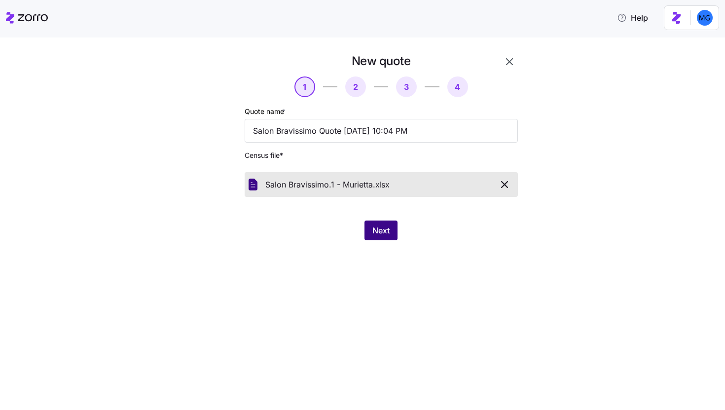
click at [382, 223] on button "Next" at bounding box center [380, 230] width 33 height 20
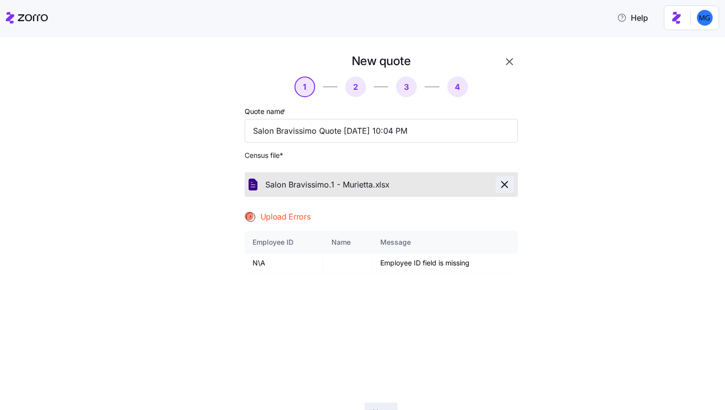
click at [501, 191] on button "button" at bounding box center [504, 184] width 18 height 17
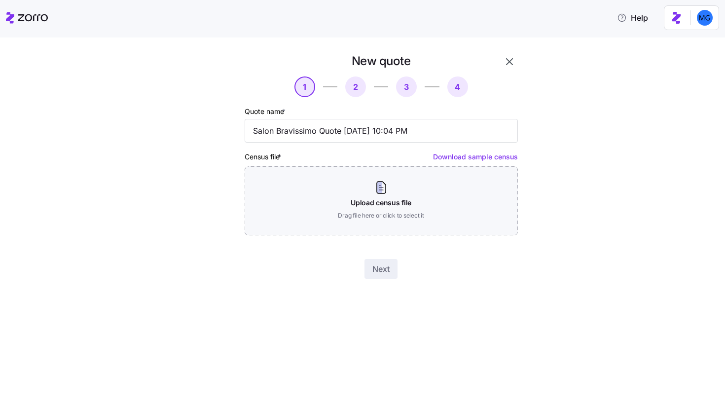
click at [511, 66] on icon "button" at bounding box center [509, 62] width 12 height 12
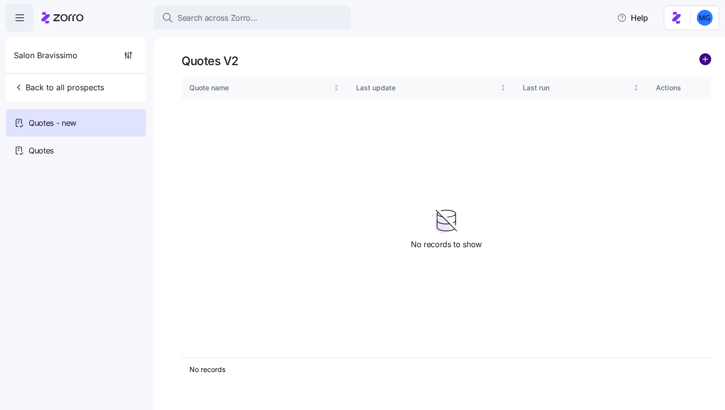
click at [710, 59] on circle "add icon" at bounding box center [704, 59] width 11 height 11
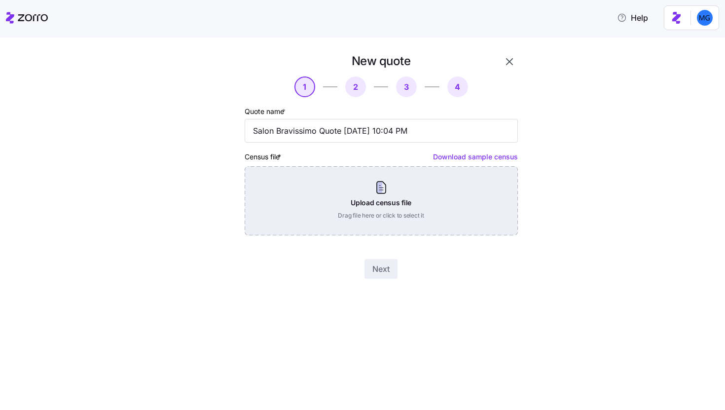
click at [411, 178] on div "Upload census file Drag file here or click to select it" at bounding box center [381, 200] width 273 height 69
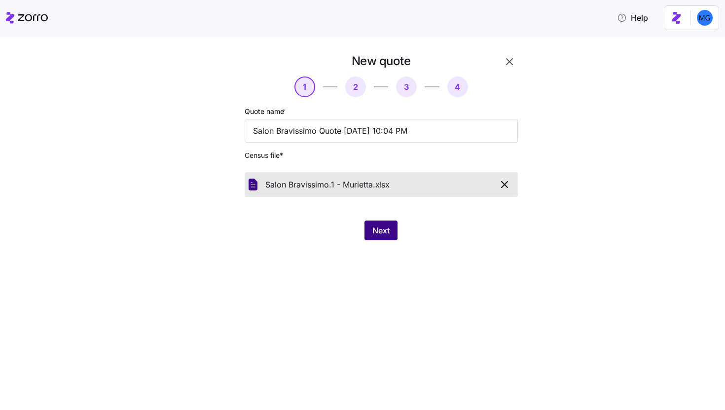
click at [383, 228] on span "Next" at bounding box center [380, 230] width 17 height 12
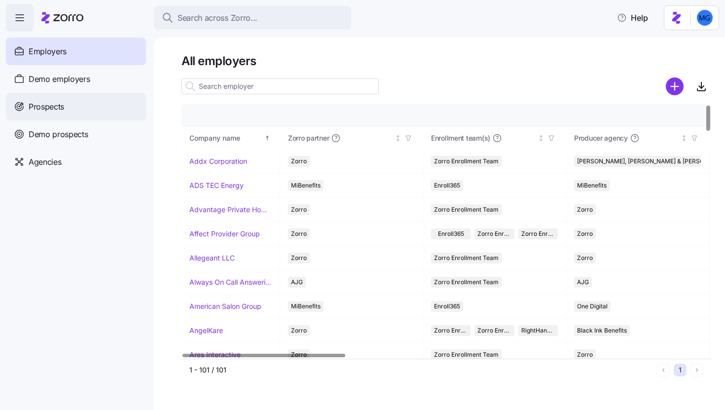
click at [99, 102] on div "Prospects" at bounding box center [76, 107] width 140 height 28
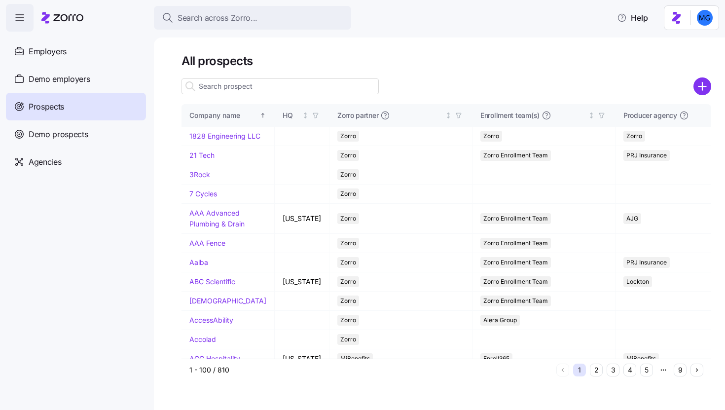
click at [275, 91] on input at bounding box center [279, 86] width 197 height 16
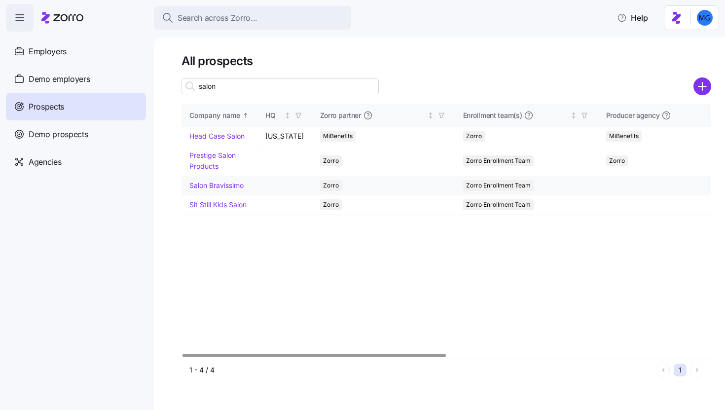
type input "salon"
click at [232, 182] on link "Salon Bravissimo" at bounding box center [216, 185] width 54 height 8
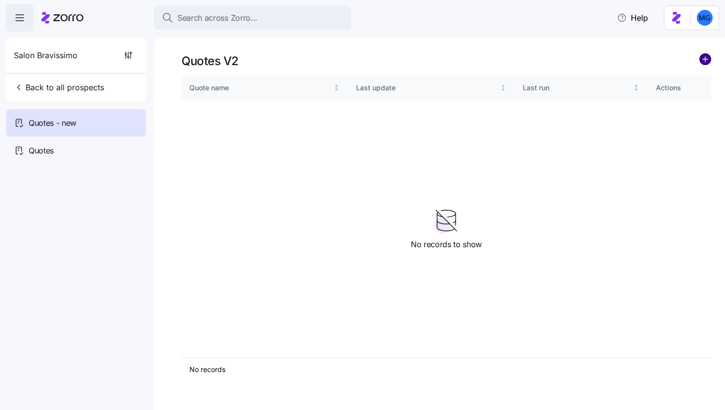
click at [709, 59] on circle "add icon" at bounding box center [704, 59] width 11 height 11
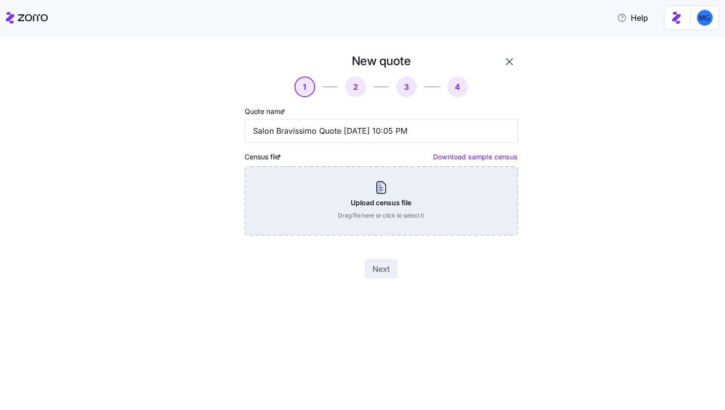
click at [370, 197] on div "Upload census file Drag file here or click to select it" at bounding box center [381, 200] width 273 height 69
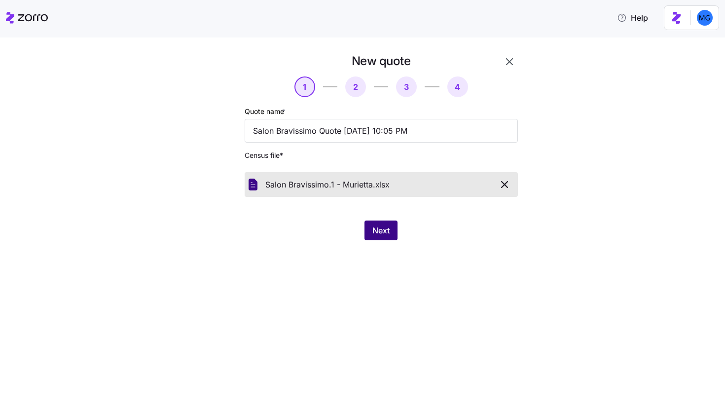
click at [387, 231] on span "Next" at bounding box center [380, 230] width 17 height 12
